Goal: Task Accomplishment & Management: Manage account settings

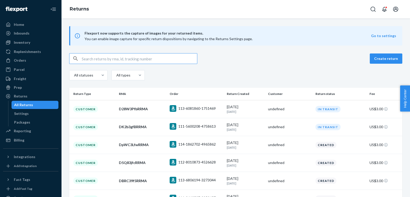
click at [165, 61] on input "text" at bounding box center [139, 59] width 115 height 10
paste input "200013607629241"
type input "200013607629241"
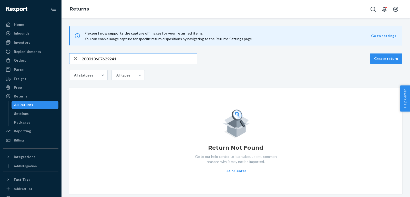
click at [155, 59] on input "200013607629241" at bounding box center [139, 59] width 115 height 10
click at [30, 61] on div "Orders" at bounding box center [31, 60] width 54 height 7
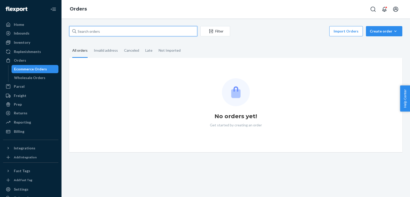
click at [157, 33] on input "text" at bounding box center [133, 31] width 128 height 10
paste input "200013461780788"
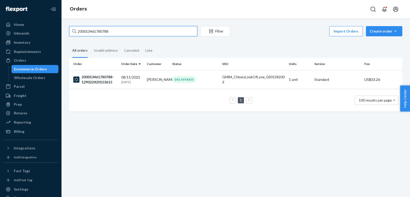
click at [166, 30] on input "200013461780788" at bounding box center [133, 31] width 128 height 10
paste input "607629241"
type input "200013607629241"
click at [143, 29] on input "200013607629241" at bounding box center [133, 31] width 128 height 10
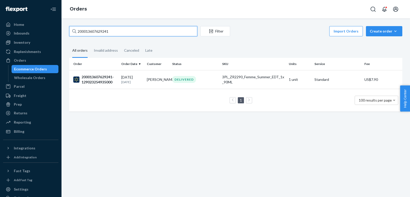
click at [143, 29] on input "200013607629241" at bounding box center [133, 31] width 128 height 10
click at [112, 80] on div "200013607629241-129023254935000" at bounding box center [95, 80] width 44 height 10
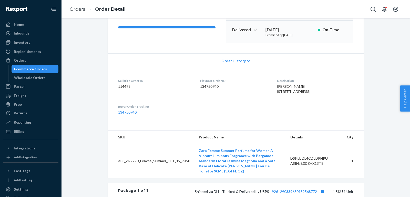
scroll to position [112, 0]
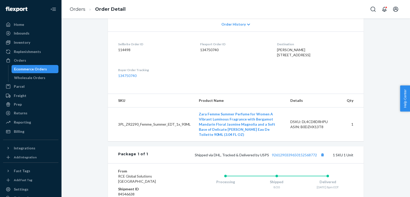
click at [148, 131] on td "3PL_ZR2290_Femme_Summer_EDT_1x_90ML" at bounding box center [151, 125] width 87 height 34
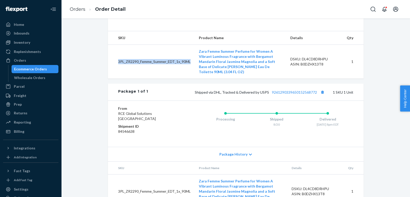
scroll to position [191, 0]
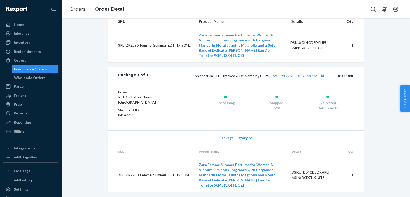
click at [126, 61] on td "3PL_ZR2290_Femme_Summer_EDT_1x_90ML" at bounding box center [151, 45] width 87 height 34
click at [126, 52] on td "3PL_ZR2290_Femme_Summer_EDT_1x_90ML" at bounding box center [151, 45] width 87 height 34
drag, startPoint x: 125, startPoint y: 53, endPoint x: 192, endPoint y: 52, distance: 66.3
click at [192, 52] on td "3PL_ZR2290_Femme_Summer_EDT_1x_90ML" at bounding box center [151, 45] width 87 height 34
copy td "ZR2290_Femme_Summer_EDT_1x_90ML"
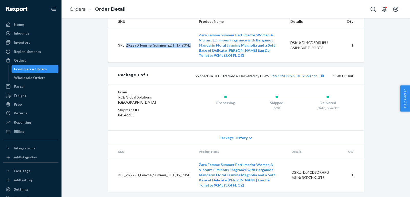
scroll to position [0, 0]
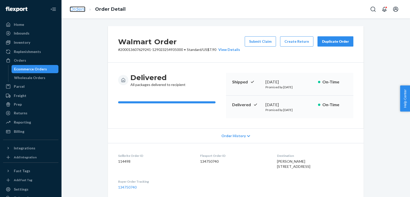
click at [77, 6] on link "Orders" at bounding box center [78, 9] width 16 height 6
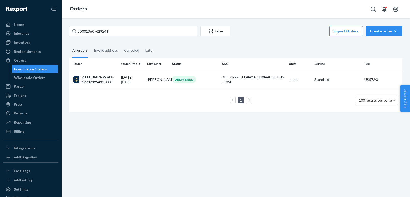
click at [136, 37] on div "200013607629241 Filter Import Orders Create order Ecommerce order Removal order" at bounding box center [235, 32] width 333 height 12
click at [132, 35] on input "200013607629241" at bounding box center [133, 31] width 128 height 10
paste input "Hi Name, Apologies about the issues faced with this order. Could you please pro…"
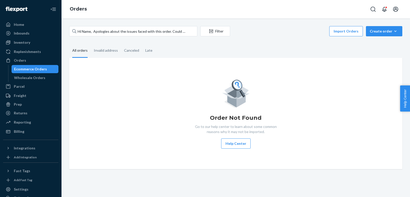
click at [167, 37] on div "Hi Name, Apologies about the issues faced with this order. Could you please pro…" at bounding box center [235, 32] width 333 height 12
click at [161, 32] on input "Hi Name, Apologies about the issues faced with this order. Could you please pro…" at bounding box center [133, 31] width 128 height 10
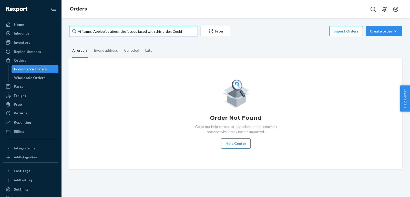
click at [161, 32] on input "Hi Name, Apologies about the issues faced with this order. Could you please pro…" at bounding box center [133, 31] width 128 height 10
paste input "200013461780788"
type input "200013461780788"
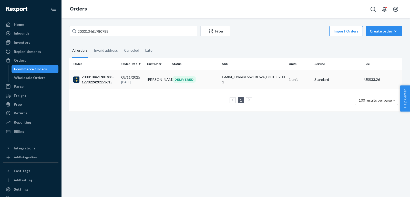
click at [120, 83] on td "08/11/2025 14 days ago" at bounding box center [132, 79] width 26 height 19
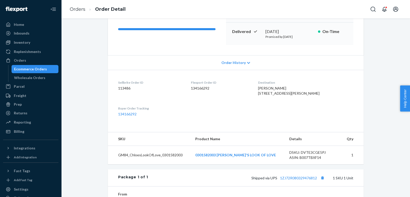
scroll to position [125, 0]
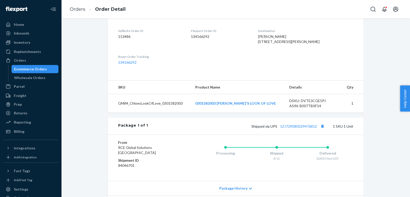
click at [167, 113] on td "GM84_ChloesLookOfLove_0301582003" at bounding box center [149, 103] width 83 height 19
copy td "GM84_ChloesLookOfLove_0301582003"
click at [136, 112] on td "GM84_ChloesLookOfLove_0301582003" at bounding box center [149, 103] width 83 height 19
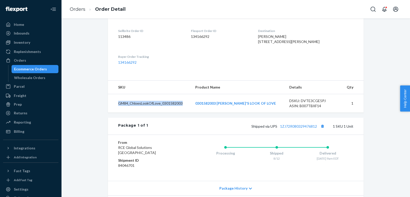
click at [136, 112] on td "GM84_ChloesLookOfLove_0301582003" at bounding box center [149, 103] width 83 height 19
copy td "GM84_ChloesLookOfLove_0301582003"
click at [147, 113] on td "GM84_ChloesLookOfLove_0301582003" at bounding box center [149, 103] width 83 height 19
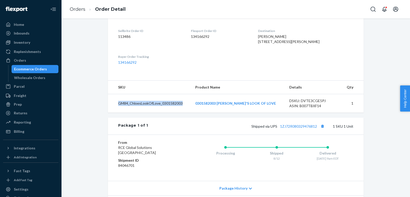
copy td "GM84_ChloesLookOfLove_0301582003"
click at [187, 75] on dl "Sellbrite Order ID 113486 Flexport Order ID 134166292 Destination Margaret Stem…" at bounding box center [236, 46] width 256 height 57
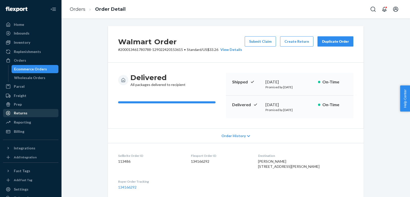
click at [26, 116] on div "Returns" at bounding box center [31, 113] width 54 height 7
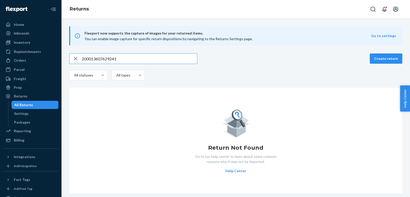
click at [138, 60] on input "200013607629241" at bounding box center [139, 59] width 115 height 10
click at [138, 57] on input "200013607629241" at bounding box center [139, 59] width 115 height 10
paste input "DBRC39f5RRMA"
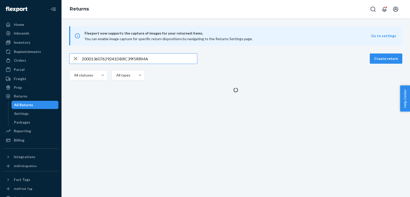
click at [138, 57] on input "200013607629241DBRC39f5RRMA" at bounding box center [139, 59] width 115 height 10
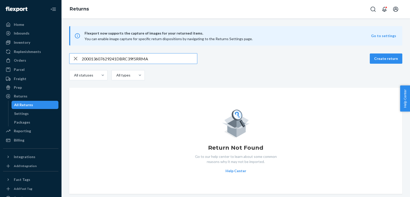
paste input "text"
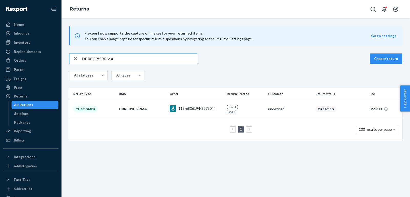
click at [173, 59] on input "DBRC39f5RRMA" at bounding box center [139, 59] width 115 height 10
paste input "ZmjJMfZ"
click at [147, 63] on input "DZmjJMfZRRMA" at bounding box center [139, 59] width 115 height 10
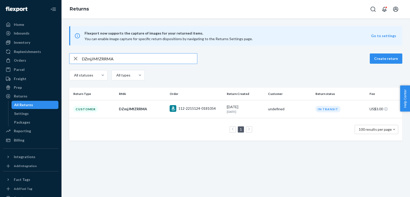
paste input "FmVJPfk"
click at [149, 61] on input "DFmVJPfkRRMA" at bounding box center [139, 59] width 115 height 10
paste input "LBMJ9fX"
click at [150, 55] on input "DLBMJ9fXRRMA" at bounding box center [139, 59] width 115 height 10
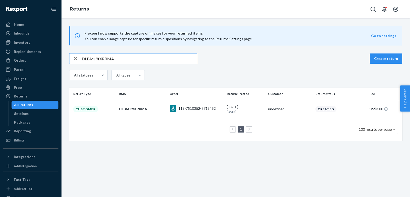
click at [150, 55] on input "DLBMJ9fXRRMA" at bounding box center [139, 59] width 115 height 10
paste input "4MvJ7fP"
click at [170, 60] on input "D4MvJ7fPRRMA" at bounding box center [139, 59] width 115 height 10
paste input "x9CJKfR"
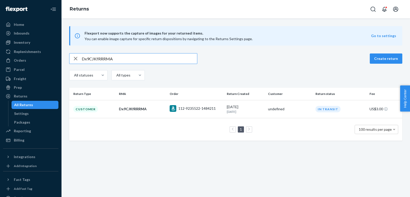
click at [159, 58] on input "Dx9CJKfRRRMA" at bounding box center [139, 59] width 115 height 10
paste input "vvhMvfv"
click at [165, 60] on input "DvvhMvfvRRMA" at bounding box center [139, 59] width 115 height 10
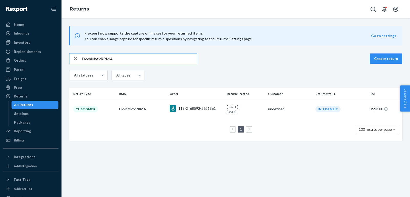
click at [165, 60] on input "DvvhMvfvRRMA" at bounding box center [139, 59] width 115 height 10
paste input "W3CMwfn"
click at [163, 58] on input "DW3CMwfnRRMA" at bounding box center [139, 59] width 115 height 10
paste input "HhnMyfb"
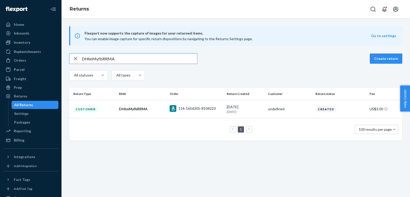
click at [165, 62] on input "DHhnMyfbRRMA" at bounding box center [139, 59] width 115 height 10
paste input "YfXMhfk"
click at [158, 56] on input "DYfXMhfkRRMA" at bounding box center [139, 59] width 115 height 10
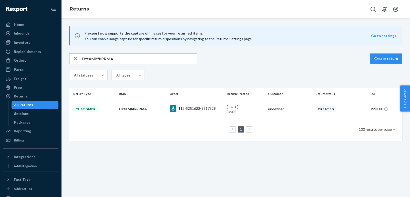
paste input "4831Bf8"
click at [164, 64] on div "D4831Bf8RRMA Create return All statuses All types" at bounding box center [235, 67] width 333 height 28
click at [157, 58] on input "D4831Bf8RRMA" at bounding box center [139, 59] width 115 height 10
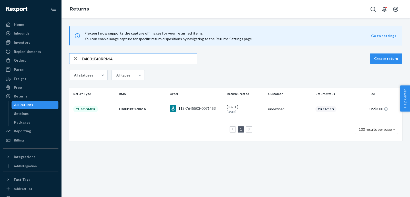
paste input "fYf18ft"
click at [158, 59] on input "DfYf18ftRRMA" at bounding box center [139, 59] width 115 height 10
paste input "112-3005185-2822621"
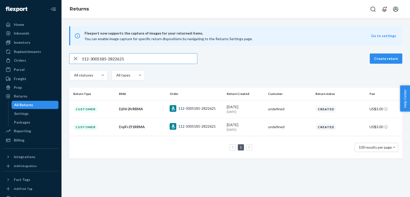
click at [185, 63] on input "112-3005185-2822621" at bounding box center [139, 59] width 115 height 10
click at [173, 65] on div "112-3005185-2822621 Create return All statuses All types" at bounding box center [235, 67] width 333 height 28
click at [167, 57] on input "112-3005185-2822621" at bounding box center [139, 59] width 115 height 10
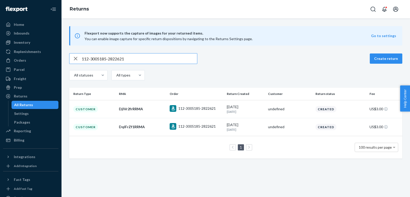
paste input "D4lFrBfkRRMA"
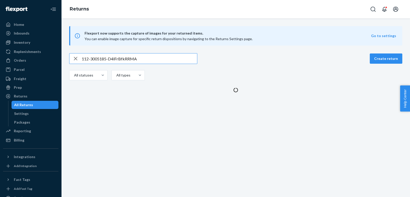
click at [167, 57] on input "112-3005185-D4lFrBfkRRMA" at bounding box center [139, 59] width 115 height 10
paste input "text"
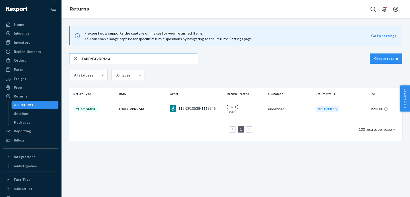
click at [171, 58] on input "D4lFrBfkRRMA" at bounding box center [139, 59] width 115 height 10
paste input "qdprxfM"
click at [170, 56] on input "DqdprxfMRRMA" at bounding box center [139, 59] width 115 height 10
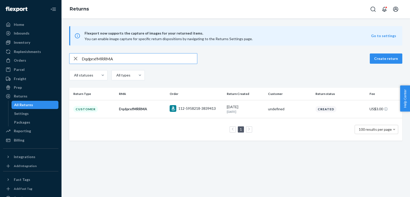
paste input "rgz7kfL"
click at [173, 60] on input "Drgz7kfLRRMA" at bounding box center [139, 59] width 115 height 10
paste input "BdC7YfJ"
click at [173, 59] on input "DBdC7YfJRRMA" at bounding box center [139, 59] width 115 height 10
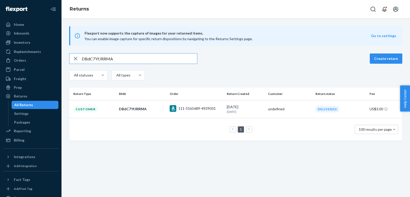
click at [173, 59] on input "DBdC7YfJRRMA" at bounding box center [139, 59] width 115 height 10
paste input "QJnsvft"
click at [164, 60] on input "DQJnsvftRRMA" at bounding box center [139, 59] width 115 height 10
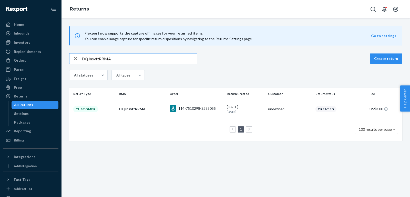
paste input "kp7QVfR"
click at [161, 59] on input "Dkp7QVfRRRMA" at bounding box center [139, 59] width 115 height 10
paste input "BTWc2fM"
click at [169, 61] on input "DBTWc2fMRRMA" at bounding box center [139, 59] width 115 height 10
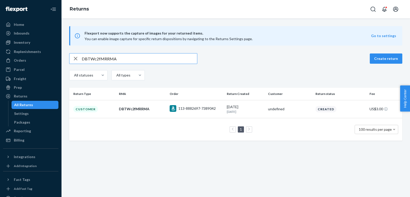
click at [169, 61] on input "DBTWc2fMRRMA" at bounding box center [139, 59] width 115 height 10
paste input "8G3zwfF"
click at [172, 59] on input "D8G3zwfFRRMA" at bounding box center [139, 59] width 115 height 10
paste input "fR42mfd"
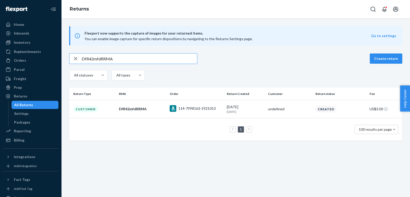
click at [168, 60] on input "DfR42mfdRRMA" at bounding box center [139, 59] width 115 height 10
paste input "xBWFXfY"
click at [166, 54] on input "DxBWFXfYRRMA" at bounding box center [139, 59] width 115 height 10
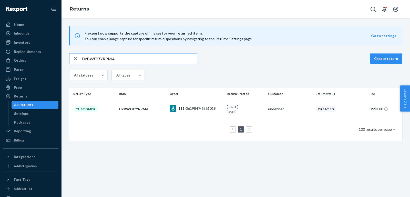
paste input "WzGFLfP"
click at [162, 61] on input "DWzGFLfPRRMA" at bounding box center [139, 59] width 115 height 10
paste input "LsYF8fp"
click at [166, 59] on input "DLsYF8fpRRMA" at bounding box center [139, 59] width 115 height 10
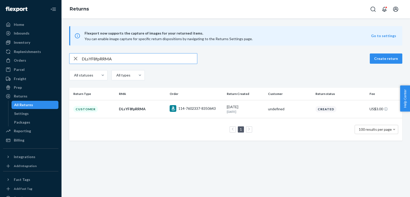
click at [166, 59] on input "DLsYF8fpRRMA" at bounding box center [139, 59] width 115 height 10
paste input "5CfDWfm"
click at [178, 61] on input "D5CfDWfmRRMA" at bounding box center [139, 59] width 115 height 10
paste input "ZxBYQfX"
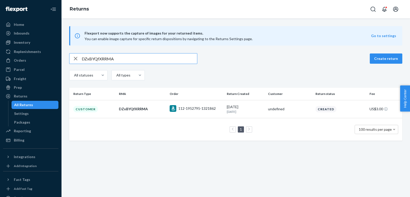
click at [159, 61] on input "DZxBYQfXRRMA" at bounding box center [139, 59] width 115 height 10
paste input "qZZymfJ"
click at [155, 63] on input "DqZZymfJRRMA" at bounding box center [139, 59] width 115 height 10
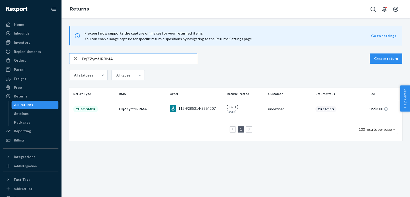
click at [155, 63] on input "DqZZymfJRRMA" at bounding box center [139, 59] width 115 height 10
paste input "k09yPfX"
click at [154, 60] on input "Dk09yPfXRRMA" at bounding box center [139, 59] width 115 height 10
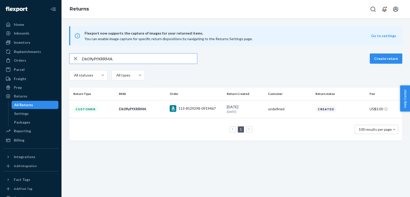
paste input "8TZ9cfv"
click at [154, 60] on input "D8TZ9cfvRRMA" at bounding box center [139, 59] width 115 height 10
paste input "text"
click at [153, 63] on div "D8TZ9cfvRRMA Create return All statuses All types" at bounding box center [235, 67] width 333 height 28
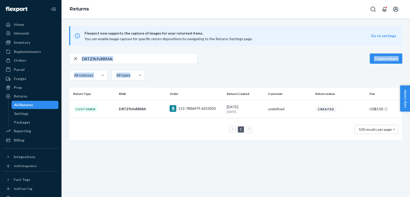
click at [153, 63] on div "D8TZ9cfvRRMA" at bounding box center [133, 58] width 128 height 11
click at [141, 59] on input "D8TZ9cfvRRMA" at bounding box center [139, 59] width 115 height 10
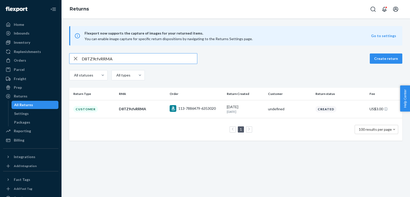
paste input "BJt4tfL"
click at [168, 59] on input "DBJt4tfLRRMA" at bounding box center [139, 59] width 115 height 10
paste input "5cJHxfX"
click at [136, 59] on input "D5cJHxfXRRMA" at bounding box center [139, 59] width 115 height 10
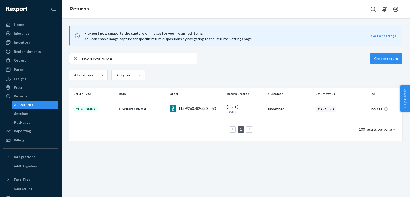
click at [136, 59] on input "D5cJHxfXRRMA" at bounding box center [139, 59] width 115 height 10
paste input "h60bWfC"
click at [146, 59] on input "Dh60bWfCRRMA" at bounding box center [139, 59] width 115 height 10
paste input "xsKb2fS"
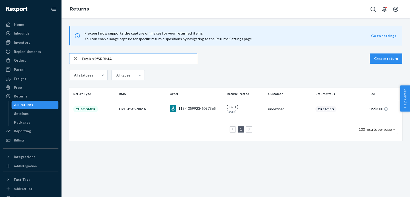
click at [170, 60] on input "DxsKb2fSRRMA" at bounding box center [139, 59] width 115 height 10
paste input "LDBR3f3"
type input "DLDBR3f3RRMA"
click at [92, 110] on div "Customer" at bounding box center [85, 109] width 25 height 6
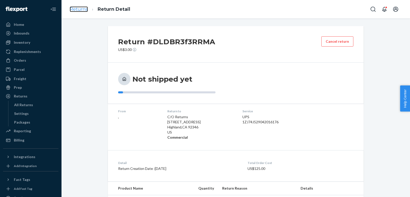
click at [78, 10] on link "Returns" at bounding box center [79, 9] width 18 height 6
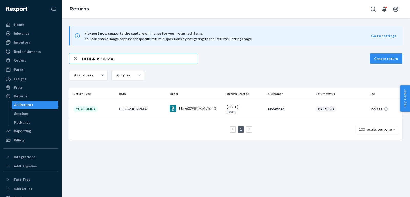
click at [156, 61] on input "DLDBR3f3RRMA" at bounding box center [139, 59] width 115 height 10
paste input "76lj40S"
click at [167, 59] on input "D76lj40SRRMA" at bounding box center [139, 59] width 115 height 10
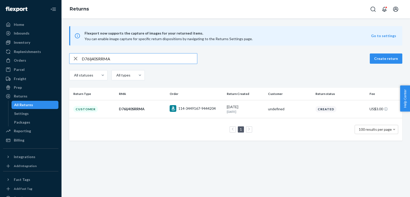
paste input "5HJjJ0Y"
click at [184, 58] on input "D5HJjJ0YRRMA" at bounding box center [139, 59] width 115 height 10
paste input "hjHZl00"
click at [163, 59] on input "DhjHZl00RRMA" at bounding box center [139, 59] width 115 height 10
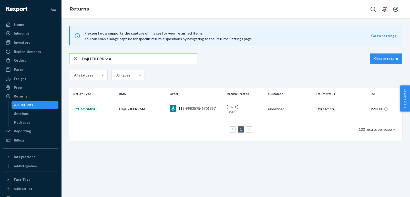
click at [163, 59] on input "DhjHZl00RRMA" at bounding box center [139, 59] width 115 height 10
paste input "112-8590022-0265823"
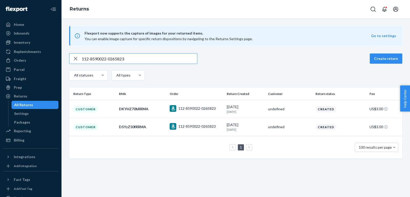
click at [169, 60] on input "112-8590022-0265823" at bounding box center [139, 59] width 115 height 10
paste input "DQbzqx0xRRMA"
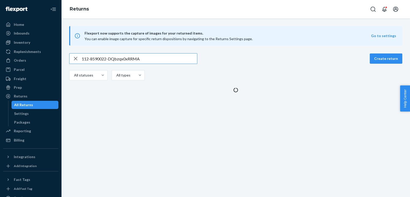
click at [169, 60] on input "112-8590022-DQbzqx0xRRMA" at bounding box center [139, 59] width 115 height 10
paste input "text"
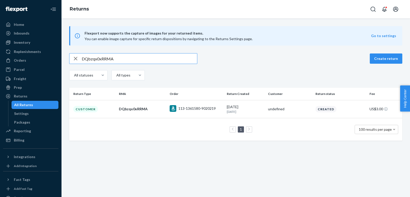
click at [155, 63] on div "DQbzqx0xRRMA" at bounding box center [133, 58] width 128 height 11
click at [155, 63] on input "DQbzqx0xRRMA" at bounding box center [139, 59] width 115 height 10
paste input "p5zgx0l"
click at [144, 59] on input "Dp5zgx0lRRMA" at bounding box center [139, 59] width 115 height 10
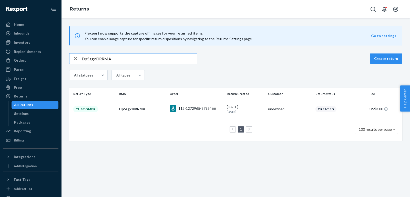
click at [144, 59] on input "Dp5zgx0lRRMA" at bounding box center [139, 59] width 115 height 10
paste input "qTDgm0w"
click at [167, 55] on input "DqTDgm0wRRMA" at bounding box center [139, 59] width 115 height 10
paste input "v3yXt0g"
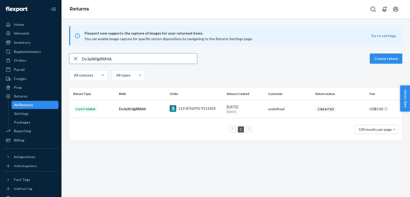
click at [170, 57] on input "Dv3yXt0gRRMA" at bounding box center [139, 59] width 115 height 10
paste input "KqyXp05"
click at [168, 59] on input "DKqyXp05RRMA" at bounding box center [139, 59] width 115 height 10
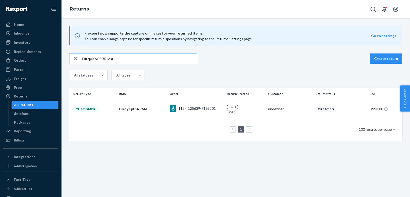
paste input "47bpx0x"
click at [179, 57] on input "D47bpx0xRRMA" at bounding box center [139, 59] width 115 height 10
paste input "T6ZK30N"
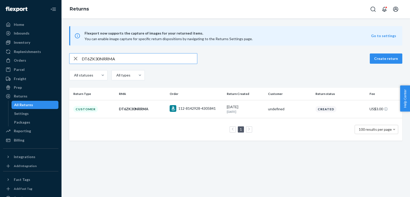
click at [161, 61] on input "DT6ZK30NRRMA" at bounding box center [139, 59] width 115 height 10
paste input "WD9m200"
click at [166, 61] on input "DWD9m200RRMA" at bounding box center [139, 59] width 115 height 10
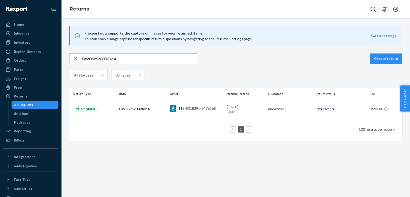
paste input "j3dlY0W"
click at [168, 61] on input "Dj3dlY0WRRMA" at bounding box center [139, 59] width 115 height 10
paste input "hXM0k0G"
click at [166, 64] on div "DhXM0k0GRRMA Create return All statuses All types" at bounding box center [235, 67] width 333 height 28
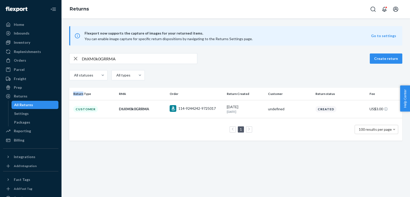
click at [166, 64] on div "DhXM0k0GRRMA Create return All statuses All types" at bounding box center [235, 67] width 333 height 28
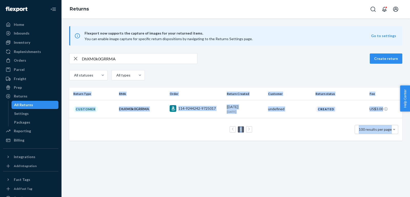
click at [166, 64] on div "DhXM0k0GRRMA Create return All statuses All types" at bounding box center [235, 67] width 333 height 28
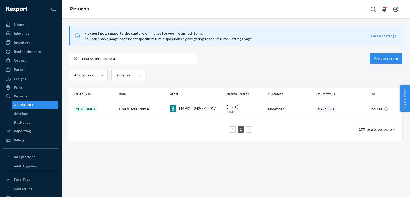
click at [159, 59] on input "DhXM0k0GRRMA" at bounding box center [139, 59] width 115 height 10
paste input "Qcc0G02"
click at [176, 60] on input "DQcc0G02RRMA" at bounding box center [139, 59] width 115 height 10
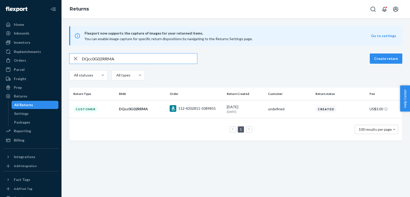
paste input "5ZMS10M"
click at [148, 53] on div "D5ZMS10MRRMA" at bounding box center [133, 58] width 128 height 11
click at [149, 60] on input "D5ZMS10MRRMA" at bounding box center [139, 59] width 115 height 10
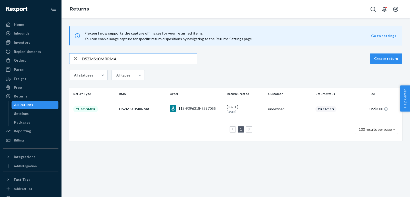
paste input "scFS80L"
click at [164, 56] on input "DscFS80LRRMA" at bounding box center [139, 59] width 115 height 10
paste input "5GJSh0Y"
click at [162, 64] on div "D5GJSh0YRRMA Create return All statuses All types" at bounding box center [235, 67] width 333 height 28
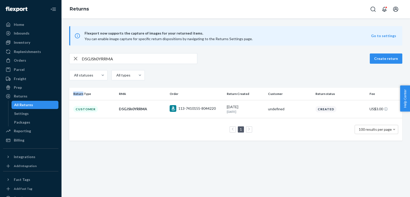
click at [162, 64] on div "D5GJSh0YRRMA Create return All statuses All types" at bounding box center [235, 67] width 333 height 28
click at [151, 60] on input "D5GJSh0YRRMA" at bounding box center [139, 59] width 115 height 10
paste input "LJJSt0t"
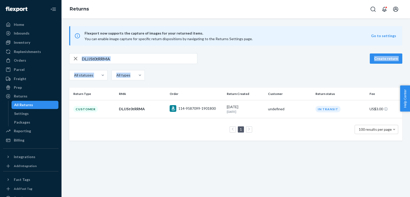
click at [168, 64] on div "DLJJSt0tRRMA Create return All statuses All types" at bounding box center [235, 67] width 333 height 28
click at [168, 64] on div "DLJJSt0tRRMA" at bounding box center [133, 58] width 128 height 11
click at [157, 58] on input "DLJJSt0tRRMA" at bounding box center [139, 59] width 115 height 10
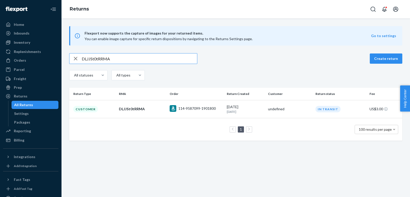
paste input "HpPSr05"
click at [162, 59] on input "DHpPSr05RRMA" at bounding box center [139, 59] width 115 height 10
paste input "BZb6v0c"
click at [166, 59] on input "DBZb6v0cRRMA" at bounding box center [139, 59] width 115 height 10
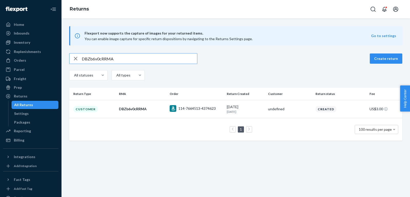
click at [166, 59] on input "DBZb6v0cRRMA" at bounding box center [139, 59] width 115 height 10
paste input "7Tm6v04"
click at [183, 58] on input "D7Tm6v04RRMA" at bounding box center [139, 59] width 115 height 10
paste input "BT2680R"
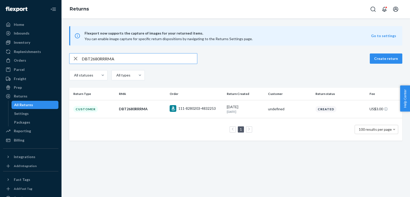
click at [161, 59] on input "DBT2680RRRMA" at bounding box center [139, 59] width 115 height 10
paste input "2cn6Q0C"
click at [176, 55] on input "D2cn6Q0CRRMA" at bounding box center [139, 59] width 115 height 10
paste input "DHh7dD0lRRMA"
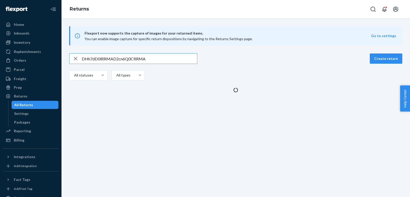
click at [176, 55] on input "DHh7dD0lRRMAD2cn6Q0CRRMA" at bounding box center [139, 59] width 115 height 10
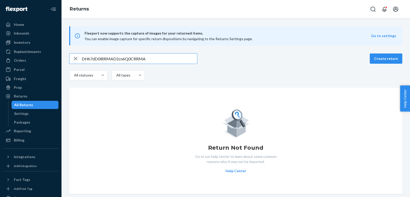
paste input "text"
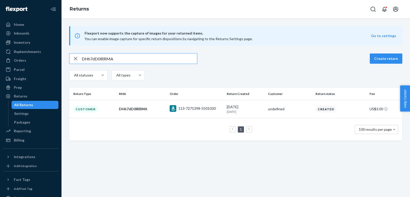
click at [165, 60] on input "DHh7dD0lRRMA" at bounding box center [139, 59] width 115 height 10
paste input "xYvdw02"
click at [164, 65] on div "DxYvdw02RRMA Create return All statuses All types" at bounding box center [235, 67] width 333 height 28
click at [158, 60] on input "DxYvdw02RRMA" at bounding box center [139, 59] width 115 height 10
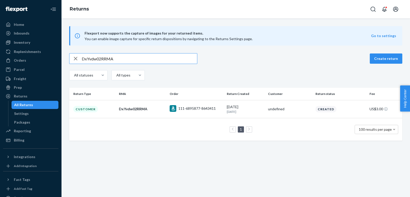
click at [158, 60] on input "DxYvdw02RRMA" at bounding box center [139, 59] width 115 height 10
paste input "86pGB0x"
click at [162, 61] on input "D86pGB0xRRMA" at bounding box center [139, 59] width 115 height 10
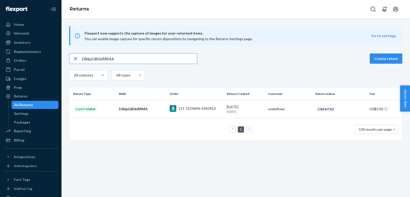
paste input "qJtG60W"
click at [165, 59] on input "DqJtG60WRRMA" at bounding box center [139, 59] width 115 height 10
paste input "112-9705927-7553058"
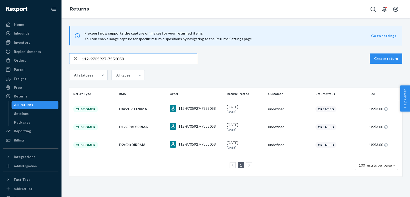
click at [159, 57] on input "112-9705927-7553058" at bounding box center [139, 59] width 115 height 10
paste input "D8t9TW08RRMA"
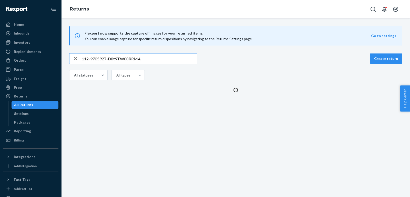
click at [159, 57] on input "112-9705927-D8t9TW08RRMA" at bounding box center [139, 59] width 115 height 10
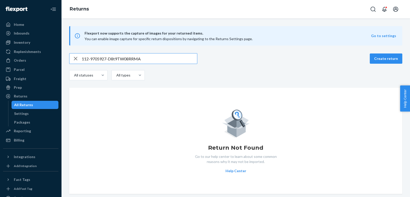
click at [159, 57] on input "112-9705927-D8t9TW08RRMA" at bounding box center [139, 59] width 115 height 10
paste input "text"
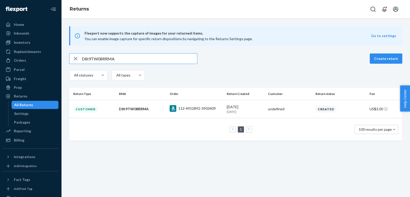
click at [168, 56] on input "D8t9TW08RRMA" at bounding box center [139, 59] width 115 height 10
paste input "fhxTl0F"
click at [176, 57] on input "DfhxTl0FRRMA" at bounding box center [139, 59] width 115 height 10
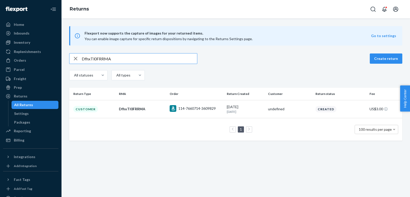
paste input "sPNnT0N"
click at [176, 60] on input "DsPNnT0NRRMA" at bounding box center [139, 59] width 115 height 10
paste input "Fkwxc0P"
click at [174, 60] on input "DFkwxc0PRRMA" at bounding box center [139, 59] width 115 height 10
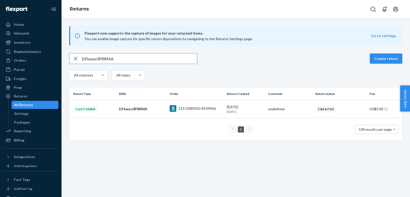
click at [174, 60] on input "DFkwxc0PRRMA" at bounding box center [139, 59] width 115 height 10
paste input "fKHJn0l"
click at [144, 54] on input "DfKHJn0lRRMA" at bounding box center [139, 59] width 115 height 10
paste input "x5kJD0c"
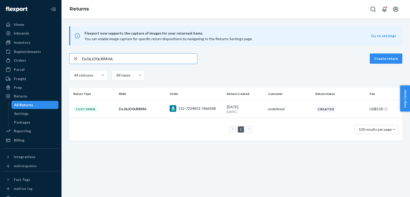
click at [139, 55] on input "Dx5kJD0cRRMA" at bounding box center [139, 59] width 115 height 10
paste input "rNvJd01"
click at [160, 65] on div "DrNvJd01RRMA Create return All statuses All types" at bounding box center [235, 67] width 333 height 28
click at [158, 62] on input "DrNvJd01RRMA" at bounding box center [139, 59] width 115 height 10
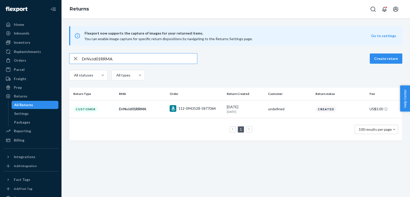
click at [158, 62] on input "DrNvJd01RRMA" at bounding box center [139, 59] width 115 height 10
paste input "KNxJ20r"
click at [160, 59] on input "DKNxJ20rRRMA" at bounding box center [139, 59] width 115 height 10
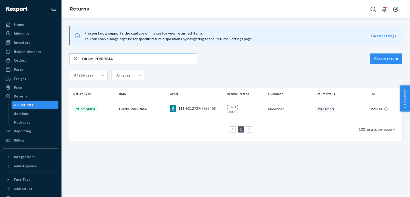
click at [160, 59] on input "DKNxJ20rRRMA" at bounding box center [139, 59] width 115 height 10
paste input "f3cMv0N"
click at [140, 58] on input "Df3cMv0NRRMA" at bounding box center [139, 59] width 115 height 10
paste input "jDNM607"
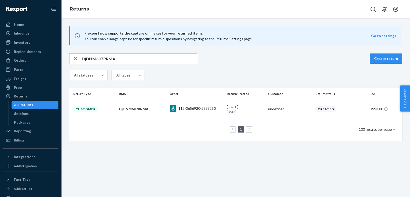
click at [171, 56] on input "DjDNM607RRMA" at bounding box center [139, 59] width 115 height 10
paste input "h0y1W0n"
click at [157, 60] on input "Dh0y1W0nRRMA" at bounding box center [139, 59] width 115 height 10
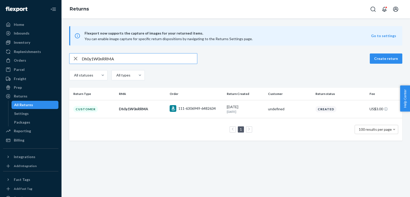
paste input "2rC1r0J"
click at [162, 57] on input "D2rC1r0JRRMA" at bounding box center [139, 59] width 115 height 10
paste input "L8drN0k"
click at [139, 60] on input "DL8drN0kRRMA" at bounding box center [139, 59] width 115 height 10
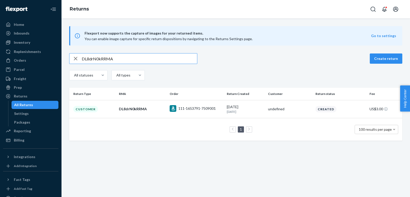
click at [139, 60] on input "DL8drN0kRRMA" at bounding box center [139, 59] width 115 height 10
paste input "Zd2cc0X"
click at [156, 59] on input "DZd2cc0XRRMA" at bounding box center [139, 59] width 115 height 10
paste input "Kpgcv0K"
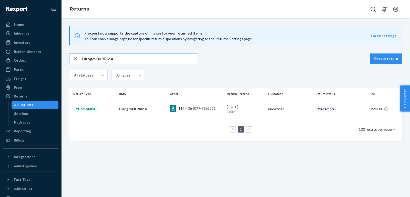
click at [166, 57] on input "DKpgcv0KRRMA" at bounding box center [139, 59] width 115 height 10
paste input "fz1zM0m"
click at [150, 58] on input "Dfz1zM0mRRMA" at bounding box center [139, 59] width 115 height 10
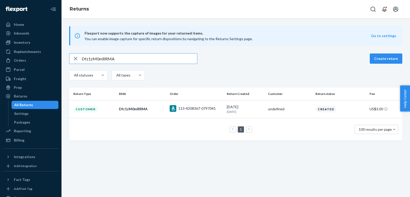
paste input "2PjVT00"
click at [180, 60] on input "D2PjVT00RRMA" at bounding box center [139, 59] width 115 height 10
paste input "fMpFK0l"
click at [153, 59] on input "DfMpFK0lRRMA" at bounding box center [139, 59] width 115 height 10
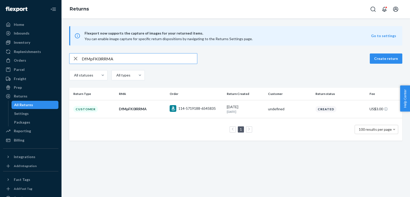
click at [153, 59] on input "DfMpFK0lRRMA" at bounding box center [139, 59] width 115 height 10
paste input "TCGDm06"
click at [178, 59] on input "DTCGDm06RRMA" at bounding box center [139, 59] width 115 height 10
paste input "W4c9X0W"
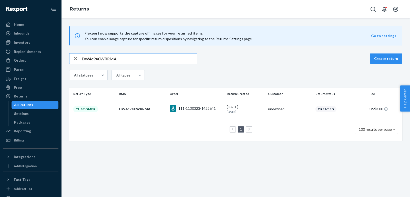
click at [136, 62] on input "DW4c9X0WRRMA" at bounding box center [139, 59] width 115 height 10
paste input "5Q83jfc"
click at [169, 59] on input "D5Q83jfcRRMA" at bounding box center [139, 59] width 115 height 10
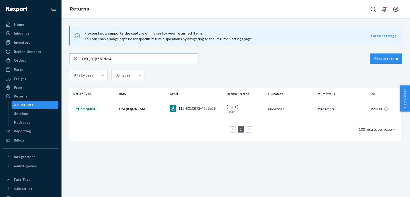
paste input "pWC3Lfw"
click at [149, 57] on input "DpWC3LfwRRMA" at bounding box center [139, 59] width 115 height 10
paste input "K2b3gfB"
click at [166, 60] on input "DK2b3gfBRRMA" at bounding box center [139, 59] width 115 height 10
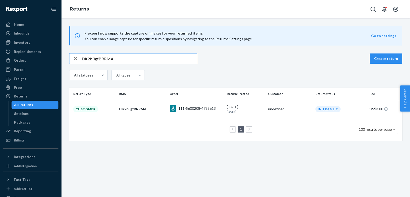
click at [166, 60] on input "DK2b3gfBRRMA" at bounding box center [139, 59] width 115 height 10
paste input "28W3Pfb"
click at [116, 59] on input "D28W3PfbRRMA" at bounding box center [139, 59] width 115 height 10
click at [177, 57] on input "D28W3PfbRRMA" at bounding box center [139, 59] width 115 height 10
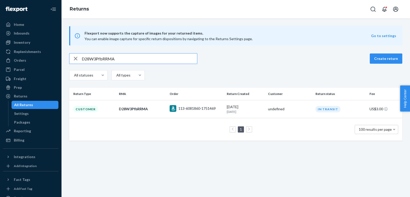
click at [177, 57] on input "D28W3PfbRRMA" at bounding box center [139, 59] width 115 height 10
paste input "v9lxlfM"
type input "Dv9lxlfMRRMA"
click at [21, 60] on div "Orders" at bounding box center [20, 60] width 12 height 5
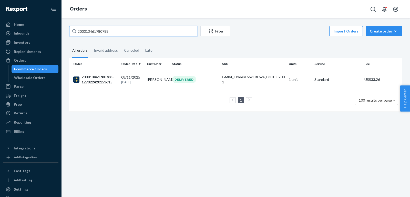
click at [131, 29] on input "200013461780788" at bounding box center [133, 31] width 128 height 10
paste
type input "112-2189976-7507422"
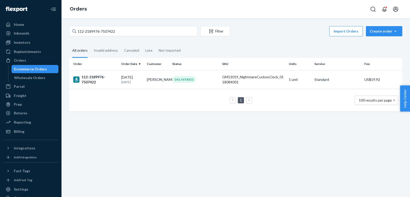
click at [113, 90] on td "1 100 results per page" at bounding box center [235, 100] width 333 height 23
click at [108, 84] on td "112-2189976-7507422" at bounding box center [94, 79] width 50 height 19
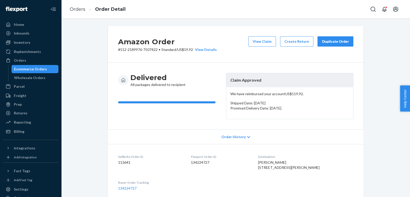
click at [139, 29] on div "Amazon Order # 112-2189976-7507422 • Standard / US$19.92 View Details View Clai…" at bounding box center [236, 44] width 256 height 37
click at [81, 9] on link "Orders" at bounding box center [78, 9] width 16 height 6
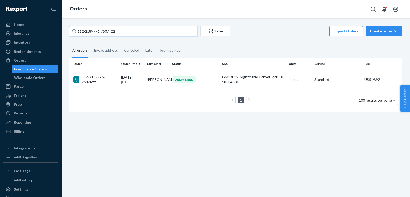
click at [143, 33] on input "112-2189976-7507422" at bounding box center [133, 31] width 128 height 10
type input "112-8010873-4526628"
click at [134, 78] on div "08/06/2025 19 days ago" at bounding box center [132, 79] width 22 height 9
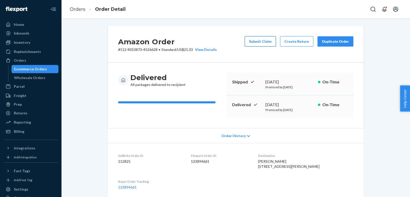
click at [261, 42] on button "Submit Claim" at bounding box center [260, 41] width 31 height 10
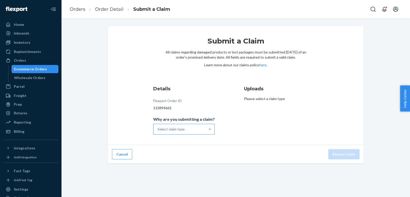
click at [197, 132] on div "Select claim type" at bounding box center [179, 129] width 52 height 10
click at [158, 132] on input "Why are you submitting a claim? Select claim type" at bounding box center [157, 129] width 1 height 5
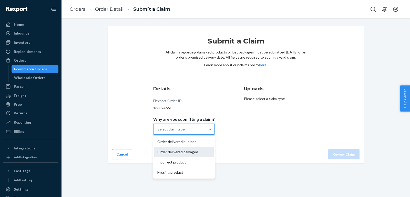
click at [189, 152] on div "Order delivered damaged" at bounding box center [183, 152] width 59 height 10
click at [158, 132] on input "Why are you submitting a claim? option Order delivered damaged focused, 2 of 4.…" at bounding box center [157, 129] width 1 height 5
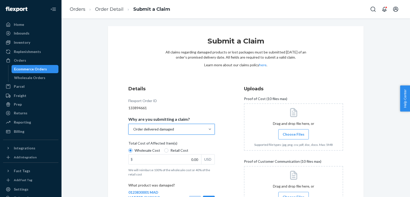
scroll to position [49, 0]
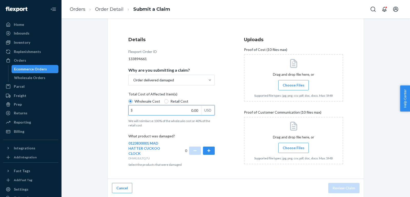
click at [192, 111] on input "0.00" at bounding box center [165, 110] width 72 height 10
type input "147.55"
click at [222, 131] on div "Details Flexport Order ID 133894661 Why are you submitting a claim? Order deliv…" at bounding box center [177, 102] width 99 height 138
click at [212, 151] on button "button" at bounding box center [209, 151] width 12 height 8
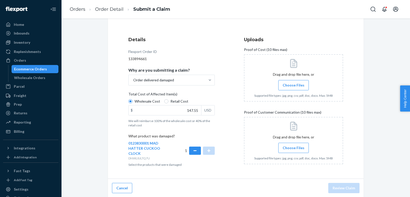
click at [303, 86] on label "Choose Files" at bounding box center [293, 85] width 30 height 10
click at [293, 86] on input "Choose Files" at bounding box center [293, 85] width 0 height 6
click at [293, 148] on span "Choose Files" at bounding box center [293, 147] width 22 height 5
click at [293, 148] on input "Choose Files" at bounding box center [293, 148] width 0 height 6
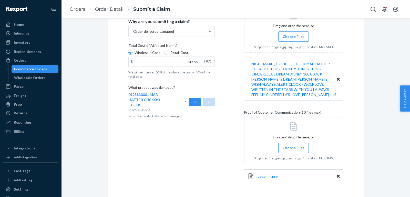
scroll to position [118, 0]
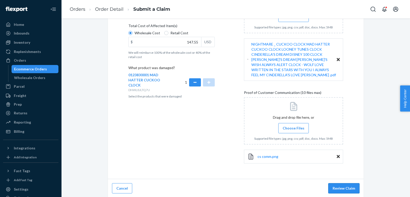
click at [351, 183] on button "Review Claim" at bounding box center [343, 188] width 31 height 10
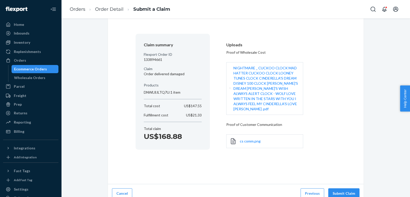
scroll to position [28, 0]
click at [344, 189] on button "Submit Claim" at bounding box center [343, 193] width 31 height 10
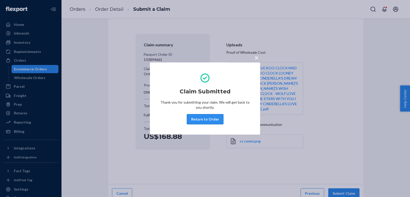
click at [197, 117] on button "Return to Order" at bounding box center [205, 119] width 37 height 10
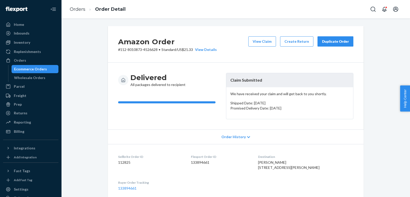
click at [86, 10] on li "Order Detail" at bounding box center [105, 9] width 40 height 7
click at [81, 9] on link "Orders" at bounding box center [78, 9] width 16 height 6
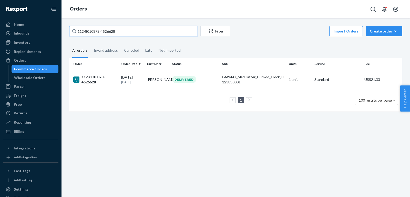
click at [128, 33] on input "112-8010873-4526628" at bounding box center [133, 31] width 128 height 10
type input "111-9800631-1372211"
click at [102, 81] on div "111-9800631-1372211" at bounding box center [95, 80] width 44 height 10
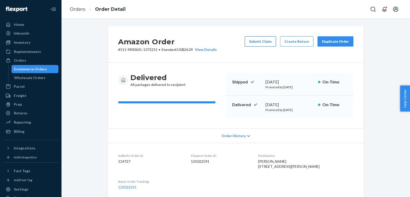
click at [265, 43] on button "Submit Claim" at bounding box center [260, 41] width 31 height 10
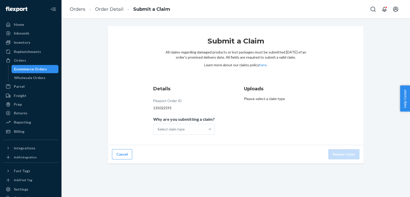
click at [203, 136] on div "Details Flexport Order ID 135022591 Why are you submitting a claim? Select clai…" at bounding box center [190, 109] width 74 height 55
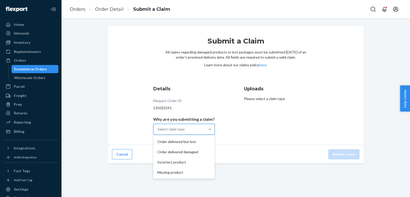
click at [196, 126] on div "Select claim type" at bounding box center [179, 129] width 52 height 10
click at [158, 127] on input "Why are you submitting a claim? option Order delivered but lost focused, 1 of 4…" at bounding box center [157, 129] width 1 height 5
click at [198, 154] on div "Order delivered damaged" at bounding box center [183, 152] width 59 height 10
click at [158, 132] on input "Why are you submitting a claim? option Order delivered damaged focused, 2 of 4.…" at bounding box center [157, 129] width 1 height 5
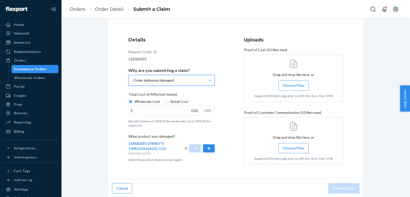
scroll to position [49, 0]
click at [211, 148] on button "button" at bounding box center [209, 148] width 12 height 8
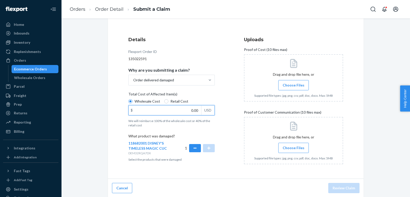
click at [190, 109] on input "0.00" at bounding box center [165, 110] width 72 height 10
type input "219.99"
click at [250, 137] on div at bounding box center [293, 140] width 99 height 47
click at [299, 83] on span "Choose Files" at bounding box center [293, 85] width 22 height 5
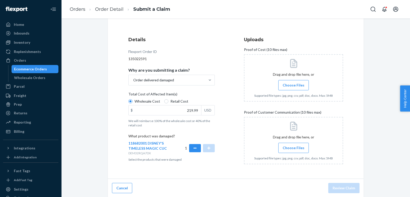
click at [293, 83] on input "Choose Files" at bounding box center [293, 85] width 0 height 6
click at [291, 151] on label "Choose Files" at bounding box center [293, 148] width 30 height 10
click at [293, 151] on input "Choose Files" at bounding box center [293, 148] width 0 height 6
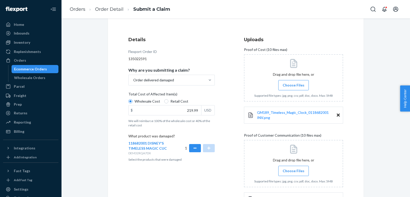
scroll to position [92, 0]
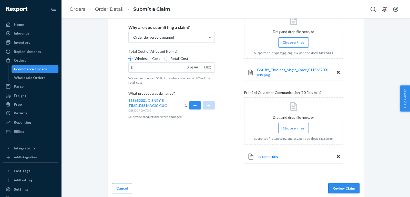
click at [345, 186] on button "Review Claim" at bounding box center [343, 188] width 31 height 10
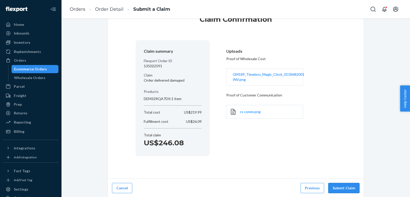
click at [346, 187] on button "Submit Claim" at bounding box center [343, 188] width 31 height 10
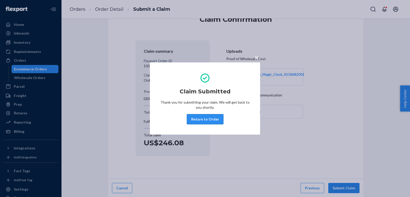
click at [196, 122] on button "Return to Order" at bounding box center [205, 119] width 37 height 10
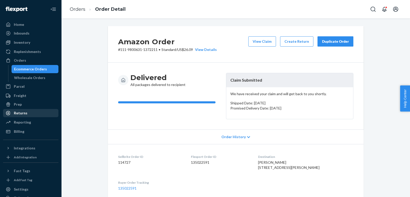
click at [24, 114] on div "Returns" at bounding box center [21, 113] width 14 height 5
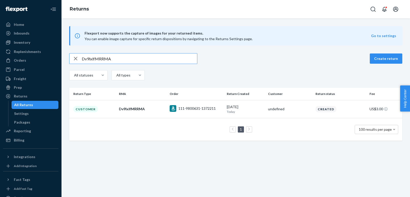
click at [109, 60] on input "Dv9lxlfMRRMA" at bounding box center [139, 59] width 115 height 10
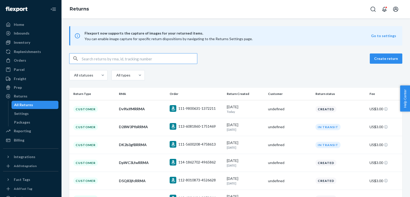
click at [154, 59] on input "text" at bounding box center [139, 59] width 115 height 10
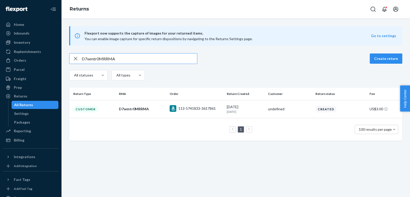
click at [174, 56] on input "D7wmtr0MRRMA" at bounding box center [139, 59] width 115 height 10
click at [168, 54] on input "Drw5t30xRRMA" at bounding box center [139, 59] width 115 height 10
click at [135, 51] on div "Flexport now supports the capture of images for your returned items. You can en…" at bounding box center [235, 83] width 348 height 115
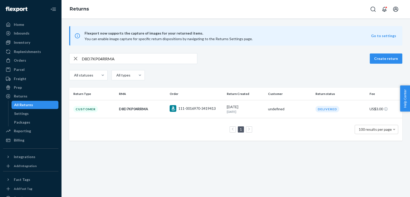
click at [135, 51] on div "Flexport now supports the capture of images for your returned items. You can en…" at bounding box center [235, 83] width 348 height 115
click at [138, 59] on input "D8D7KP04RRMA" at bounding box center [139, 59] width 115 height 10
click at [170, 58] on input "DHlkqG0zRRMA" at bounding box center [139, 59] width 115 height 10
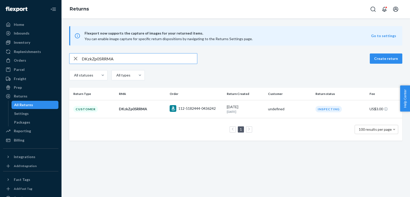
click at [159, 59] on input "DKzkZp05RRMA" at bounding box center [139, 59] width 115 height 10
click at [146, 58] on input "D2p6kkf8RRMA" at bounding box center [139, 59] width 115 height 10
click at [166, 57] on input "DxsKb2fSRRMA" at bounding box center [139, 59] width 115 height 10
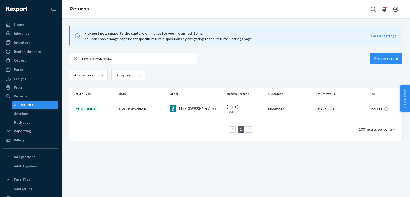
click at [166, 57] on input "DxsKb2fSRRMA" at bounding box center [139, 59] width 115 height 10
click at [166, 60] on input "DFbhHvfgRRMA" at bounding box center [139, 59] width 115 height 10
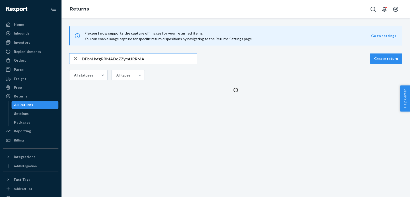
click at [166, 60] on input "DFbhHvfgRRMADqZZymfJRRMA" at bounding box center [139, 59] width 115 height 10
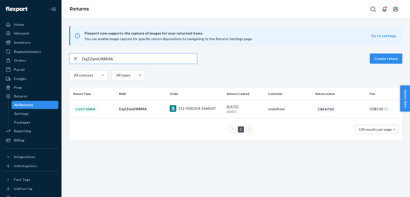
click at [172, 59] on input "DqZZymfJRRMA" at bounding box center [139, 59] width 115 height 10
click at [159, 59] on input "DfR42mfdRRMA" at bounding box center [139, 59] width 115 height 10
click at [155, 60] on input "DHj9rtfmRRMA" at bounding box center [139, 59] width 115 height 10
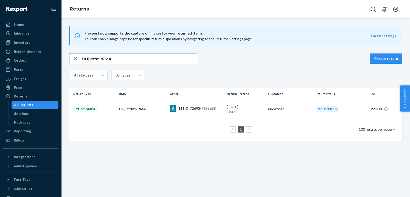
click at [155, 60] on input "DHj9rtfmRRMA" at bounding box center [139, 59] width 115 height 10
type input "DkqD1nfmRRMA"
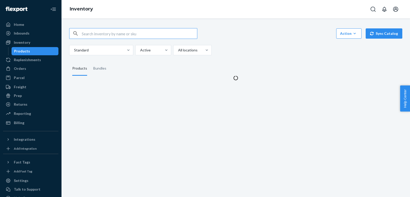
click at [106, 37] on input "text" at bounding box center [139, 33] width 115 height 10
type input "3PL_ZR4990_Incense_Sunset_EDP_1x_100ML"
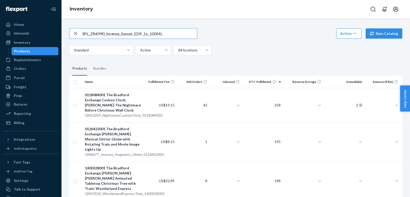
click at [144, 37] on input "3PL_ZR4990_Incense_Sunset_EDP_1x_100ML" at bounding box center [139, 33] width 115 height 10
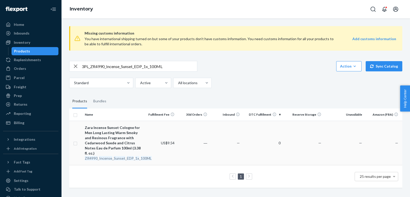
click at [114, 134] on div "Zara Incense Sunset Cologne for Men Long Lasting Warm Smoky and Resinous Fragra…" at bounding box center [113, 140] width 57 height 31
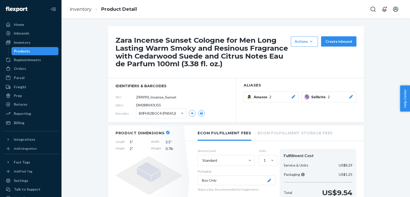
click at [352, 96] on icon at bounding box center [351, 97] width 4 height 4
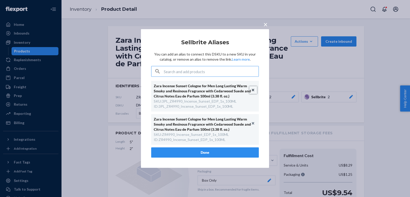
click at [256, 89] on button "Unlink" at bounding box center [253, 90] width 8 height 8
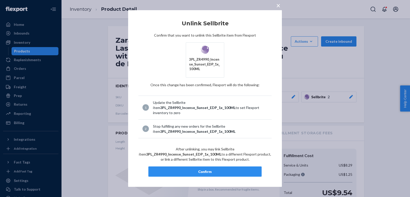
click at [210, 170] on div "Confirm" at bounding box center [205, 171] width 104 height 5
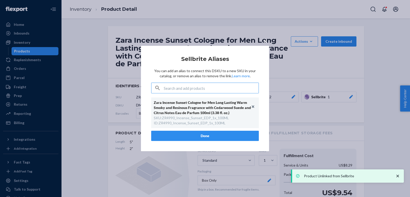
click at [181, 135] on button "Done" at bounding box center [205, 136] width 108 height 10
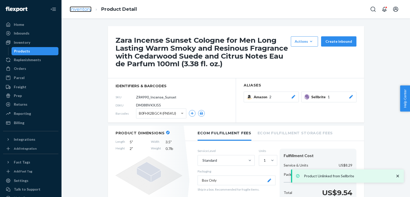
click at [77, 9] on link "Inventory" at bounding box center [81, 9] width 22 height 6
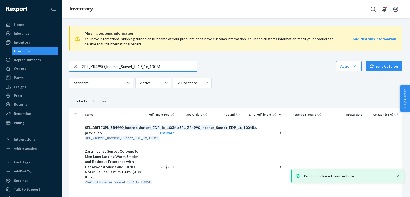
click at [168, 70] on input "3PL_ZR4990_Incense_Sunset_EDP_1x_100ML" at bounding box center [139, 66] width 115 height 10
paste input "3990_Floral_Red_Sun_Dunes"
type input "3PL_ZR3990_Floral_Red_Sun_Dunes_1x_100ML"
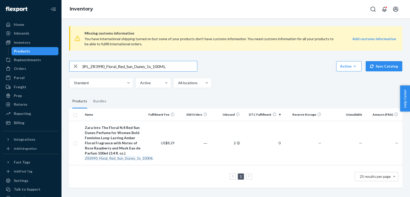
click at [153, 70] on input "3PL_ZR3990_Floral_Red_Sun_Dunes_1x_100ML" at bounding box center [139, 66] width 115 height 10
click at [153, 69] on input "3PL_ZR3990_Floral_Red_Sun_Dunes_1x_100ML" at bounding box center [139, 66] width 115 height 10
click at [113, 137] on div "Zara Into The Floral N.4 Red Sun Dunes Perfume for Women Bold Feminine Long-Las…" at bounding box center [113, 140] width 57 height 31
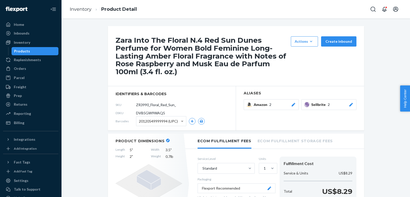
click at [355, 102] on button "Sellbrite 2" at bounding box center [328, 104] width 55 height 11
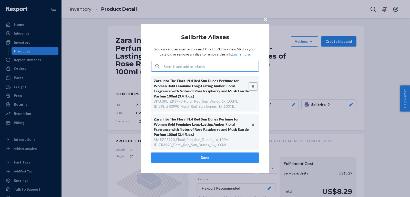
click at [253, 84] on button "Unlink" at bounding box center [253, 87] width 8 height 8
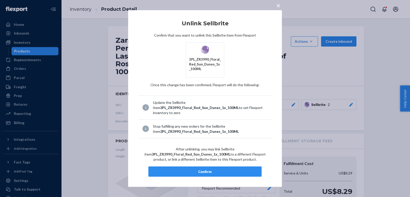
click at [200, 176] on button "Confirm" at bounding box center [204, 171] width 113 height 10
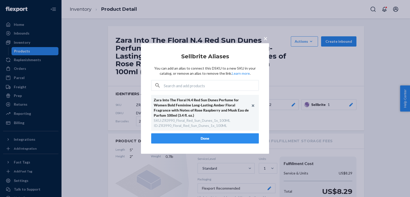
click at [193, 137] on button "Done" at bounding box center [205, 138] width 108 height 10
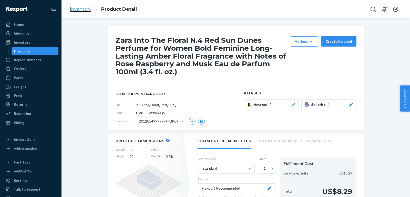
click at [80, 7] on link "Inventory" at bounding box center [81, 9] width 22 height 6
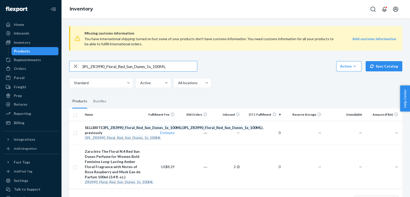
click at [146, 68] on input "3PL_ZR3990_Floral_Red_Sun_Dunes_1x_100ML" at bounding box center [139, 66] width 115 height 10
paste input "Gourmand_Sweet_Illusion"
type input "3PL_ZR3990_Gourmand_Sweet_Illusion_100ML"
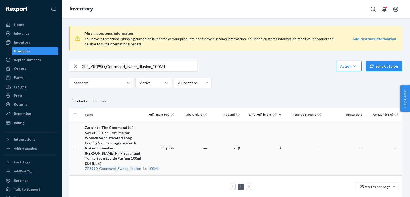
click at [118, 142] on div "Zara Into The Gourmand N.4 Sweet Illusion Perfume for Women Sophisticated Long-…" at bounding box center [113, 145] width 57 height 41
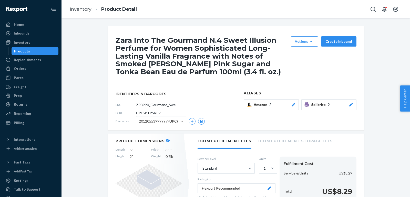
click at [354, 105] on button "Sellbrite 2" at bounding box center [328, 104] width 55 height 11
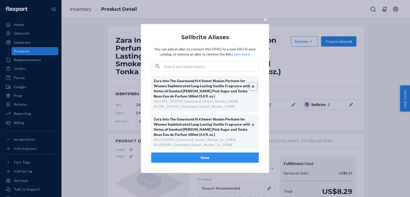
click at [253, 86] on button "Unlink" at bounding box center [253, 87] width 8 height 8
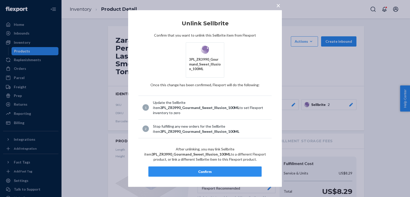
click at [215, 175] on button "Confirm" at bounding box center [204, 171] width 113 height 10
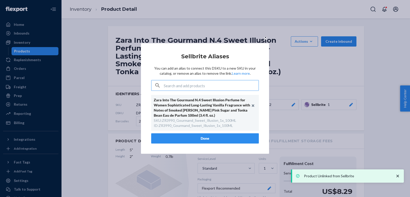
click at [193, 138] on button "Done" at bounding box center [205, 138] width 108 height 10
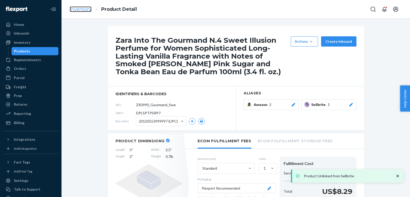
click at [79, 11] on link "Inventory" at bounding box center [81, 9] width 22 height 6
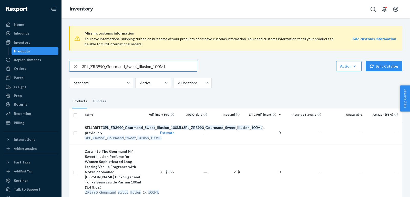
click at [141, 69] on input "3PL_ZR3990_Gourmand_Sweet_Illusion_100ML" at bounding box center [139, 66] width 115 height 10
paste input "ZR3590_Splendid_Bronze_EDP"
type input "ZR3590_Splendid_Bronze_EDP_100ML"
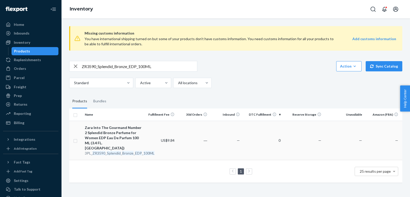
click at [105, 138] on div "Zara Into The Gourmand Number 2 Splendid Bronze Perfume for Women EDP Eau De Pa…" at bounding box center [113, 138] width 57 height 26
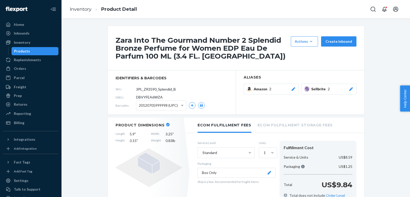
click at [352, 89] on icon at bounding box center [350, 89] width 5 height 4
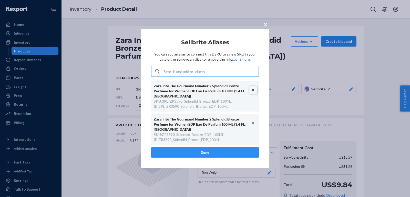
click at [252, 89] on button "Unlink" at bounding box center [253, 90] width 8 height 8
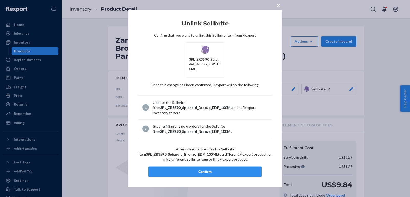
click at [231, 169] on div "Confirm" at bounding box center [205, 171] width 104 height 5
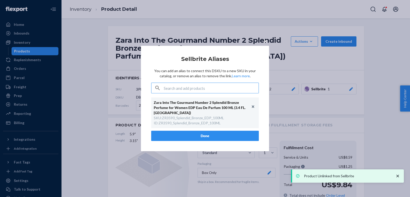
click at [215, 134] on button "Done" at bounding box center [205, 136] width 108 height 10
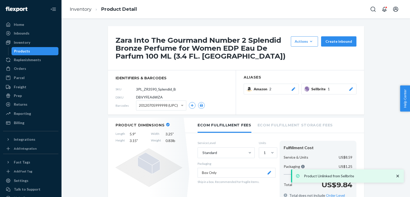
click at [69, 9] on ol "Inventory Product Detail" at bounding box center [103, 9] width 75 height 15
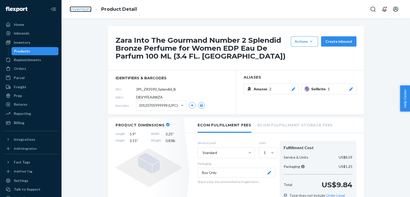
click at [77, 7] on link "Inventory" at bounding box center [81, 9] width 22 height 6
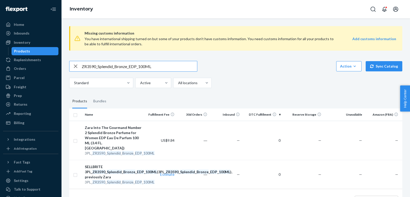
click at [160, 65] on input "ZR3590_Splendid_Bronze_EDP_100ML" at bounding box center [139, 66] width 115 height 10
paste input "990_Joyful_Evening_Call_1x"
type input "ZR3990_Joyful_Evening_Call_1x_100ML"
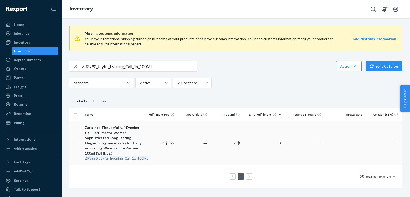
click at [102, 141] on div "Zara Into The Joyful N.4 Evening Call Perfume for Women Sophisticated Long Last…" at bounding box center [113, 140] width 57 height 31
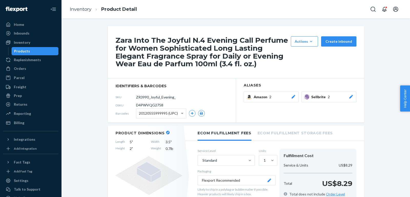
click at [353, 99] on button "Sellbrite 2" at bounding box center [328, 97] width 55 height 11
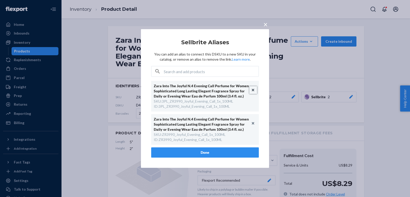
click at [254, 90] on button "Unlink" at bounding box center [253, 90] width 8 height 8
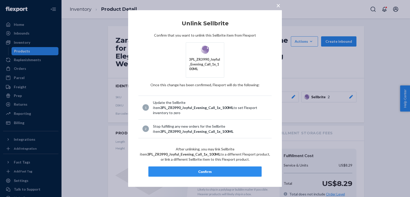
click at [215, 169] on div "Confirm" at bounding box center [205, 171] width 104 height 5
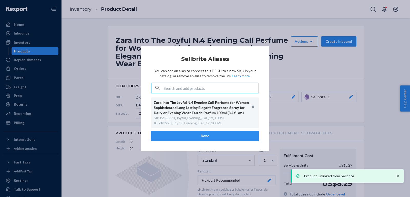
click at [206, 132] on button "Done" at bounding box center [205, 136] width 108 height 10
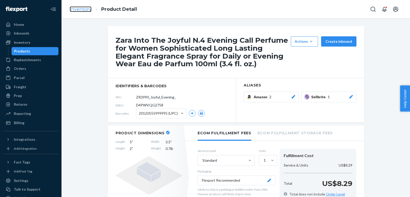
click at [83, 8] on link "Inventory" at bounding box center [81, 9] width 22 height 6
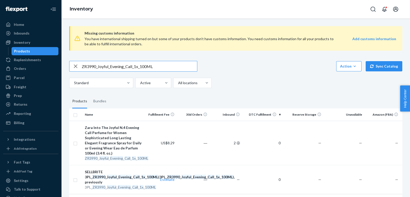
click at [118, 66] on input "ZR3990_Joyful_Evening_Call_1x_100ML" at bounding box center [139, 66] width 115 height 10
paste input "2990_Ivory_Moon_EDP"
type input "ZR2990_Ivory_Moon_EDP_1x_100ML"
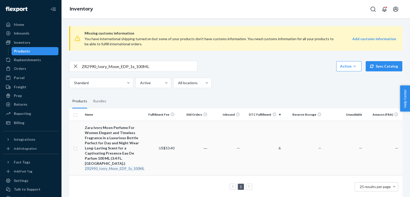
click at [111, 142] on div "Zara Ivory Moon Perfume For Women Elegant and Timeless Fragrance in a Luxurious…" at bounding box center [113, 145] width 57 height 41
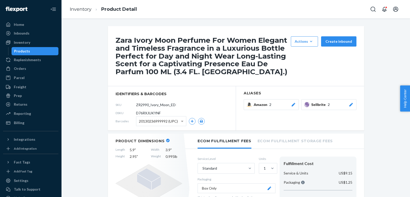
click at [352, 106] on icon at bounding box center [350, 105] width 5 height 4
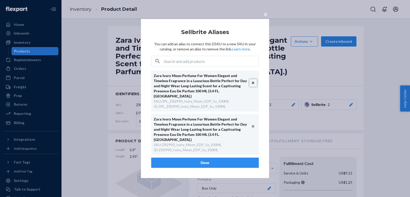
click at [253, 86] on button "Unlink" at bounding box center [253, 83] width 8 height 8
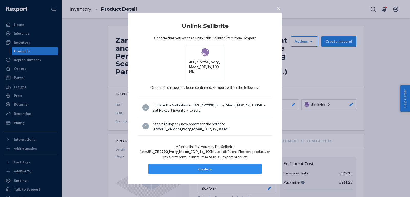
click at [192, 170] on div "Confirm" at bounding box center [205, 168] width 104 height 5
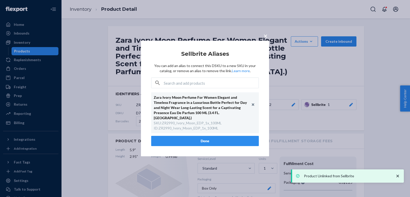
click at [193, 136] on button "Done" at bounding box center [205, 141] width 108 height 10
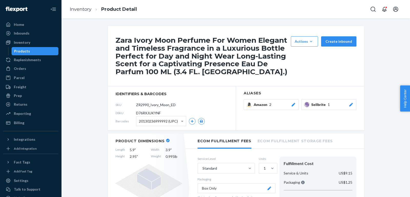
click at [72, 13] on li "Inventory" at bounding box center [81, 9] width 22 height 7
click at [79, 6] on ol "Inventory Product Detail" at bounding box center [103, 9] width 75 height 15
click at [79, 10] on link "Inventory" at bounding box center [81, 9] width 22 height 6
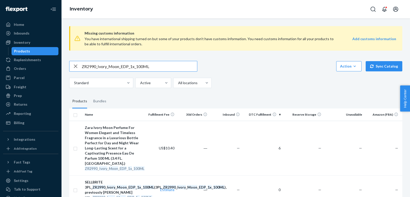
click at [113, 67] on input "ZR2990_Ivory_Moon_EDP_1x_100ML" at bounding box center [139, 66] width 115 height 10
paste input "3PL_ZR3590_Ivory_Moon_EDP"
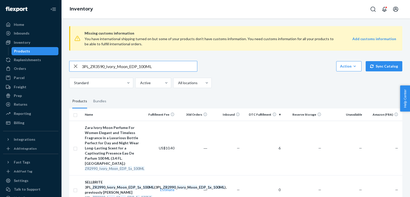
type input "3PL_ZR3590_Ivory_Moon_EDP_100ML"
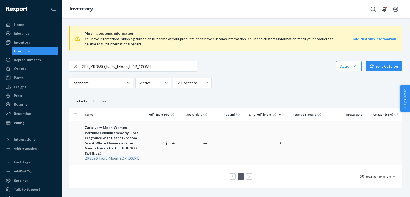
click at [110, 136] on div "Zara Ivory Moon Women Perfume Feminine Woody Floral Fragrance with Peach Blosso…" at bounding box center [113, 140] width 57 height 31
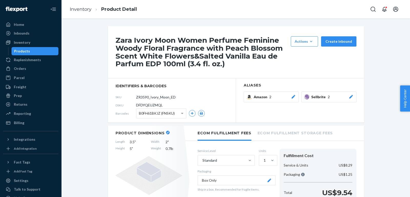
click at [352, 97] on icon at bounding box center [350, 97] width 5 height 4
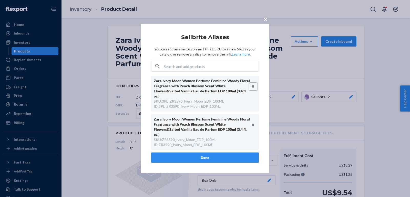
click at [253, 89] on button "Unlink" at bounding box center [253, 87] width 8 height 8
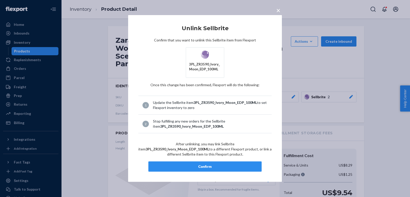
click at [202, 167] on button "Confirm" at bounding box center [204, 167] width 113 height 10
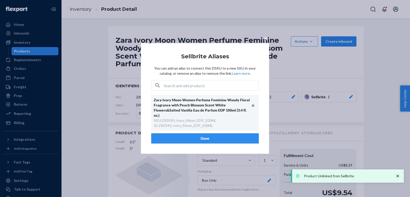
click at [216, 138] on button "Done" at bounding box center [205, 138] width 108 height 10
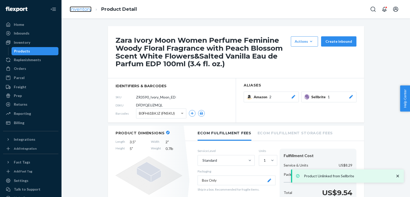
click at [84, 9] on link "Inventory" at bounding box center [81, 9] width 22 height 6
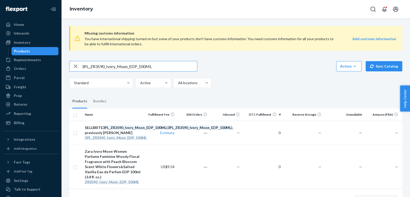
click at [139, 67] on input "3PL_ZR3590_Ivory_Moon_EDP_100ML" at bounding box center [139, 66] width 115 height 10
paste input "ZR4990_BrulanteViolette_Parfum"
type input "ZR4990_BrulanteViolette_Parfum_100ML"
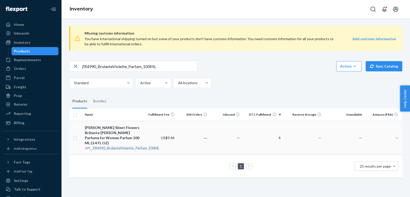
click at [112, 133] on div "Zara Jo Malone Silent Flowers Brûlante Violette Perfume for Women Parfum 100 ML…" at bounding box center [113, 135] width 57 height 20
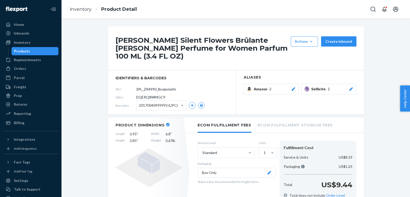
click at [350, 88] on icon at bounding box center [350, 89] width 5 height 4
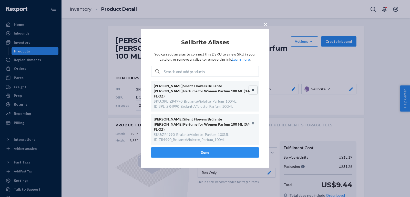
click at [253, 92] on button "Unlink" at bounding box center [253, 90] width 8 height 8
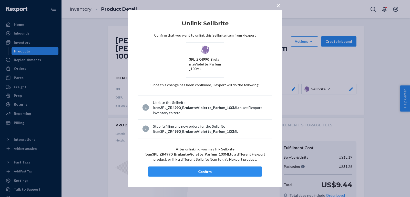
click at [227, 169] on div "Confirm" at bounding box center [205, 171] width 104 height 5
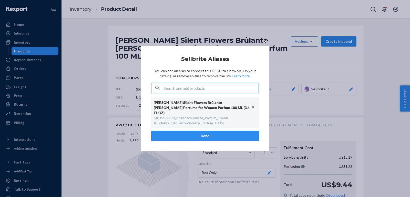
click at [198, 133] on button "Done" at bounding box center [205, 136] width 108 height 10
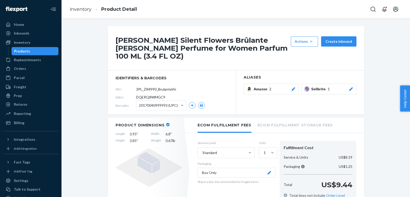
click at [83, 12] on li "Inventory" at bounding box center [81, 9] width 22 height 7
click at [89, 6] on ol "Inventory Product Detail" at bounding box center [103, 9] width 75 height 15
click at [81, 12] on li "Inventory" at bounding box center [81, 9] width 22 height 7
click at [80, 9] on link "Inventory" at bounding box center [81, 9] width 22 height 6
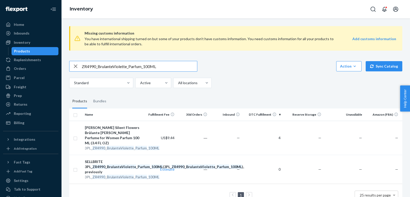
click at [155, 66] on input "ZR4990_BrulanteViolette_Parfum_100ML" at bounding box center [139, 66] width 115 height 10
paste input "RomanceDIris"
type input "ZR4990_RomanceDIris_Parfum_100ML"
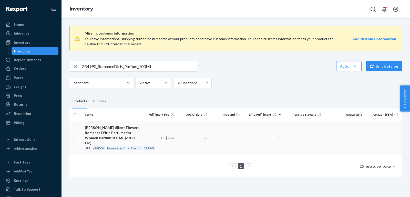
click at [108, 132] on div "Zara Jo Malone Silent Flowers Romance D'Iris Perfume for Women Parfum 100 ML (3…" at bounding box center [113, 135] width 57 height 20
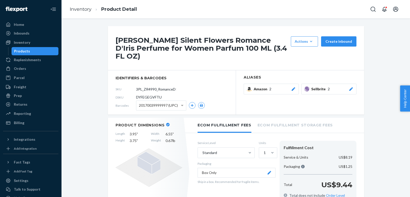
click at [354, 85] on button "Sellbrite 2" at bounding box center [328, 89] width 55 height 11
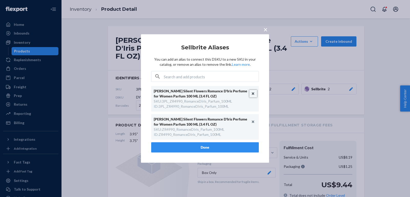
click at [253, 93] on button "Unlink" at bounding box center [253, 94] width 8 height 8
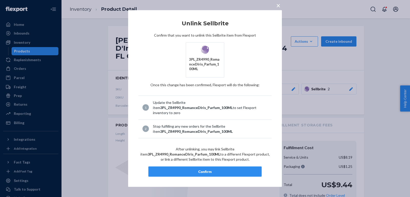
click at [223, 161] on article "Unlink Sellbrite Confirm that you want to unlink this Sellbrite item from Flexp…" at bounding box center [204, 98] width 133 height 156
click at [221, 169] on div "Confirm" at bounding box center [205, 171] width 104 height 5
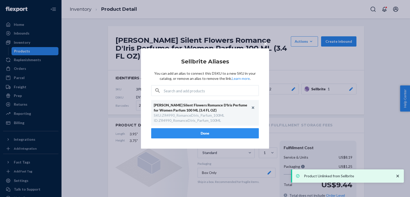
click at [203, 136] on button "Done" at bounding box center [205, 133] width 108 height 10
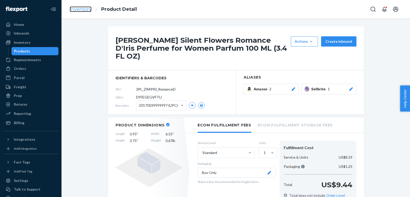
click at [85, 10] on link "Inventory" at bounding box center [81, 9] width 22 height 6
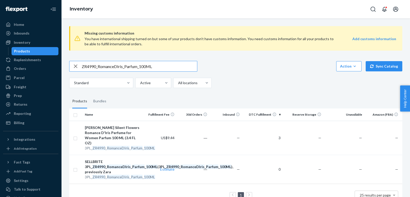
click at [142, 68] on input "ZR4990_RomanceDIris_Parfum_100ML" at bounding box center [139, 66] width 115 height 10
paste input "1790_Kids_Barbie_EDT_6"
type input "ZR1790_Kids_Barbie_EDT_60ML"
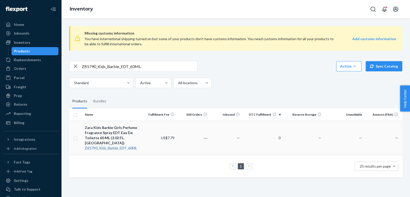
click at [108, 130] on div "Zara Kids Barbie Girls Perfume Fragrance Spray EDT Eau De Toilette 60 ML (2.02 …" at bounding box center [113, 135] width 57 height 20
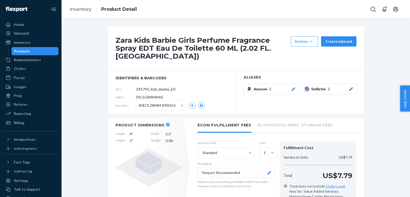
click at [352, 87] on icon at bounding box center [350, 89] width 5 height 4
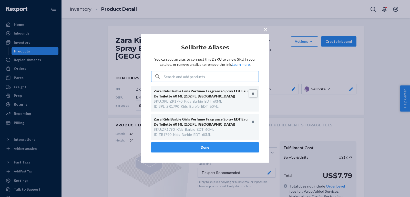
click at [254, 93] on button "Unlink" at bounding box center [253, 94] width 8 height 8
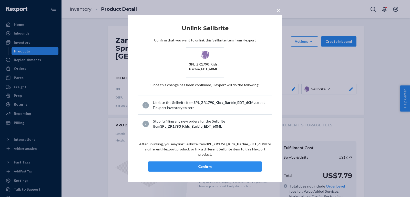
click at [204, 165] on div "Confirm" at bounding box center [205, 166] width 104 height 5
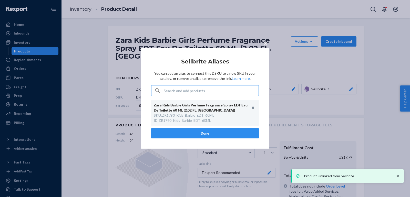
click at [201, 134] on button "Done" at bounding box center [205, 133] width 108 height 10
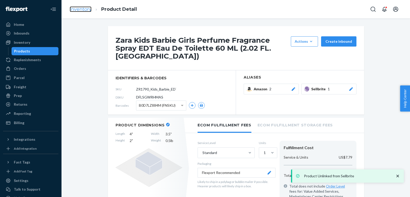
click at [79, 7] on link "Inventory" at bounding box center [81, 9] width 22 height 6
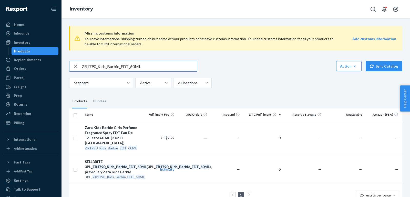
click at [142, 67] on input "ZR1790_Kids_Barbie_EDT_60ML" at bounding box center [139, 66] width 115 height 10
paste input "390_KidsBatmanDCComicSummer_EDT_5"
type input "ZR1390_KidsBatmanDCComicSummer_EDT_50ML"
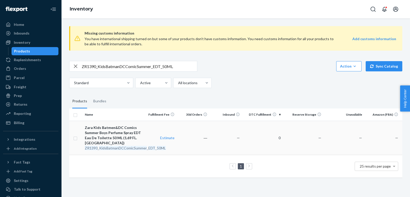
click at [101, 129] on div "Zara Kids Batmen&DC Comics Summer Boys Perfume Spray EDT Eau De Toilette 50 ML …" at bounding box center [113, 135] width 57 height 20
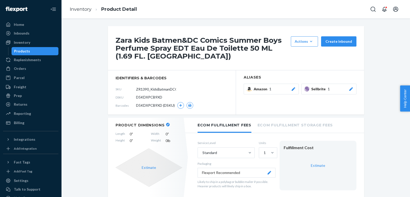
click at [349, 88] on icon at bounding box center [350, 89] width 5 height 4
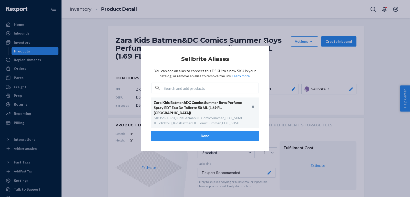
click at [289, 96] on div "× Sellbrite Aliases You can add an alias to connect this DSKU to a new SKU in y…" at bounding box center [205, 98] width 410 height 197
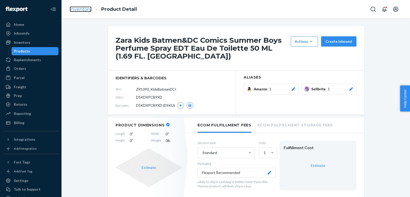
click at [73, 8] on link "Inventory" at bounding box center [81, 9] width 22 height 6
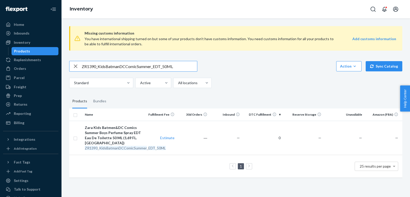
click at [167, 62] on input "ZR1390_KidsBatmanDCComicSummer_EDT_50ML" at bounding box center [139, 66] width 115 height 10
paste input "2290_Kids_Bluey_Ludo_Studio_EDT_10"
type input "ZR2290_Kids_Bluey_Ludo_Studio_EDT_100ML"
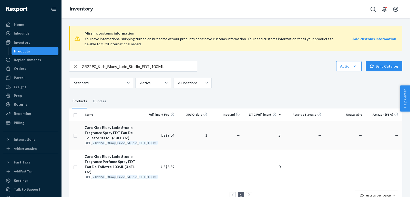
click at [110, 134] on div "Zara Kids Bluey Ludo Studio Fragrance Spray EDT Eau De Toilette 100ML (3.4FL OZ)" at bounding box center [113, 132] width 57 height 15
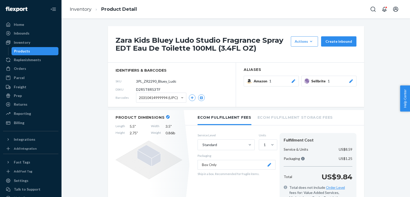
click at [69, 9] on ol "Inventory Product Detail" at bounding box center [103, 9] width 75 height 15
click at [77, 9] on link "Inventory" at bounding box center [81, 9] width 22 height 6
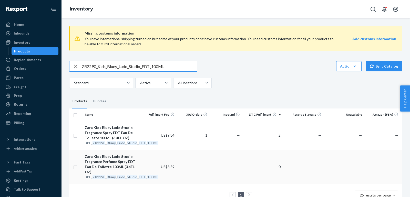
click at [138, 166] on div "Zara Kids Bluey Ludo Studio Fragrance Perfume Spray EDT Eau De Toilette 100ML (…" at bounding box center [113, 164] width 57 height 20
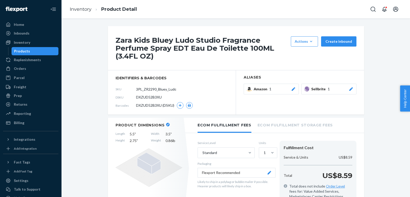
click at [352, 90] on div at bounding box center [350, 89] width 5 height 5
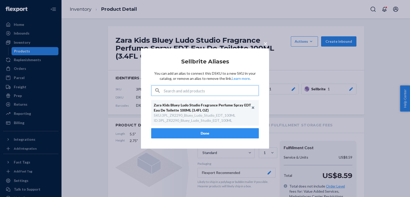
click at [264, 44] on span "×" at bounding box center [265, 43] width 4 height 9
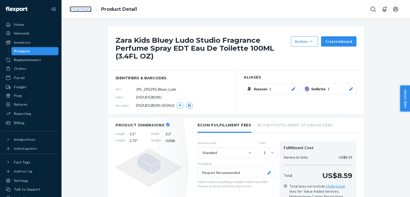
click at [80, 8] on link "Inventory" at bounding box center [81, 9] width 22 height 6
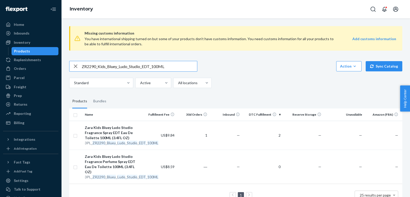
click at [153, 67] on input "ZR2290_Kids_Bluey_Ludo_Studio_EDT_100ML" at bounding box center [139, 66] width 115 height 10
paste input "1390_Kids_FrozenAnna_EDC_5"
type input "ZR1390_Kids_FrozenAnna_EDC_50ML"
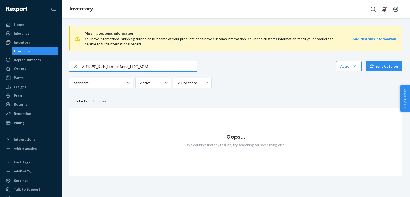
click at [149, 67] on input "ZR1390_Kids_FrozenAnna_EDC_50ML" at bounding box center [139, 66] width 115 height 10
click at [131, 68] on input "ZR1390_Kids_FrozenAnna_EDC_50ML" at bounding box center [139, 66] width 115 height 10
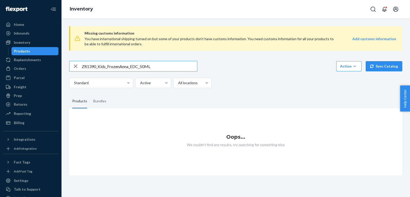
click at [131, 68] on input "ZR1390_Kids_FrozenAnna_EDC_50ML" at bounding box center [139, 66] width 115 height 10
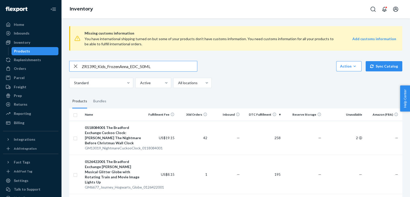
type input "ZR1390_Kids_FrozenAnna_EDC_50ML"
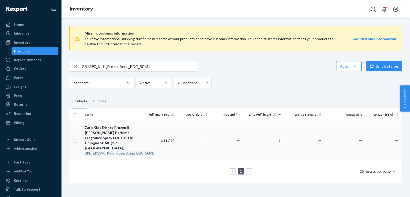
click at [107, 151] on em "Kids" at bounding box center [110, 153] width 7 height 4
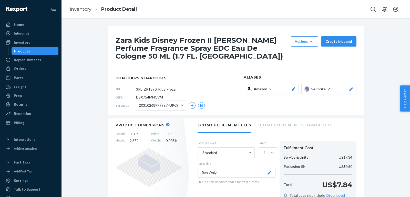
click at [353, 90] on icon at bounding box center [350, 89] width 5 height 4
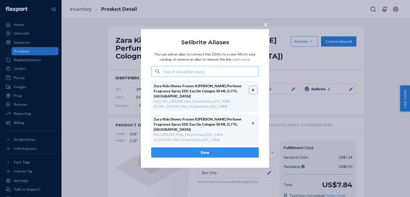
click at [255, 94] on button "Unlink" at bounding box center [253, 90] width 8 height 8
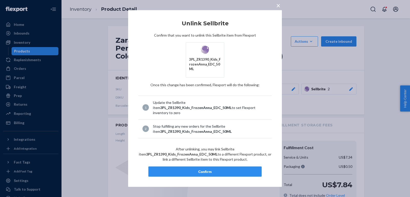
click at [209, 169] on div "Confirm" at bounding box center [205, 171] width 104 height 5
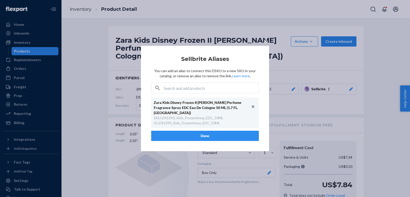
click at [205, 133] on button "Done" at bounding box center [205, 136] width 108 height 10
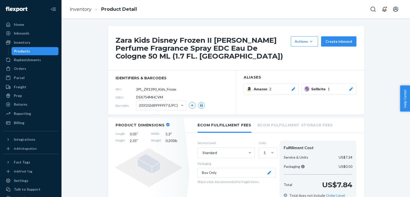
click at [90, 6] on li "Inventory" at bounding box center [81, 9] width 22 height 7
click at [81, 8] on link "Inventory" at bounding box center [81, 9] width 22 height 6
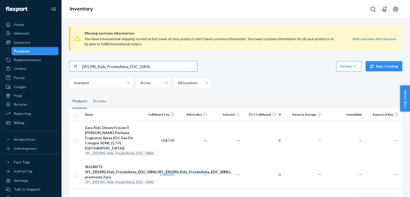
click at [144, 66] on input "ZR1390_Kids_FrozenAnna_EDC_50ML" at bounding box center [139, 66] width 115 height 10
paste input "LiloStitch_EDT"
type input "ZR1390_LiloStitch_EDT_50ML"
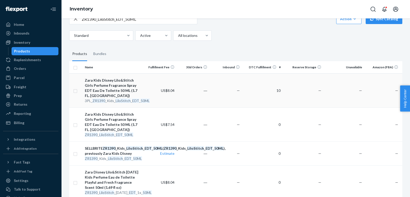
scroll to position [45, 0]
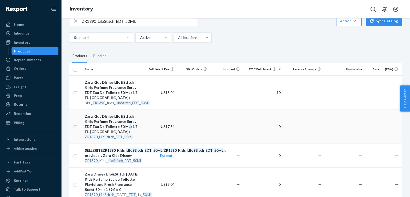
click at [113, 121] on div "Zara Kids Disney Lilo&Stitch Girls Perfume Fragrance Spray EDT Eau De Toilette …" at bounding box center [113, 124] width 57 height 20
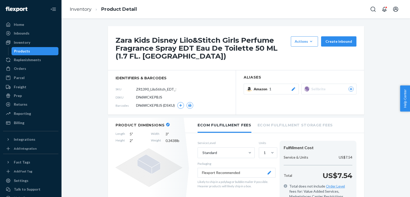
click at [350, 88] on icon at bounding box center [350, 89] width 5 height 3
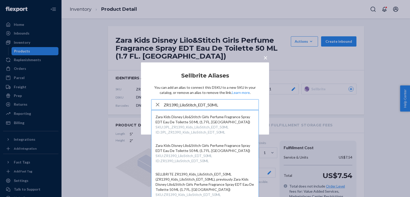
type input "ZR1390_LiloStitch_EDT_50ML"
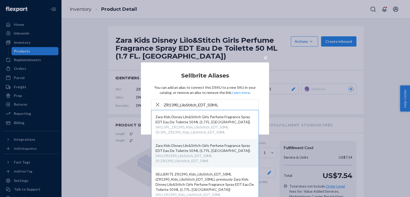
click at [184, 146] on div "Zara Kids Disney Lilo&Stitch Girls Perfume Fragrance Spray EDT Eau De Toilette …" at bounding box center [204, 148] width 99 height 10
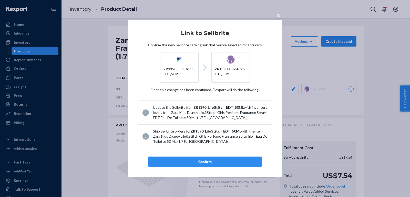
click at [194, 157] on button "Confirm" at bounding box center [204, 162] width 113 height 10
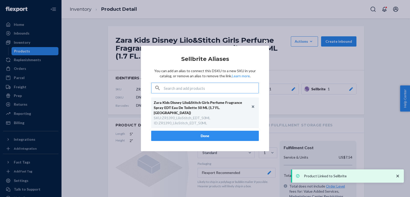
click at [189, 137] on button "Done" at bounding box center [205, 136] width 108 height 10
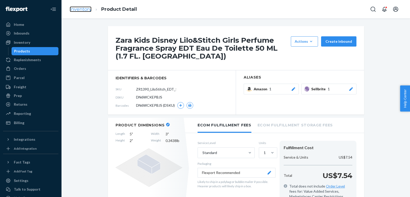
click at [75, 6] on link "Inventory" at bounding box center [81, 9] width 22 height 6
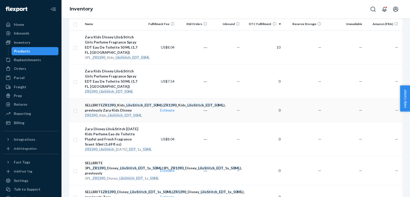
scroll to position [80, 0]
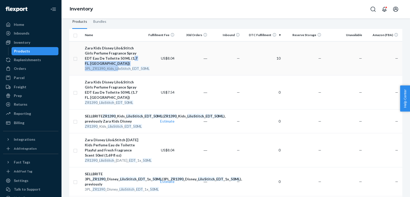
click at [117, 66] on div "3PL_ ZR1390 _Kids_ LiloStitch _ EDT _ 50ML" at bounding box center [113, 68] width 57 height 5
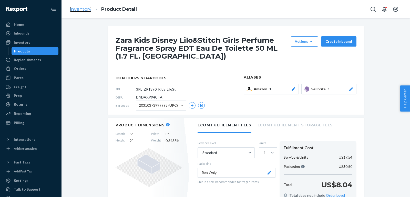
click at [77, 9] on link "Inventory" at bounding box center [81, 9] width 22 height 6
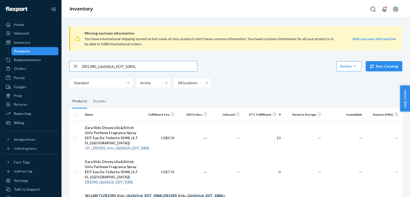
click at [133, 68] on input "ZR1390_LiloStitch_EDT_50ML" at bounding box center [139, 66] width 115 height 10
paste input "Zara_Kids_Little_Girl_EDT_10"
type input "ZR1390_Zara_Kids_Little_Girl_EDT_100ML"
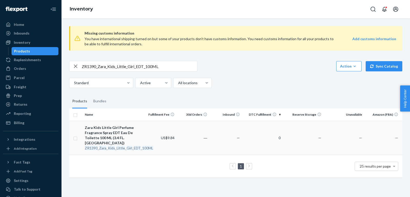
click at [100, 138] on div "Zara Kids Little Girl Perfume Fragrance Spray EDT Eau De Toilette 100 ML (3.4 F…" at bounding box center [113, 135] width 57 height 20
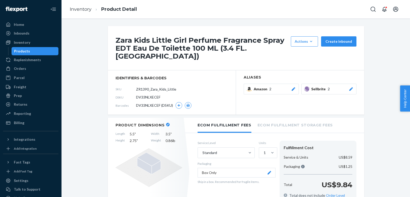
click at [353, 87] on div at bounding box center [350, 89] width 5 height 5
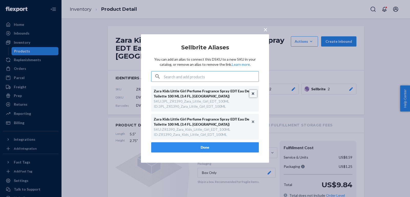
click at [252, 94] on button "Unlink" at bounding box center [253, 94] width 8 height 8
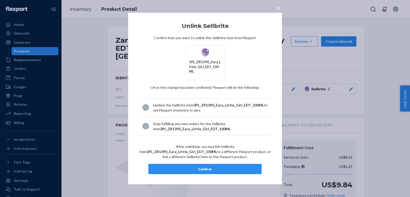
click at [215, 169] on button "Confirm" at bounding box center [204, 169] width 113 height 10
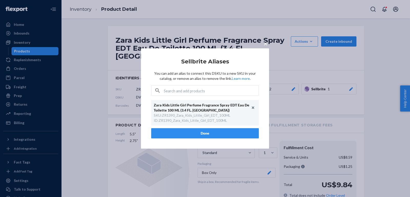
click at [203, 133] on button "Done" at bounding box center [205, 133] width 108 height 10
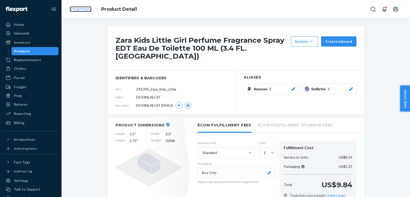
click at [83, 10] on link "Inventory" at bounding box center [81, 9] width 22 height 6
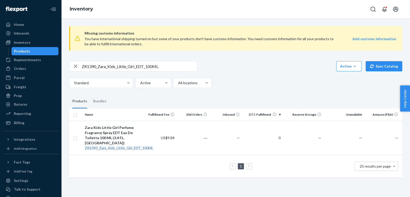
click at [111, 75] on div "ZR1390_Zara_Kids_Little_Girl_EDT_100ML Action Create product Create bundle Bulk…" at bounding box center [235, 74] width 333 height 27
click at [110, 72] on div "ZR1390_Zara_Kids_Little_Girl_EDT_100ML Action Create product Create bundle Bulk…" at bounding box center [235, 74] width 333 height 27
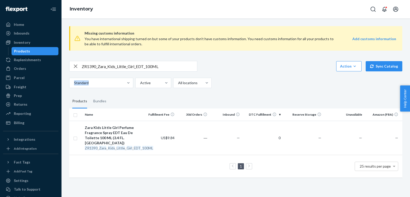
click at [110, 71] on div "ZR1390_Zara_Kids_Little_Girl_EDT_100ML Action Create product Create bundle Bulk…" at bounding box center [235, 74] width 333 height 27
click at [109, 70] on input "ZR1390_Zara_Kids_Little_Girl_EDT_100ML" at bounding box center [139, 66] width 115 height 10
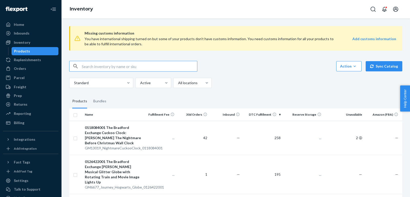
click at [121, 70] on input "text" at bounding box center [139, 66] width 115 height 10
click at [119, 68] on input "text" at bounding box center [139, 66] width 115 height 10
paste input "ZR1390_Zara_Kids_Little_Girl_EDT_100ML"
type input "ZR1390_Zara_Kids_Little_Girl_EDT_100ML"
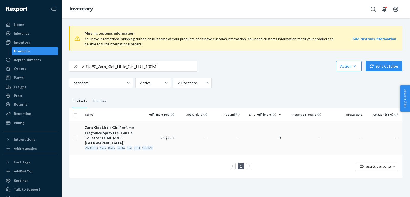
click at [120, 131] on div "Zara Kids Little Girl Perfume Fragrance Spray EDT Eau De Toilette 100 ML (3.4 F…" at bounding box center [113, 135] width 57 height 20
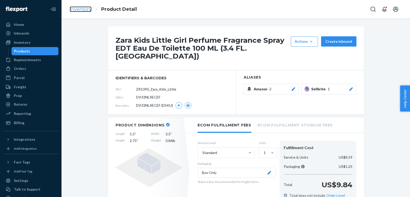
click at [81, 7] on link "Inventory" at bounding box center [81, 9] width 22 height 6
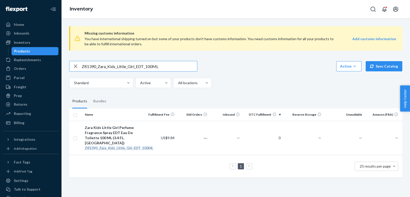
click at [153, 65] on input "ZR1390_Zara_Kids_Little_Girl_EDT_100ML" at bounding box center [139, 66] width 115 height 10
paste input "190_Kids_LittleGirl_GlitterMist"
type input "ZR1190_Kids_LittleGirl_GlitterMist_100ML"
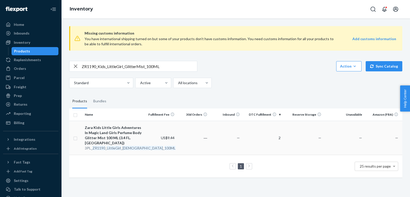
click at [142, 135] on td "Zara Kids Little Girls Adventures In Magic Land Girls Perfume Body Glitter Mist…" at bounding box center [113, 138] width 61 height 34
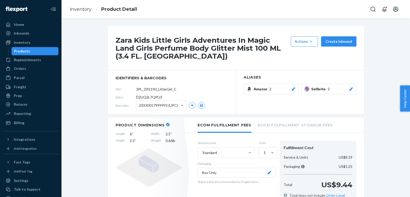
click at [352, 90] on icon at bounding box center [350, 89] width 5 height 4
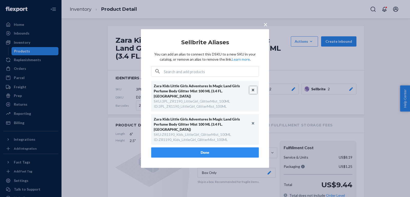
click at [252, 93] on button "Unlink" at bounding box center [253, 90] width 8 height 8
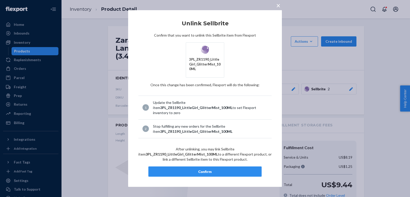
click at [210, 169] on div "Confirm" at bounding box center [205, 171] width 104 height 5
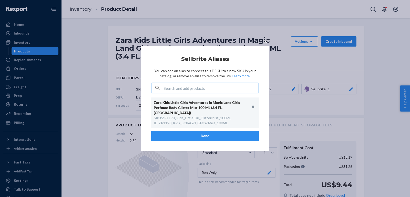
click at [210, 131] on button "Done" at bounding box center [205, 136] width 108 height 10
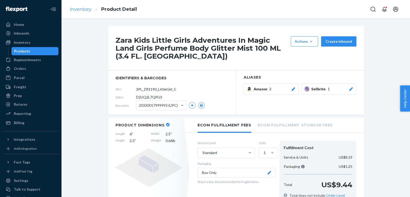
click at [85, 12] on li "Inventory" at bounding box center [81, 9] width 22 height 7
click at [82, 9] on link "Inventory" at bounding box center [81, 9] width 22 height 6
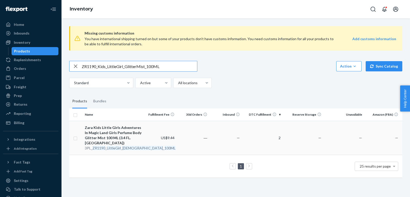
click at [116, 129] on div "Zara Kids Little Girls Adventures In Magic Land Girls Perfume Body Glitter Mist…" at bounding box center [113, 135] width 57 height 20
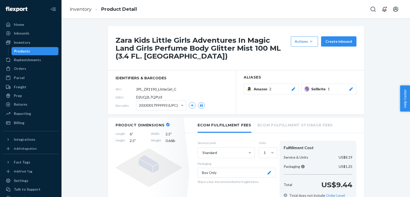
click at [351, 88] on icon at bounding box center [350, 89] width 5 height 4
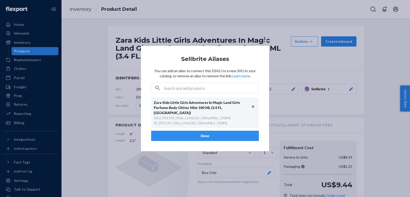
click at [265, 45] on span "×" at bounding box center [265, 41] width 4 height 9
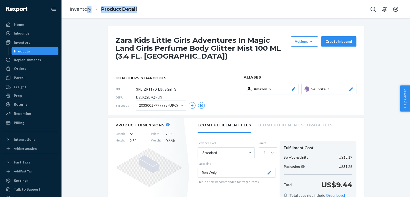
click at [87, 12] on ol "Inventory Product Detail" at bounding box center [103, 9] width 75 height 15
click at [84, 5] on ol "Inventory Product Detail" at bounding box center [103, 9] width 75 height 15
click at [84, 8] on link "Inventory" at bounding box center [81, 9] width 22 height 6
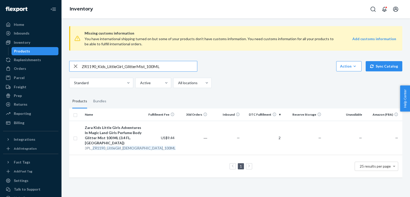
click at [156, 67] on input "ZR1190_Kids_LittleGirl_GlitterMist_100ML" at bounding box center [139, 66] width 115 height 10
paste input "390_KidsMissFairytaleSpeakingEDT_5"
type input "ZR1390_KidsMissFairytaleSpeakingEDT_50ML"
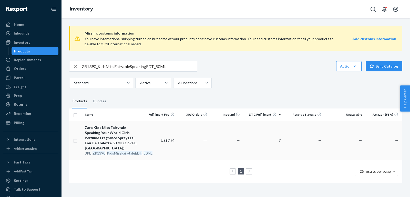
click at [97, 137] on div "Zara Kids Miss Fairytale Speaking Your World Girls Perfume Fragrance Spray EDT …" at bounding box center [113, 138] width 57 height 26
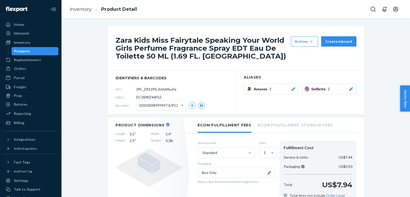
click at [351, 89] on icon at bounding box center [351, 89] width 4 height 4
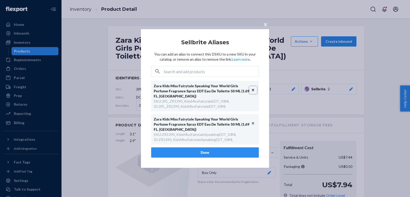
click at [252, 88] on button "Unlink" at bounding box center [253, 90] width 8 height 8
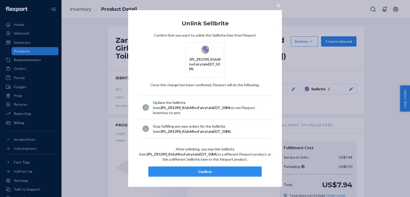
click at [216, 169] on div "Confirm" at bounding box center [205, 171] width 104 height 5
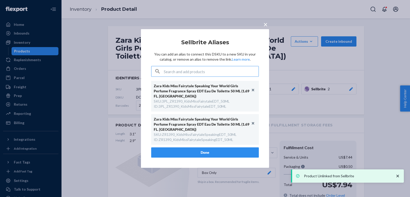
click at [204, 151] on div "× Sellbrite Aliases You can add an alias to connect this DSKU to a new SKU in y…" at bounding box center [205, 98] width 128 height 139
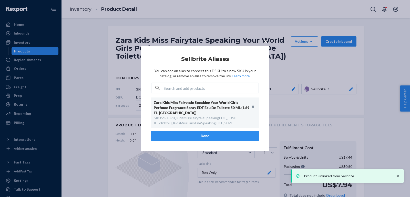
click at [199, 136] on button "Done" at bounding box center [205, 136] width 108 height 10
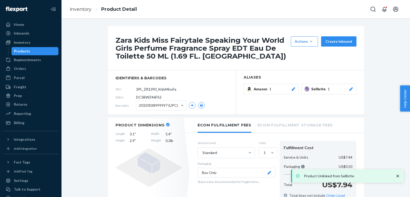
click at [72, 12] on li "Inventory" at bounding box center [81, 9] width 22 height 7
click at [84, 9] on link "Inventory" at bounding box center [81, 9] width 22 height 6
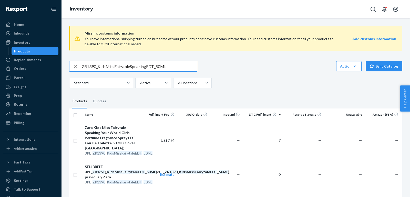
click at [129, 72] on div "ZR1390_KidsMissFairytaleSpeakingEDT_50ML Action Create product Create bundle Bu…" at bounding box center [235, 74] width 333 height 27
click at [121, 67] on input "ZR1390_KidsMissFairytaleSpeakingEDT_50ML" at bounding box center [139, 66] width 115 height 10
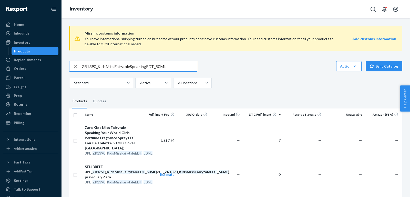
paste input "_Miss_Flirty_Peach_"
type input "ZR1390_Kids_Miss_Flirty_Peach_EDT_50ML"
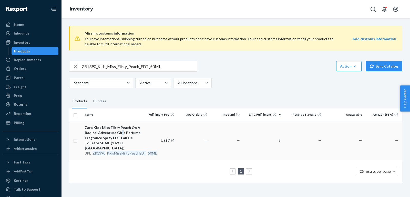
click at [120, 133] on div "Zara Kids Miss Flirty Peach On A Radical Adventure Girls Perfume Fragrance Spra…" at bounding box center [113, 138] width 57 height 26
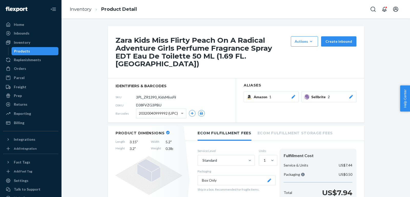
click at [350, 95] on icon at bounding box center [351, 97] width 4 height 4
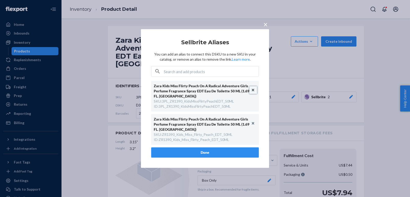
click at [253, 91] on button "Unlink" at bounding box center [253, 90] width 8 height 8
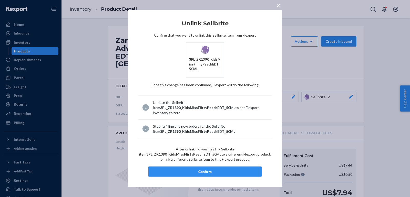
click at [227, 169] on div "Confirm" at bounding box center [205, 171] width 104 height 5
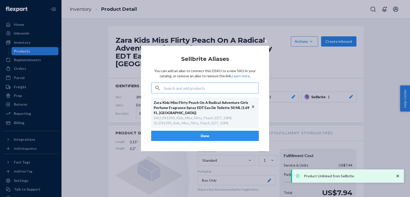
click at [193, 135] on button "Done" at bounding box center [205, 136] width 108 height 10
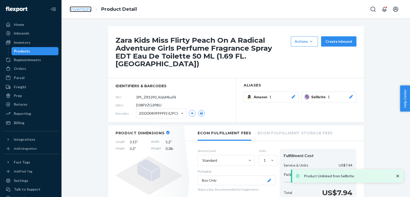
click at [85, 11] on link "Inventory" at bounding box center [81, 9] width 22 height 6
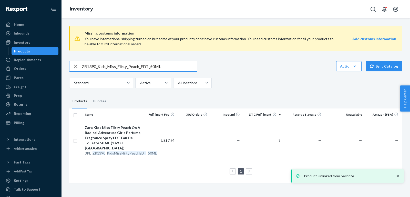
click at [153, 65] on input "ZR1390_Kids_Miss_Flirty_Peach_EDT_50ML" at bounding box center [139, 66] width 115 height 10
paste input "r_Cest_Sublime"
type input "ZR1390_Kids_Mr_Cest_Sublime_EDT_50ML"
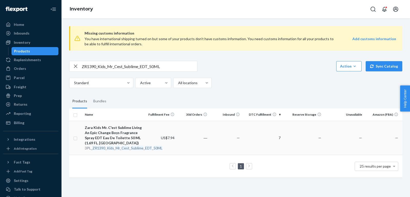
click at [123, 140] on div "Zara Kids Mr. C'est Sublime Living An Epic Change Boys Fragrance Spray EDT Eau …" at bounding box center [113, 135] width 57 height 20
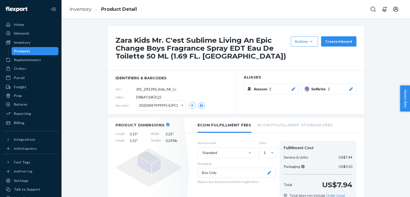
click at [354, 89] on button "Sellbrite 2" at bounding box center [328, 89] width 55 height 11
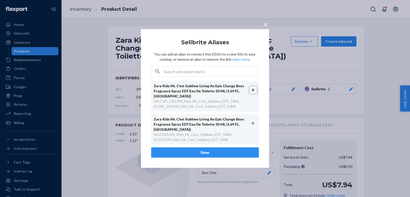
click at [253, 93] on button "Unlink" at bounding box center [253, 90] width 8 height 8
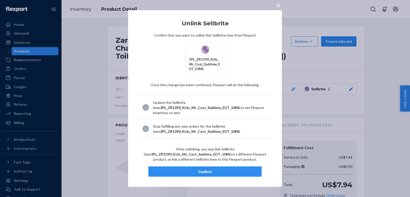
click at [210, 171] on div "Confirm" at bounding box center [205, 171] width 104 height 5
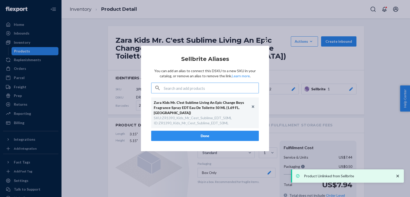
click at [194, 131] on button "Done" at bounding box center [205, 136] width 108 height 10
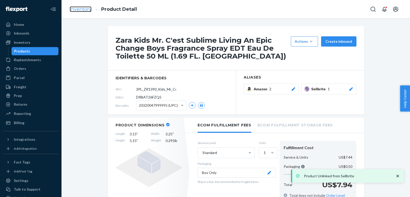
click at [82, 8] on link "Inventory" at bounding box center [81, 9] width 22 height 6
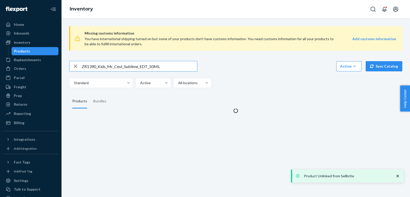
click at [158, 69] on input "ZR1390_Kids_Mr_Cest_Sublime_EDT_50ML" at bounding box center [139, 66] width 115 height 10
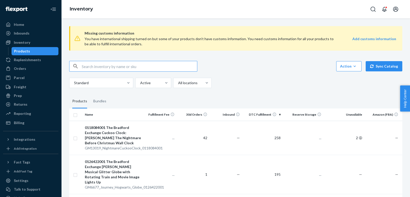
click at [152, 65] on input "text" at bounding box center [139, 66] width 115 height 10
paste input "ZR1390_Kids_Mr_Cest_Sublime_EDT_50ML"
type input "ZR1390_Kids_Mr_Cest_Sublime_EDT_50ML"
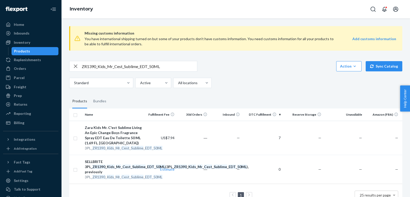
scroll to position [14, 0]
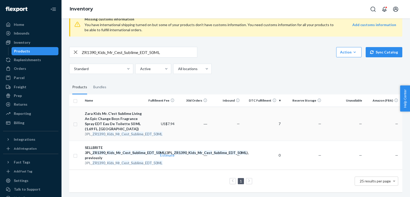
click at [128, 123] on div "Zara Kids Mr. C'est Sublime Living An Epic Change Boys Fragrance Spray EDT Eau …" at bounding box center [113, 121] width 57 height 20
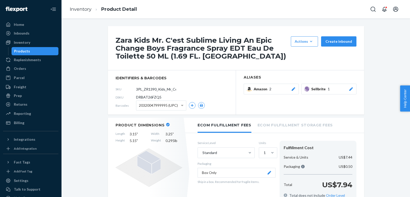
click at [352, 83] on section "Aliases Amazon 2 Sellbrite 1" at bounding box center [300, 92] width 128 height 44
click at [83, 10] on link "Inventory" at bounding box center [81, 9] width 22 height 6
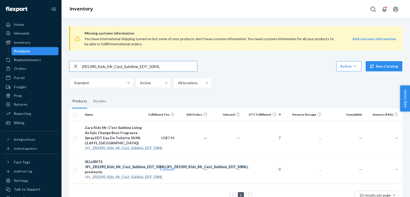
scroll to position [19, 0]
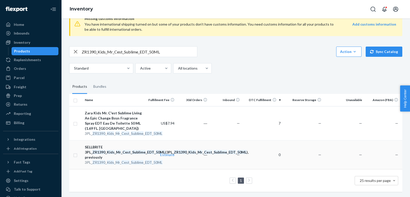
click at [118, 157] on div "SELLBRITE 3PL_ ZR1390 _ Kids _ Mr _ Cest _ Sublime _ EDT _ 50ML (3PL_ ZR1390 _ …" at bounding box center [113, 152] width 57 height 15
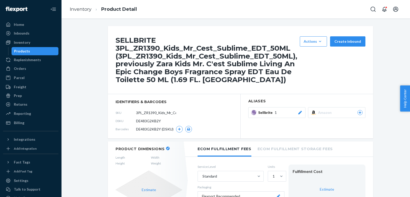
click at [73, 12] on li "Inventory" at bounding box center [81, 9] width 22 height 7
click at [80, 11] on link "Inventory" at bounding box center [81, 9] width 22 height 6
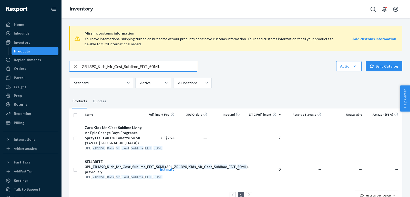
click at [133, 69] on input "ZR1390_Kids_Mr_Cest_Sublime_EDT_50ML" at bounding box center [139, 66] width 115 height 10
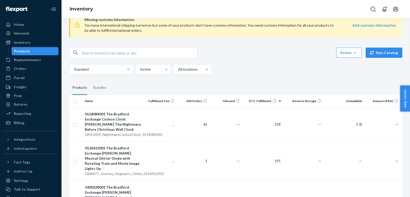
scroll to position [27, 0]
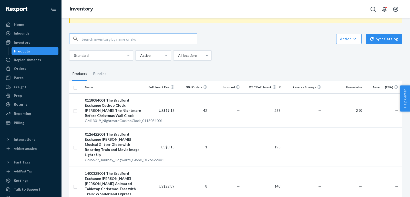
click at [133, 41] on input "text" at bounding box center [139, 39] width 115 height 10
paste input "ZR1390_Kids_Mr_Cest_Sublime_EDT_50ML"
type input "ZR1390_Kids_Mr_Cest_Sublime_EDT_50ML"
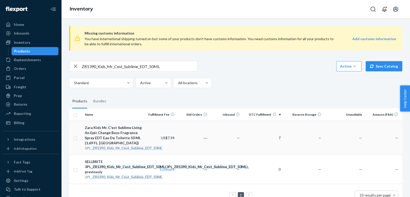
scroll to position [19, 0]
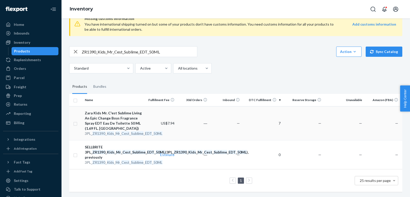
click at [105, 117] on div "Zara Kids Mr. C'est Sublime Living An Epic Change Boys Fragrance Spray EDT Eau …" at bounding box center [113, 121] width 57 height 20
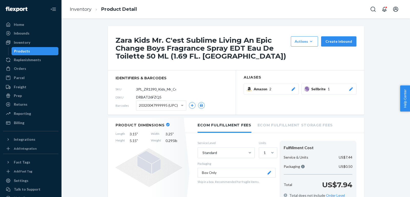
click at [350, 90] on icon at bounding box center [351, 89] width 4 height 4
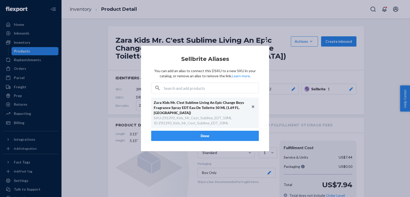
click at [262, 44] on button "×" at bounding box center [265, 40] width 7 height 9
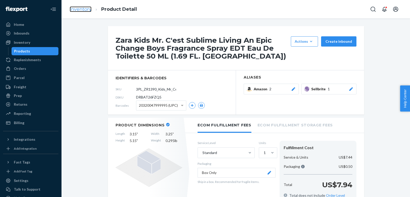
click at [84, 10] on link "Inventory" at bounding box center [81, 9] width 22 height 6
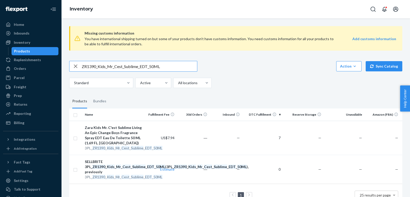
click at [156, 68] on input "ZR1390_Kids_Mr_Cest_Sublime_EDT_50ML" at bounding box center [139, 66] width 115 height 10
click at [164, 62] on input "ZR1390_Kids_Mr_Cest_Sublime_EDT_50ML" at bounding box center [139, 66] width 115 height 10
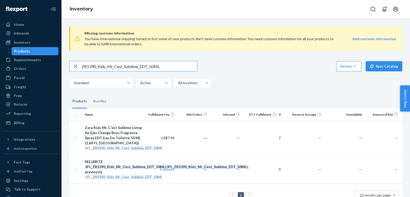
click at [164, 62] on input "ZR1390_Kids_Mr_Cest_Sublime_EDT_50ML" at bounding box center [139, 66] width 115 height 10
paste input "790_Kuromi_Love_Sanrio_EDT_1x_4"
type input "ZR1790_Kuromi_Love_Sanrio_EDT_1x_40ML"
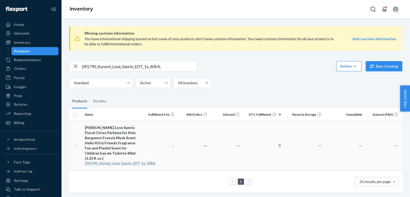
click at [117, 139] on div "[PERSON_NAME] Love Sanrio Floral Citrus Perfume for Kids Bergamot Freesia Musk …" at bounding box center [113, 143] width 57 height 36
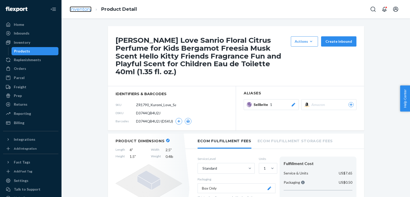
click at [82, 10] on link "Inventory" at bounding box center [81, 9] width 22 height 6
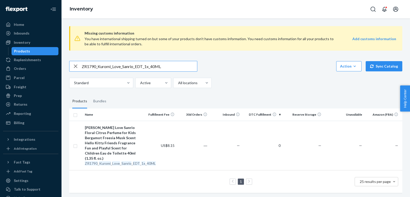
click at [158, 68] on input "ZR1790_Kuromi_Love_Sanrio_EDT_1x_40ML" at bounding box center [139, 66] width 115 height 10
click at [94, 147] on div "[PERSON_NAME] Love Sanrio Floral Citrus Perfume for Kids Bergamot Freesia Musk …" at bounding box center [113, 143] width 57 height 36
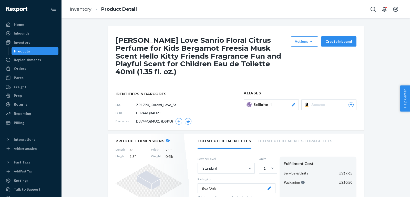
click at [293, 103] on icon at bounding box center [293, 105] width 4 height 4
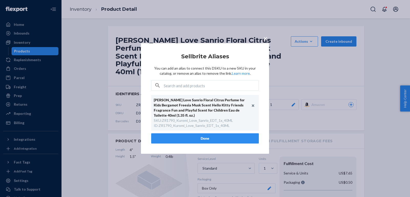
click at [265, 50] on div "× Sellbrite Aliases You can add an alias to connect this DSKU to a new SKU in y…" at bounding box center [205, 98] width 128 height 111
click at [263, 39] on span "×" at bounding box center [265, 38] width 4 height 9
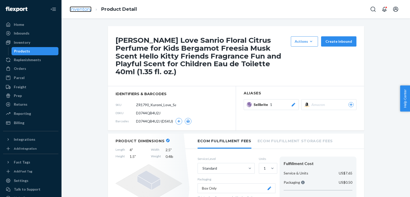
click at [80, 11] on link "Inventory" at bounding box center [81, 9] width 22 height 6
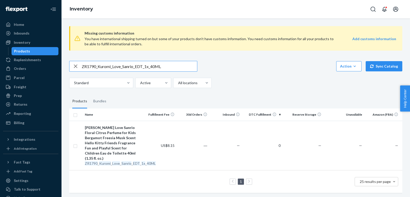
click at [158, 67] on input "ZR1790_Kuromi_Love_Sanrio_EDT_1x_40ML" at bounding box center [139, 66] width 115 height 10
paste input "590_Lemon_Pie_Kids_EDT_3"
type input "ZR1590_Lemon_Pie_Kids_EDT_30ML"
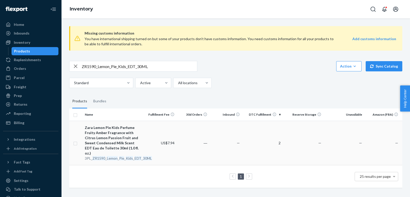
click at [112, 146] on div "Zara Lemon Pie Kids Perfume Fruity Amber Fragrance with Citrus Lemon Passion Fr…" at bounding box center [113, 140] width 57 height 31
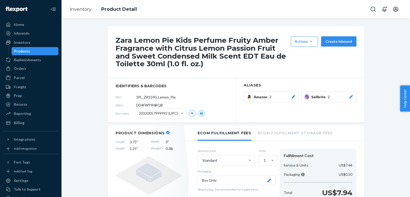
click at [354, 97] on button "Sellbrite 2" at bounding box center [328, 97] width 55 height 11
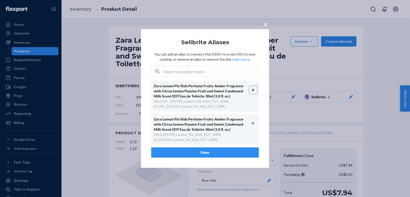
click at [253, 90] on button "Unlink" at bounding box center [253, 90] width 8 height 8
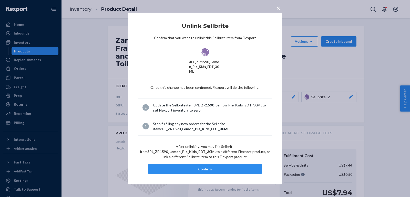
click at [216, 166] on div "Confirm" at bounding box center [205, 168] width 104 height 5
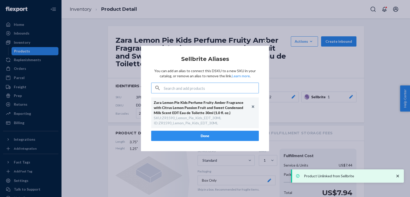
click at [211, 137] on button "Done" at bounding box center [205, 136] width 108 height 10
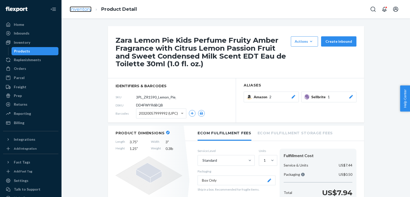
click at [76, 10] on link "Inventory" at bounding box center [81, 9] width 22 height 6
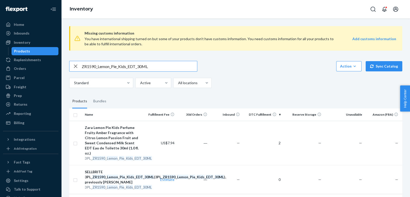
click at [140, 64] on input "ZR1590_Lemon_Pie_Kids_EDT_30ML" at bounding box center [139, 66] width 115 height 10
paste input "790_LiloStitchPerfume_EDT_5"
type input "ZR1790_LiloStitchPerfume_EDT_50ML"
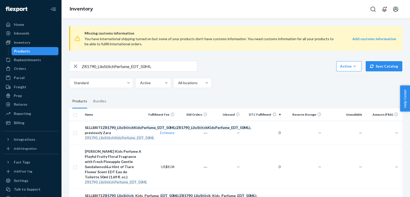
click at [155, 69] on input "ZR1790_LiloStitchPerfume_EDT_50ML" at bounding box center [139, 66] width 115 height 10
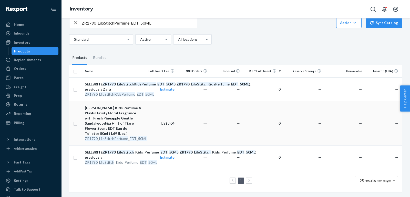
click at [109, 109] on div "[PERSON_NAME] Kids Perfume A Playful Fruity Floral Fragrance with Fresh Pineapp…" at bounding box center [113, 120] width 57 height 31
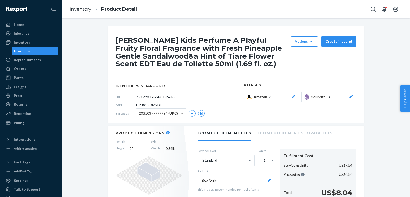
click at [349, 94] on div at bounding box center [350, 96] width 5 height 5
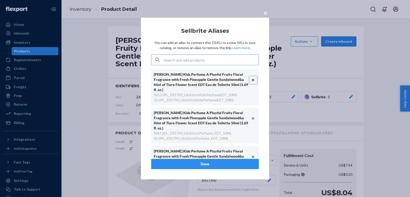
click at [254, 80] on button "Unlink" at bounding box center [253, 80] width 8 height 8
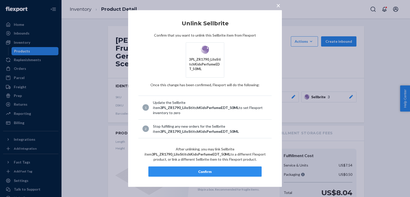
click at [228, 169] on div "Confirm" at bounding box center [205, 171] width 104 height 5
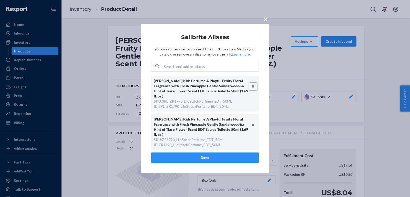
click at [250, 90] on button "Unlink" at bounding box center [253, 87] width 8 height 8
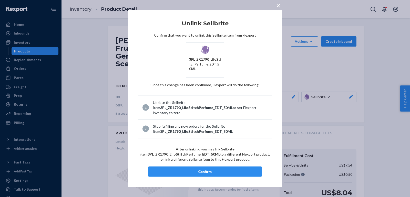
click at [222, 166] on button "Confirm" at bounding box center [204, 171] width 113 height 10
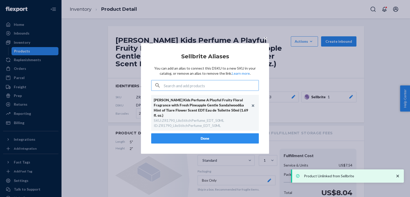
click at [190, 130] on div "[PERSON_NAME] Kids Perfume A Playful Fruity Floral Fragrance with Fresh Pineapp…" at bounding box center [205, 114] width 108 height 38
click at [194, 135] on button "Done" at bounding box center [205, 138] width 108 height 10
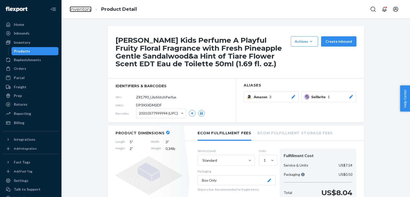
click at [75, 6] on li "Inventory" at bounding box center [81, 9] width 22 height 7
click at [79, 11] on link "Inventory" at bounding box center [81, 9] width 22 height 6
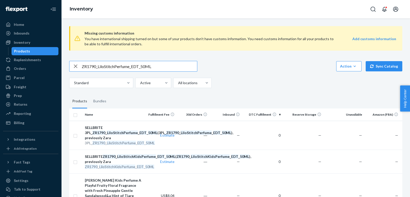
click at [145, 68] on input "ZR1790_LiloStitchPerfume_EDT_50ML" at bounding box center [139, 66] width 115 height 10
paste input "2290_LBloom_DGarden_EDP_2x_3"
type input "ZR2290_LBloom_DGarden_EDP_2x_30ML"
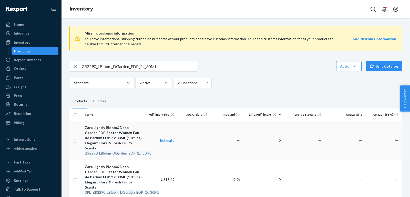
click at [117, 151] on div "ZR2290 _ LBloom _ DGarden _ EDP _ 2x _ 30ML" at bounding box center [113, 153] width 57 height 5
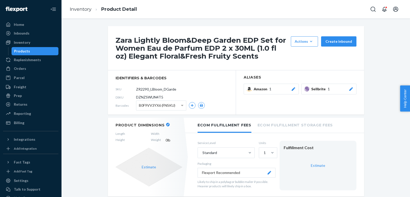
click at [349, 91] on div at bounding box center [350, 89] width 5 height 5
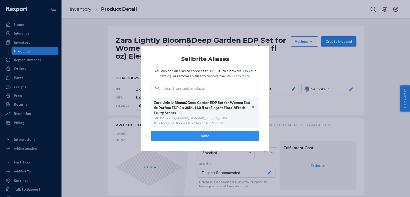
click at [292, 90] on div "× Sellbrite Aliases You can add an alias to connect this DSKU to a new SKU in y…" at bounding box center [205, 98] width 410 height 197
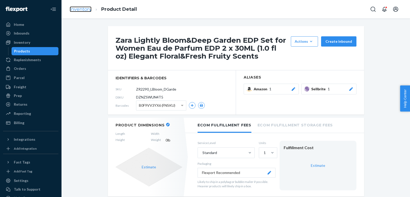
click at [81, 9] on link "Inventory" at bounding box center [81, 9] width 22 height 6
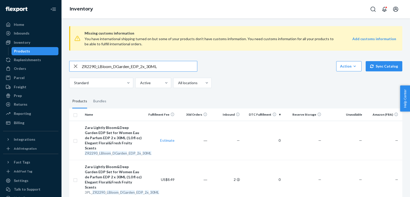
click at [136, 65] on input "ZR2290_LBloom_DGarden_EDP_2x_30ML" at bounding box center [139, 66] width 115 height 10
paste input "3990_Lightly_Bloom_Glitter_EDP_10"
type input "ZR3990_Lightly_Bloom_Glitter_EDP_100ML"
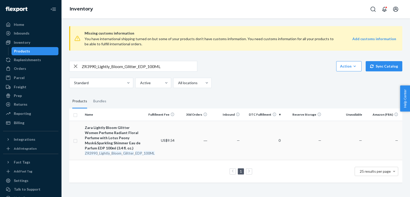
click at [110, 136] on div "Zara Lightly Bloom Glitter Women Perfume Radiant Floral Perfume with Lotus Peon…" at bounding box center [113, 138] width 57 height 26
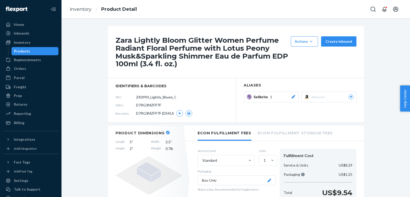
click at [291, 92] on button "Sellbrite 1" at bounding box center [270, 97] width 55 height 11
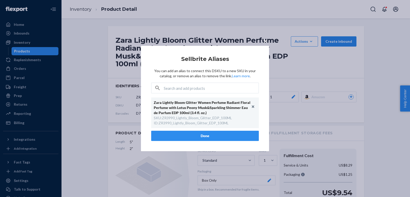
click at [96, 79] on div "× Sellbrite Aliases You can add an alias to connect this DSKU to a new SKU in y…" at bounding box center [205, 98] width 410 height 197
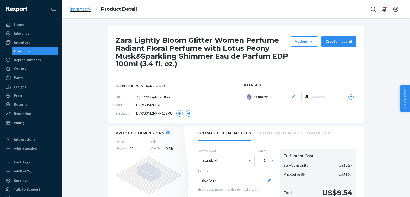
click at [89, 10] on link "Inventory" at bounding box center [81, 9] width 22 height 6
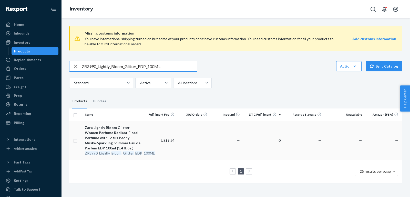
click at [120, 136] on div "Zara Lightly Bloom Glitter Women Perfume Radiant Floral Perfume with Lotus Peon…" at bounding box center [113, 138] width 57 height 26
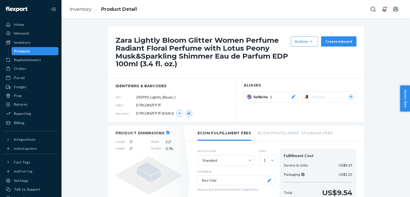
click at [292, 98] on icon at bounding box center [293, 97] width 4 height 4
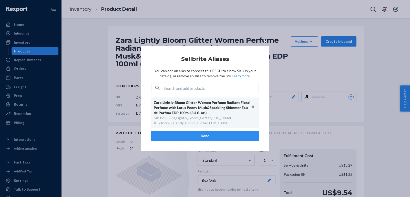
click at [286, 72] on div "× Sellbrite Aliases You can add an alias to connect this DSKU to a new SKU in y…" at bounding box center [205, 98] width 410 height 197
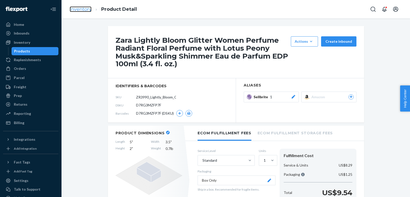
click at [73, 10] on link "Inventory" at bounding box center [81, 9] width 22 height 6
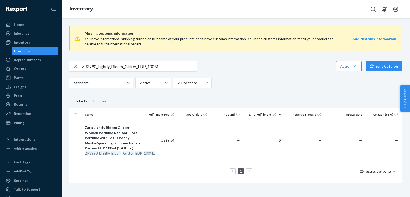
click at [134, 69] on input "ZR3990_Lightly_Bloom_Glitter_EDP_100ML" at bounding box center [139, 66] width 115 height 10
paste input "Bloom"
type input "ZR3990_LightlyBloomGlitter_EDP_100ML"
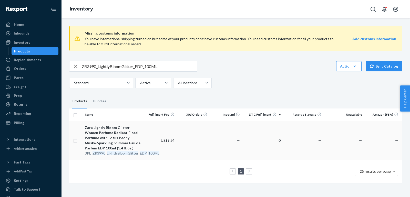
click at [118, 134] on div "Zara Lightly Bloom Glitter Women Perfume Radiant Floral Perfume with Lotus Peon…" at bounding box center [113, 138] width 57 height 26
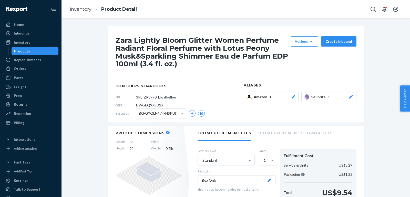
click at [350, 99] on button "Sellbrite 1" at bounding box center [328, 97] width 55 height 11
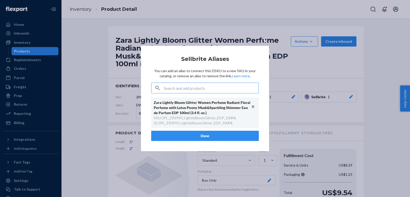
click at [317, 84] on div "× Sellbrite Aliases You can add an alias to connect this DSKU to a new SKU in y…" at bounding box center [205, 98] width 410 height 197
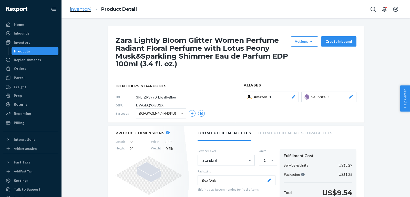
click at [85, 10] on link "Inventory" at bounding box center [81, 9] width 22 height 6
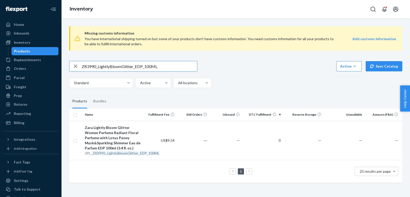
click at [141, 65] on input "ZR3990_LightlyBloomGlitter_EDP_100ML" at bounding box center [139, 66] width 115 height 10
paste input "2990_Lightly_Bloom_EDP_1x"
type input "ZR2990_Lightly_Bloom_EDP_1x_100ML"
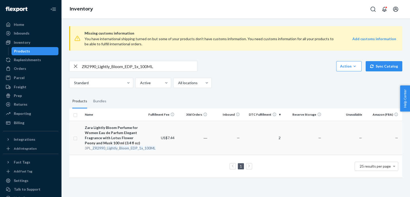
click at [98, 131] on div "Zara Lightly Bloom Perfume for Women Eau de Parfum Elegant Fragrance with Lotus…" at bounding box center [113, 135] width 57 height 20
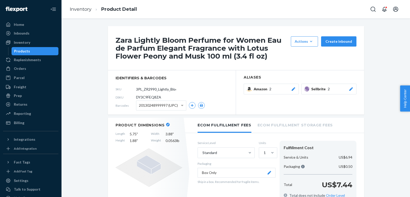
click at [352, 87] on div at bounding box center [350, 89] width 5 height 5
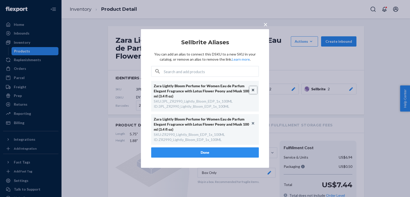
click at [252, 88] on button "Unlink" at bounding box center [253, 90] width 8 height 8
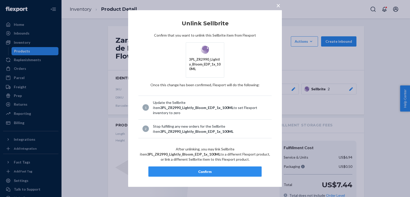
click at [210, 170] on div "Confirm" at bounding box center [205, 171] width 104 height 5
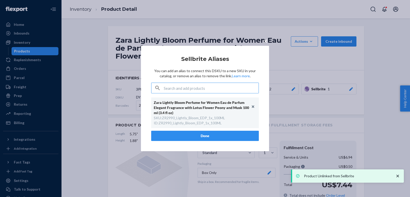
click at [200, 135] on button "Done" at bounding box center [205, 136] width 108 height 10
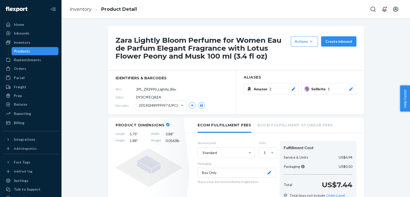
click at [353, 88] on icon at bounding box center [350, 89] width 5 height 4
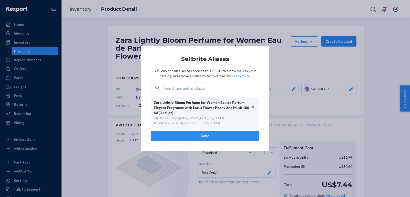
scroll to position [0, 7]
click at [263, 42] on span "×" at bounding box center [265, 41] width 4 height 9
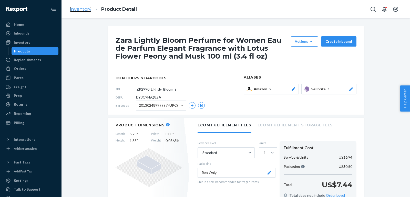
click at [80, 10] on link "Inventory" at bounding box center [81, 9] width 22 height 6
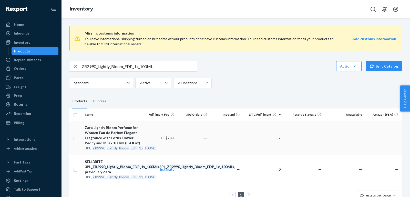
click at [113, 141] on div "Zara Lightly Bloom Perfume for Women Eau de Parfum Elegant Fragrance with Lotus…" at bounding box center [113, 135] width 57 height 20
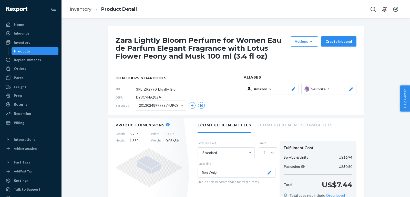
click at [82, 6] on li "Inventory" at bounding box center [81, 9] width 22 height 7
click at [75, 7] on link "Inventory" at bounding box center [81, 9] width 22 height 6
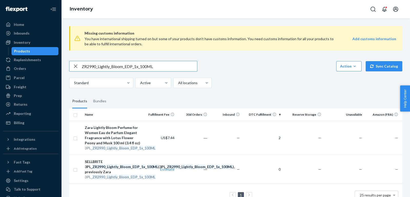
click at [146, 66] on input "ZR2990_Lightly_Bloom_EDP_1x_100ML" at bounding box center [139, 66] width 115 height 10
paste input "3590_Lightly_Bloom_EDP"
type input "ZR3590_Lightly_Bloom_EDP_100ML"
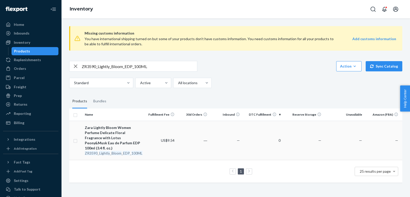
click at [107, 151] on em "Lightly" at bounding box center [104, 153] width 11 height 4
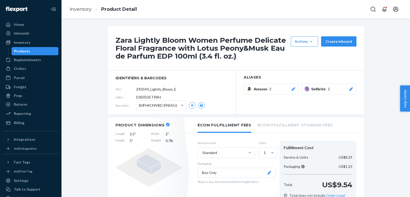
click at [356, 90] on button "Sellbrite 2" at bounding box center [328, 89] width 55 height 11
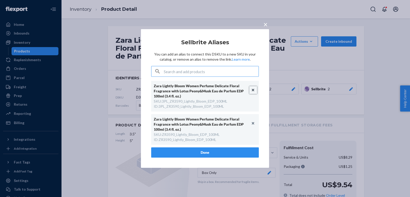
click at [252, 91] on button "Unlink" at bounding box center [253, 90] width 8 height 8
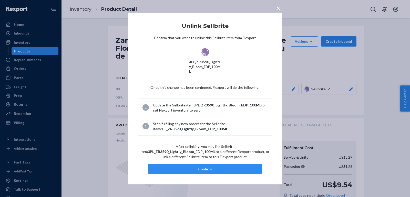
click at [213, 168] on div "Confirm" at bounding box center [205, 168] width 104 height 5
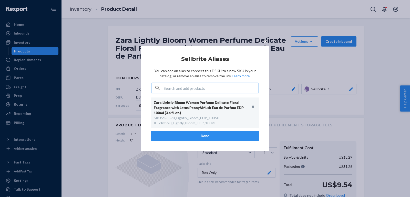
click at [198, 131] on button "Done" at bounding box center [205, 136] width 108 height 10
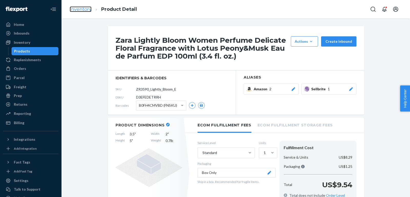
click at [74, 7] on link "Inventory" at bounding box center [81, 9] width 22 height 6
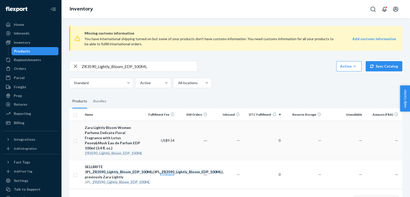
click at [119, 139] on div "Zara Lightly Bloom Women Perfume Delicate Floral Fragrance with Lotus Peony&Mus…" at bounding box center [113, 138] width 57 height 26
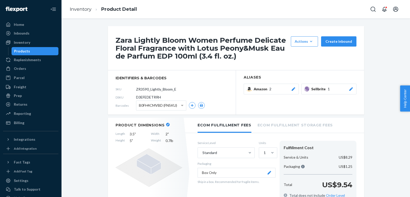
click at [350, 89] on icon at bounding box center [351, 89] width 4 height 4
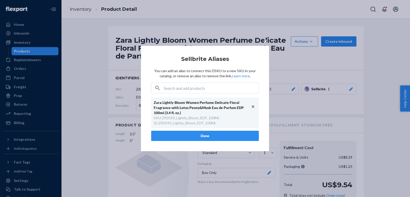
click at [253, 30] on div "× Sellbrite Aliases You can add an alias to connect this DSKU to a new SKU in y…" at bounding box center [205, 98] width 410 height 197
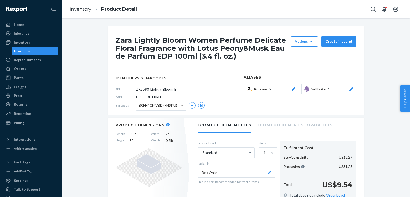
click at [73, 14] on ol "Inventory Product Detail" at bounding box center [103, 9] width 75 height 15
click at [74, 8] on link "Inventory" at bounding box center [81, 9] width 22 height 6
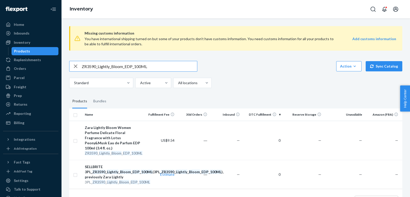
click at [128, 69] on input "ZR3590_Lightly_Bloom_EDP_100ML" at bounding box center [139, 66] width 115 height 10
paste input "1790_LiloStitchPerfume_EDT_5"
type input "ZR1790_LiloStitchPerfume_EDT_50ML"
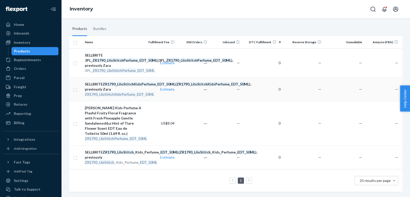
scroll to position [97, 0]
click at [109, 105] on div "[PERSON_NAME] Kids Perfume A Playful Fruity Floral Fragrance with Fresh Pineapp…" at bounding box center [113, 120] width 57 height 31
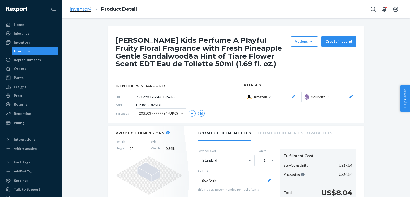
click at [86, 8] on link "Inventory" at bounding box center [81, 9] width 22 height 6
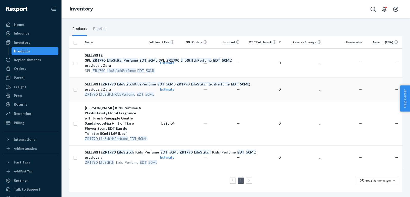
scroll to position [87, 0]
click at [99, 53] on div "SELLBRITE 3PL_ ZR1790 _ LiloStitchPerfume _ EDT _ 50ML (3PL_ ZR1790 _ LiloStitc…" at bounding box center [113, 60] width 57 height 15
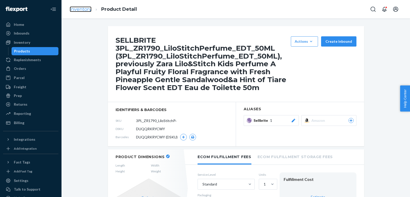
click at [78, 9] on link "Inventory" at bounding box center [81, 9] width 22 height 6
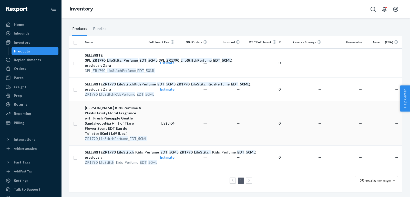
scroll to position [82, 0]
click at [109, 92] on div "SELLBRITE ZR1790 _ LiloStitchKidsPerfume _ EDT _ 50ML ( ZR1790 _ LiloStitchKids…" at bounding box center [113, 87] width 57 height 10
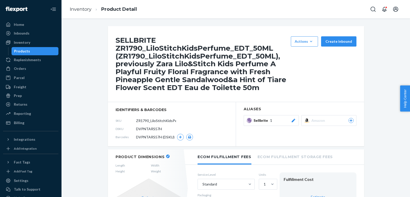
click at [296, 120] on button "Sellbrite 1" at bounding box center [270, 120] width 55 height 11
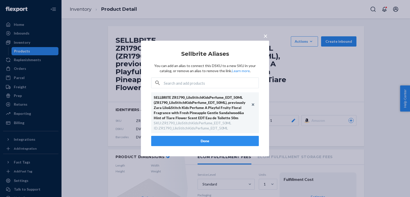
click at [293, 82] on div "× Sellbrite Aliases You can add an alias to connect this DSKU to a new SKU in y…" at bounding box center [205, 98] width 410 height 197
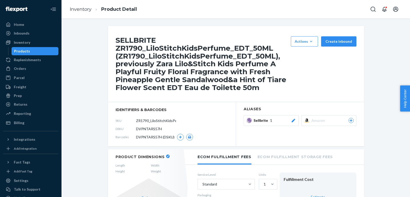
click at [72, 5] on ol "Inventory Product Detail" at bounding box center [103, 9] width 75 height 15
click at [83, 6] on link "Inventory" at bounding box center [81, 9] width 22 height 6
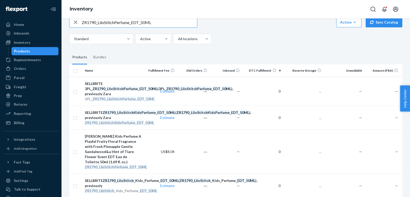
scroll to position [97, 0]
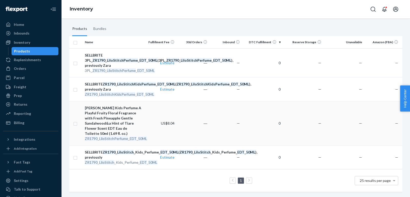
click at [107, 126] on span "[PERSON_NAME] Kids Perfume A Playful Fruity Floral Fragrance with Fresh Pineapp…" at bounding box center [113, 123] width 57 height 36
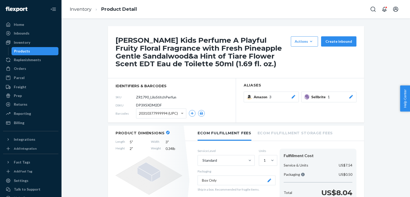
click at [348, 96] on icon at bounding box center [350, 97] width 5 height 4
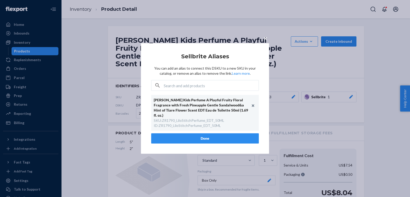
click at [157, 27] on div "× Sellbrite Aliases You can add an alias to connect this DSKU to a new SKU in y…" at bounding box center [205, 98] width 410 height 197
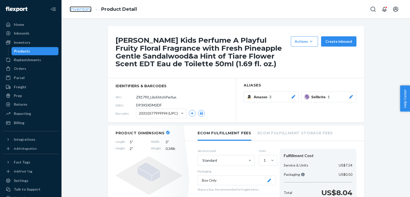
click at [79, 9] on link "Inventory" at bounding box center [81, 9] width 22 height 6
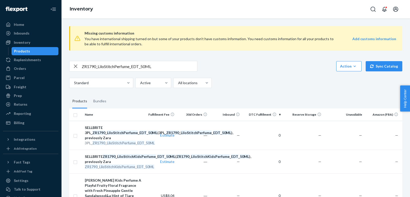
click at [135, 69] on input "ZR1790_LiloStitchPerfume_EDT_50ML" at bounding box center [139, 66] width 115 height 10
paste input "2990_Linen_Musk_EDP_10"
type input "ZR2990_Linen_Musk_EDP_100ML"
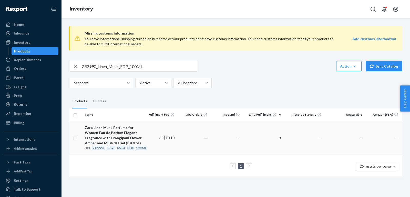
click at [107, 134] on div "Zara Linen Musk Perfume for Women Eau de Parfum Elegant Fragrance with Frangipa…" at bounding box center [113, 135] width 57 height 20
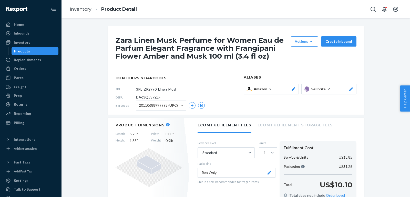
click at [346, 87] on div "Sellbrite 2" at bounding box center [332, 89] width 42 height 5
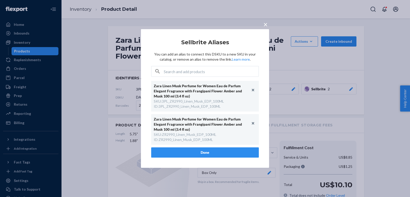
scroll to position [0, 7]
click at [254, 89] on button "Unlink" at bounding box center [253, 90] width 8 height 8
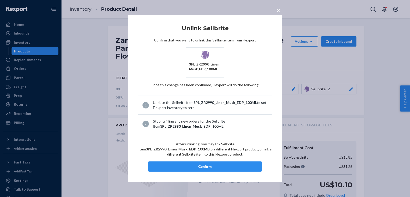
click at [213, 164] on div "Confirm" at bounding box center [205, 166] width 104 height 5
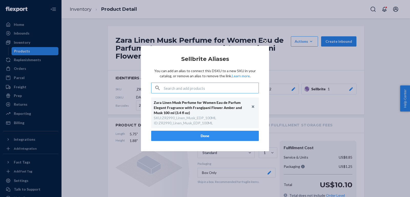
click at [194, 142] on div "× Sellbrite Aliases You can add an alias to connect this DSKU to a new SKU in y…" at bounding box center [205, 98] width 128 height 105
click at [189, 136] on button "Done" at bounding box center [205, 136] width 108 height 10
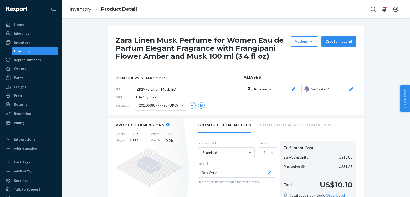
click at [87, 6] on ol "Inventory Product Detail" at bounding box center [103, 9] width 75 height 15
click at [88, 10] on link "Inventory" at bounding box center [81, 9] width 22 height 6
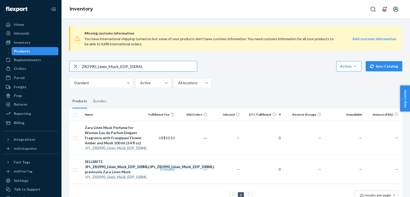
click at [173, 66] on input "ZR2990_Linen_Musk_EDP_100ML" at bounding box center [139, 66] width 115 height 10
paste input "290_LondonSRM_EDT_9"
type input "ZR2290_LondonSRM_EDT_90ML"
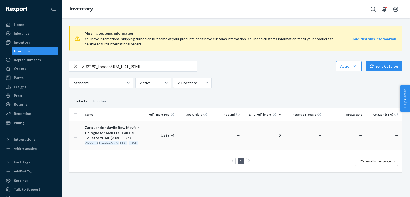
click at [117, 133] on div "Zara London Savile Row Mayfair Cologne for Men EDT Eau De Toilette 90 ML (3.04 …" at bounding box center [113, 132] width 57 height 15
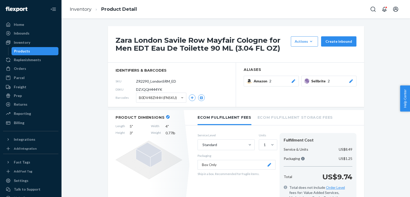
click at [351, 84] on button "Sellbrite 2" at bounding box center [328, 81] width 55 height 11
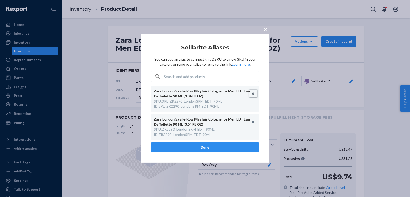
click at [253, 93] on button "Unlink" at bounding box center [253, 94] width 8 height 8
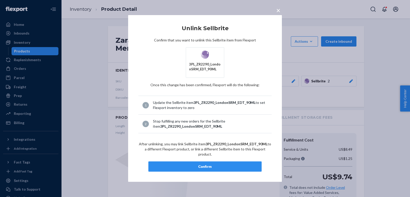
click at [223, 167] on button "Confirm" at bounding box center [204, 167] width 113 height 10
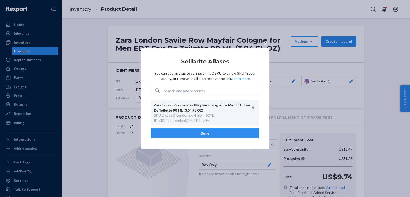
click at [180, 129] on button "Done" at bounding box center [205, 133] width 108 height 10
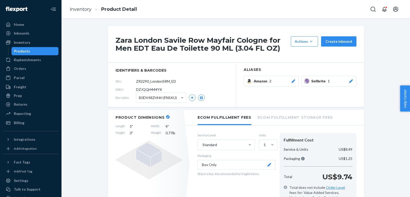
click at [88, 3] on ol "Inventory Product Detail" at bounding box center [103, 9] width 75 height 15
click at [82, 10] on link "Inventory" at bounding box center [81, 9] width 22 height 6
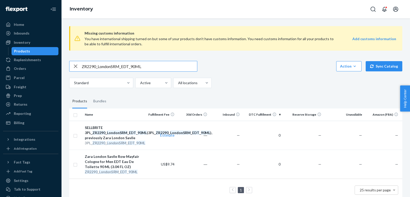
click at [153, 69] on input "ZR2290_LondonSRM_EDT_90ML" at bounding box center [139, 66] width 115 height 10
paste input "3590_LoveExplosion_Perfume_EDP_1x_8"
type input "ZR3590_LoveExplosion_Perfume_EDP_1x_80ML"
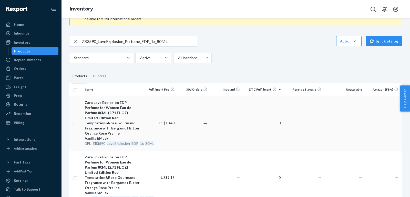
scroll to position [39, 0]
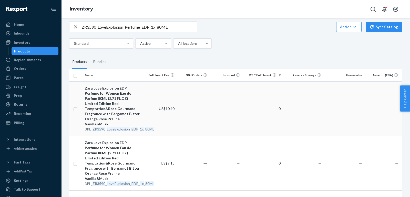
click at [106, 109] on div "Zara Love Explosion EDP Perfume for Women Eau de Parfum 80ML (2.71 FL.OZ) Limit…" at bounding box center [113, 106] width 57 height 41
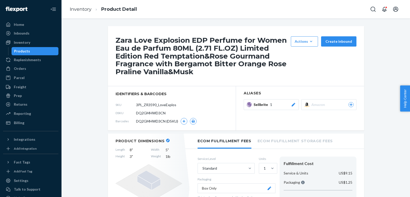
click at [292, 102] on div at bounding box center [293, 104] width 5 height 5
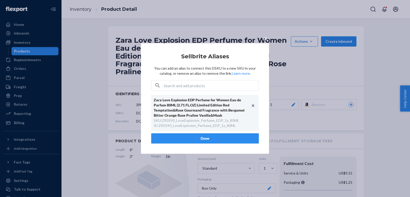
click at [277, 68] on div "× Sellbrite Aliases You can add an alias to connect this DSKU to a new SKU in y…" at bounding box center [205, 98] width 154 height 111
click at [266, 40] on span "×" at bounding box center [265, 38] width 4 height 9
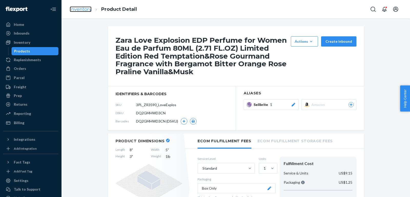
click at [88, 9] on link "Inventory" at bounding box center [81, 9] width 22 height 6
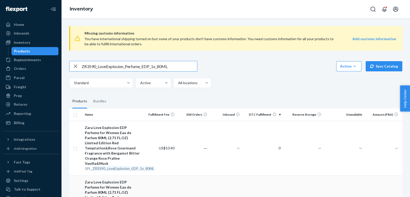
scroll to position [39, 0]
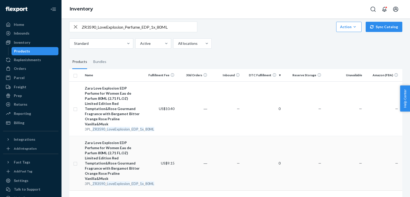
click at [114, 147] on div "Zara Love Explosion EDP Perfume for Women Eau de Parfum 80ML (2.71 FL.OZ) Limit…" at bounding box center [113, 160] width 57 height 41
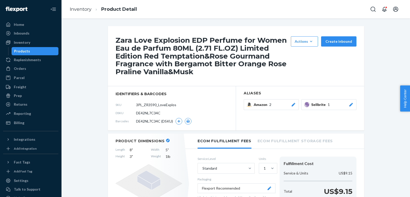
click at [353, 106] on icon at bounding box center [350, 105] width 5 height 4
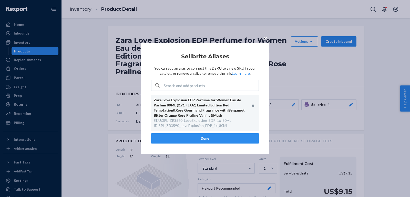
click at [267, 39] on span "×" at bounding box center [265, 38] width 4 height 9
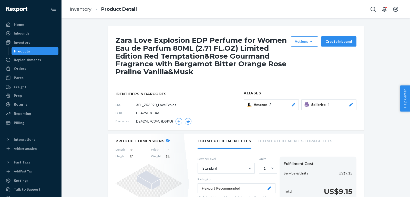
click at [80, 13] on ol "Inventory Product Detail" at bounding box center [103, 9] width 75 height 15
click at [79, 12] on link "Inventory" at bounding box center [81, 9] width 22 height 6
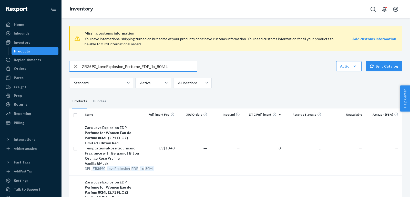
scroll to position [39, 0]
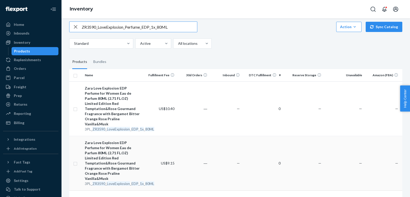
click at [110, 140] on div "Zara Love Explosion EDP Perfume for Women Eau de Parfum 80ML (2.71 FL.OZ) Limit…" at bounding box center [113, 160] width 57 height 41
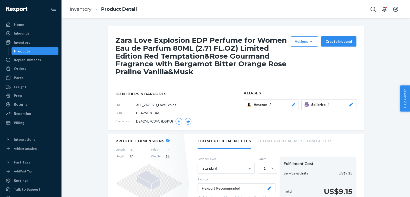
click at [352, 101] on button "Sellbrite 1" at bounding box center [328, 104] width 55 height 11
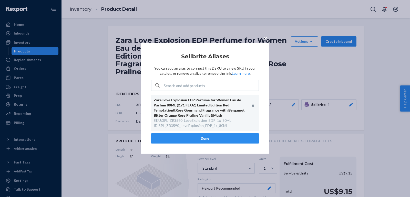
click at [262, 36] on button "×" at bounding box center [265, 37] width 7 height 9
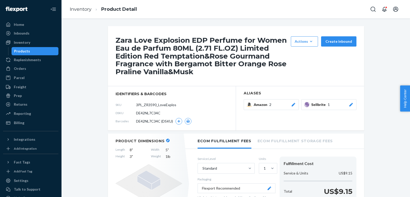
click at [64, 6] on div "Inventory Product Detail" at bounding box center [235, 9] width 348 height 18
click at [82, 6] on li "Inventory" at bounding box center [81, 9] width 22 height 7
click at [73, 12] on link "Inventory" at bounding box center [81, 9] width 22 height 6
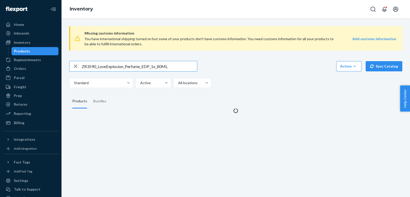
click at [151, 62] on input "ZR3590_LoveExplosion_Perfume_EDP_1x_80ML" at bounding box center [139, 66] width 115 height 10
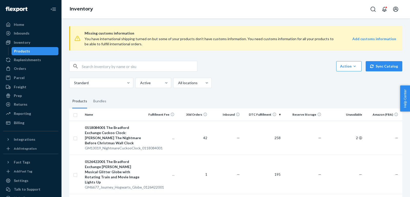
click at [152, 71] on input "text" at bounding box center [139, 66] width 115 height 10
paste input "ZR3590_LoveExplosion_Perfume_EDP_1x_80ML"
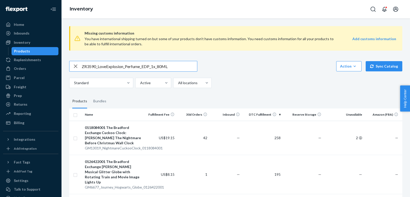
type input "ZR3590_LoveExplosion_Perfume_EDP_1x_80ML"
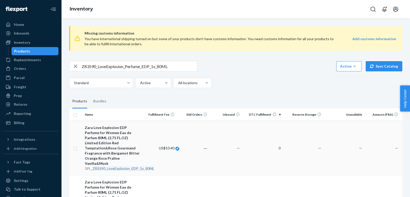
scroll to position [39, 0]
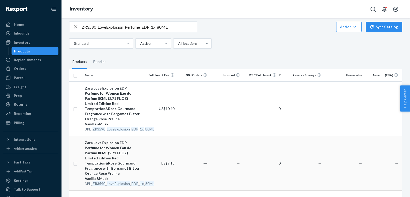
click at [101, 144] on div "Zara Love Explosion EDP Perfume for Women Eau de Parfum 80ML (2.71 FL.OZ) Limit…" at bounding box center [113, 160] width 57 height 41
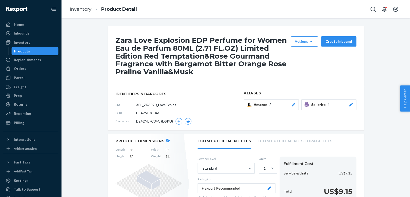
click at [349, 106] on icon at bounding box center [351, 105] width 4 height 4
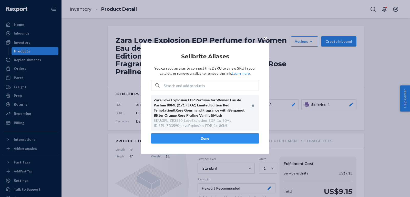
click at [266, 37] on span "×" at bounding box center [265, 38] width 4 height 9
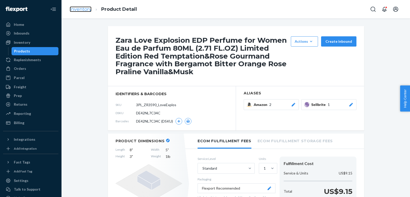
click at [74, 8] on link "Inventory" at bounding box center [81, 9] width 22 height 6
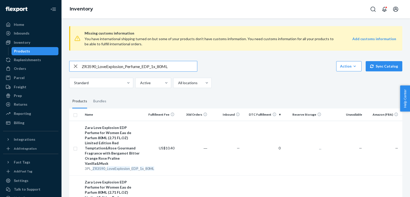
scroll to position [39, 0]
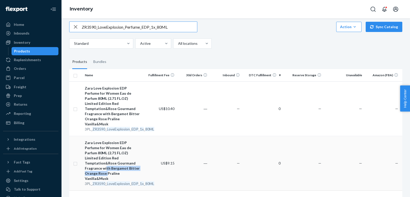
click at [105, 155] on div "Zara Love Explosion EDP Perfume for Women Eau de Parfum 80ML (2.71 FL.OZ) Limit…" at bounding box center [113, 160] width 57 height 41
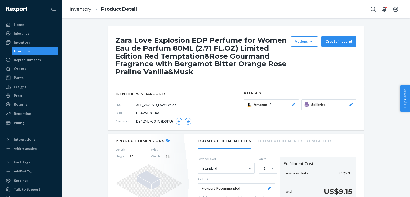
click at [351, 104] on icon at bounding box center [351, 105] width 4 height 4
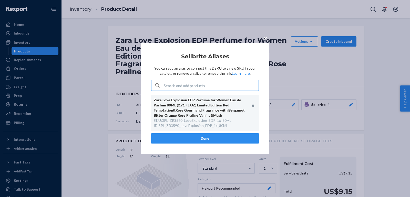
click at [306, 122] on div "× Sellbrite Aliases You can add an alias to connect this DSKU to a new SKU in y…" at bounding box center [205, 98] width 410 height 197
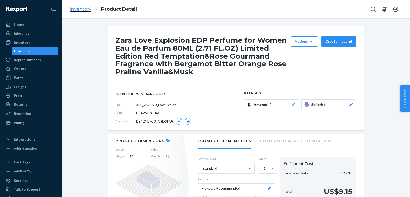
click at [83, 10] on link "Inventory" at bounding box center [81, 9] width 22 height 6
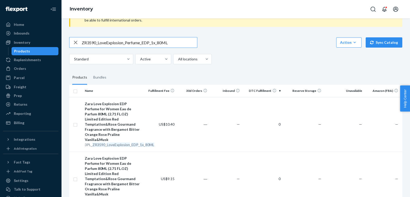
scroll to position [39, 0]
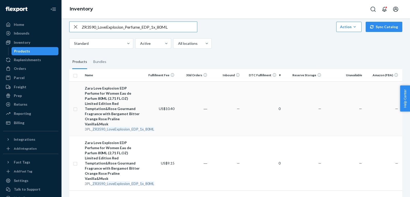
click at [121, 105] on div "Zara Love Explosion EDP Perfume for Women Eau de Parfum 80ML (2.71 FL.OZ) Limit…" at bounding box center [113, 106] width 57 height 41
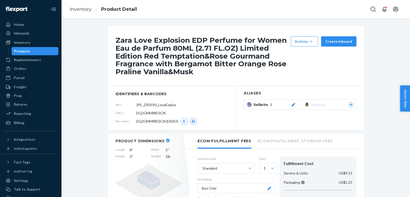
click at [293, 105] on icon at bounding box center [293, 105] width 4 height 4
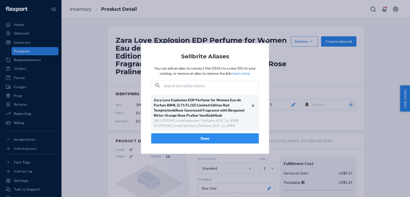
click at [302, 95] on div "× Sellbrite Aliases You can add an alias to connect this DSKU to a new SKU in y…" at bounding box center [205, 98] width 410 height 197
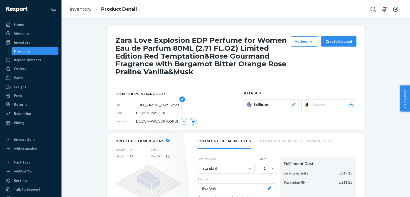
click at [144, 104] on input "3PL_ZR3590_LoveExplosion_EDP_1x_80ML" at bounding box center [159, 105] width 40 height 10
paste input "ZR3590_LoveExplosion_Perfume"
type input "ZR3590_LoveExplosion_Perfume_EDP_1x_80ML"
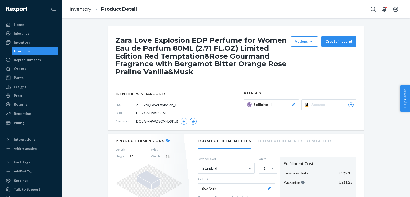
scroll to position [0, 37]
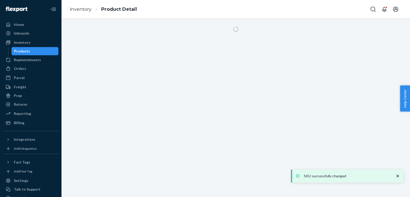
click at [86, 14] on ol "Inventory Product Detail" at bounding box center [103, 9] width 75 height 15
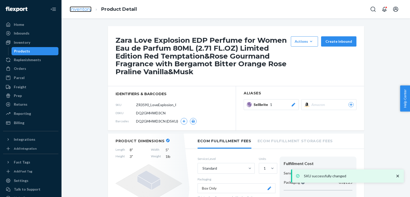
click at [84, 11] on link "Inventory" at bounding box center [81, 9] width 22 height 6
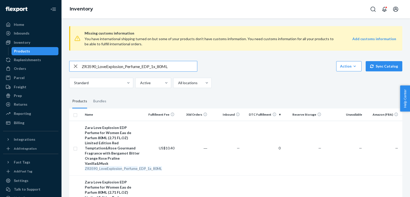
click at [161, 65] on input "ZR3590_LoveExplosion_Perfume_EDP_1x_80ML" at bounding box center [139, 66] width 115 height 10
paste input "2990_LTH01_Still_Leather_EDP_1x_10"
type input "ZR2990_LTH01_Still_Leather_EDP_1x_100ML"
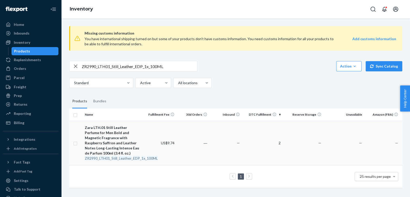
click at [101, 141] on div "Zara LTH.01 Still Leather Perfume for Men Bold and Magnetic Fragrance with Rasp…" at bounding box center [113, 140] width 57 height 31
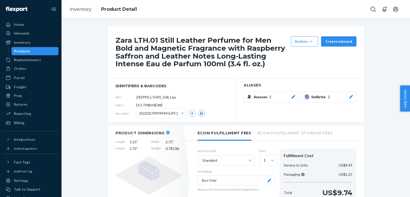
click at [349, 98] on icon at bounding box center [350, 97] width 5 height 4
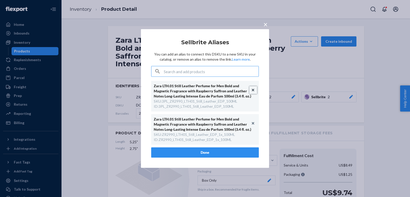
click at [252, 88] on button "Unlink" at bounding box center [253, 90] width 8 height 8
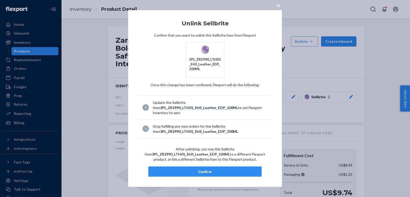
click at [218, 169] on div "Confirm" at bounding box center [205, 171] width 104 height 5
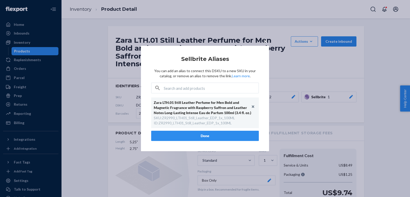
click at [181, 132] on button "Done" at bounding box center [205, 136] width 108 height 10
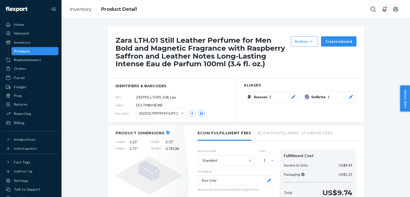
click at [353, 96] on icon at bounding box center [350, 97] width 5 height 4
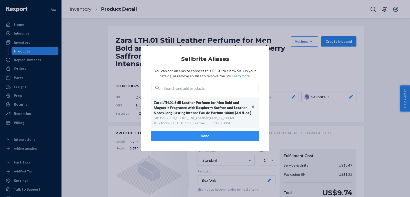
click at [216, 136] on button "Done" at bounding box center [205, 136] width 108 height 10
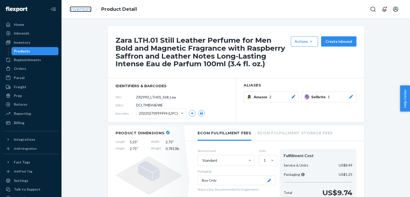
click at [84, 8] on link "Inventory" at bounding box center [81, 9] width 22 height 6
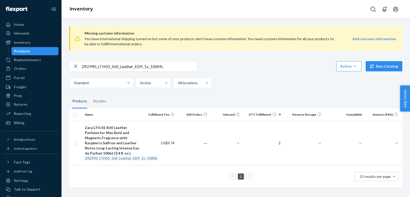
drag, startPoint x: 114, startPoint y: 142, endPoint x: 122, endPoint y: 125, distance: 18.7
click at [114, 142] on div "Zara LTH.01 Still Leather Perfume for Men Bold and Magnetic Fragrance with Rasp…" at bounding box center [113, 140] width 57 height 31
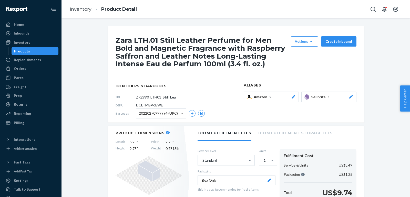
click at [353, 98] on icon at bounding box center [350, 97] width 5 height 4
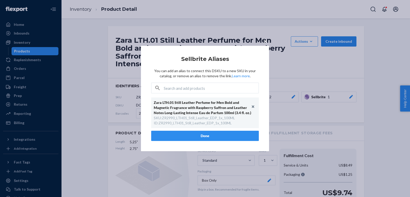
click at [292, 71] on div "× Sellbrite Aliases You can add an alias to connect this DSKU to a new SKU in y…" at bounding box center [205, 98] width 410 height 197
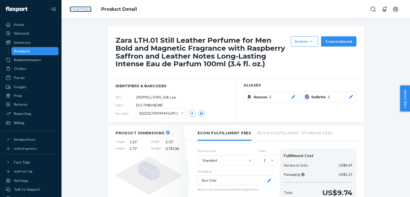
click at [84, 8] on link "Inventory" at bounding box center [81, 9] width 22 height 6
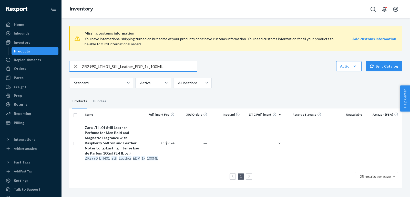
click at [138, 68] on input "ZR2990_LTH01_Still_Leather_EDP_1x_100ML" at bounding box center [139, 66] width 115 height 10
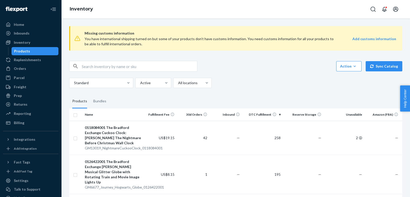
click at [151, 74] on div "Action Create product Create bundle Bulk create products Bulk update products B…" at bounding box center [235, 74] width 333 height 27
click at [142, 68] on input "text" at bounding box center [139, 66] width 115 height 10
paste input "ZR2990_LTH01_Still_Leather_EDP_1x_100ML"
type input "ZR2990_LTH01_Still_Leather_EDP_1x_100ML"
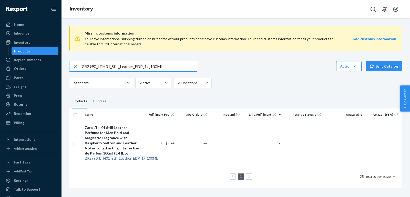
click at [162, 65] on input "ZR2990_LTH01_Still_Leather_EDP_1x_100ML" at bounding box center [139, 66] width 115 height 10
click at [109, 144] on div "Zara LTH.01 Still Leather Perfume for Men Bold and Magnetic Fragrance with Rasp…" at bounding box center [113, 140] width 57 height 31
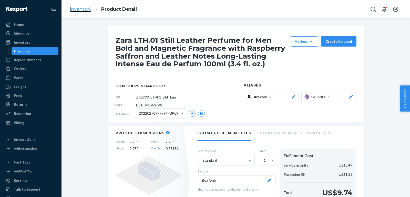
click at [74, 8] on link "Inventory" at bounding box center [81, 9] width 22 height 6
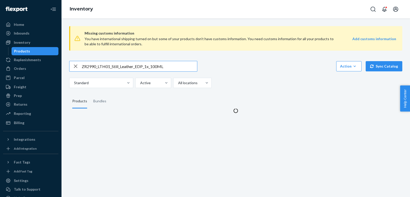
click at [149, 67] on input "ZR2990_LTH01_Still_Leather_EDP_1x_100ML" at bounding box center [139, 66] width 115 height 10
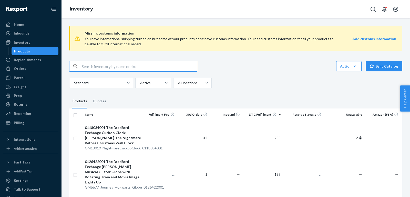
click at [150, 68] on input "text" at bounding box center [139, 66] width 115 height 10
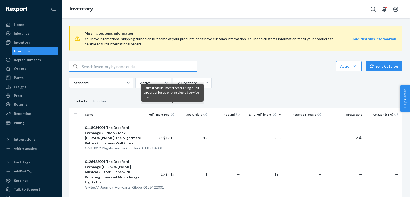
scroll to position [34, 0]
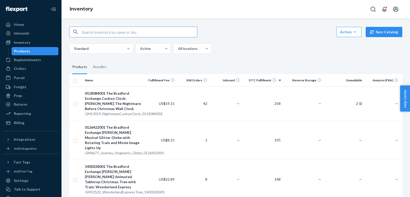
click at [151, 32] on input "text" at bounding box center [139, 32] width 115 height 10
paste input "ZR2990_LTH01_Still_Leather_EDP_1x_100ML"
click at [163, 31] on input "ZR2990_LTH01_Still_Leather_EDP_1x_100ML" at bounding box center [139, 32] width 115 height 10
paste input "text"
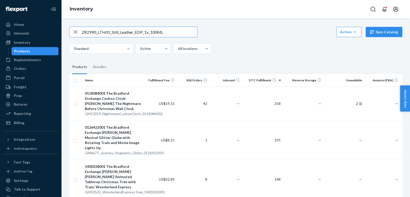
type input "ZR2990_LTH01_Still_Leather_EDP_1x_100ML"
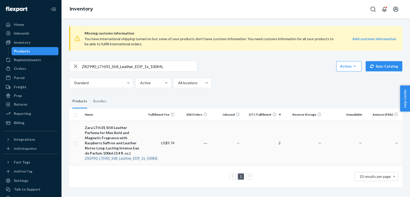
click at [91, 148] on div "Zara LTH.01 Still Leather Perfume for Men Bold and Magnetic Fragrance with Rasp…" at bounding box center [113, 140] width 57 height 31
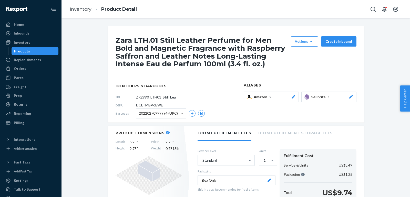
click at [352, 99] on button "Sellbrite 1" at bounding box center [328, 97] width 55 height 11
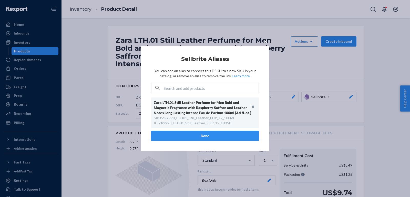
click at [282, 76] on div "× Sellbrite Aliases You can add an alias to connect this DSKU to a new SKU in y…" at bounding box center [205, 98] width 410 height 197
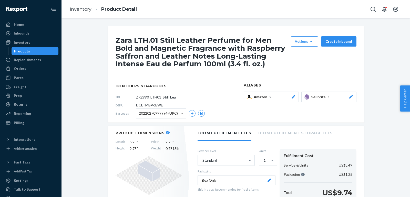
click at [92, 8] on li "Product Detail" at bounding box center [113, 9] width 45 height 7
click at [79, 14] on ol "Inventory Product Detail" at bounding box center [103, 9] width 75 height 15
click at [78, 10] on link "Inventory" at bounding box center [81, 9] width 22 height 6
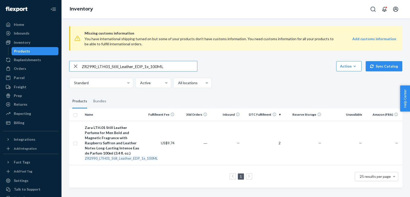
click at [109, 71] on div "ZR2990_LTH01_Still_Leather_EDP_1x_100ML Action Create product Create bundle Bul…" at bounding box center [235, 74] width 333 height 27
click at [108, 67] on input "ZR2990_LTH01_Still_Leather_EDP_1x_100ML" at bounding box center [139, 66] width 115 height 10
paste input "3_KnowThe"
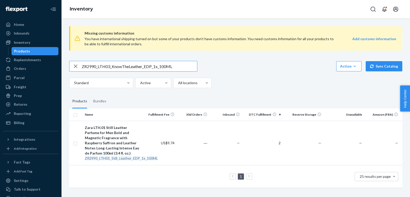
type input "ZR2990_LTH03_KnowTheLeather_EDP_1x_100ML"
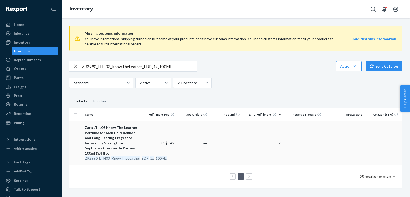
click at [112, 142] on div "Zara LTH.03 Know The Leather Perfume for Men Bold Refined and Long-Lasting Frag…" at bounding box center [113, 140] width 57 height 31
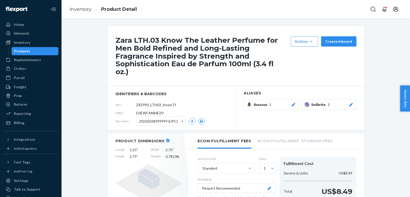
click at [350, 103] on icon at bounding box center [351, 105] width 4 height 4
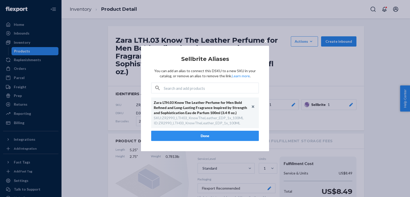
click at [306, 71] on div "× Sellbrite Aliases You can add an alias to connect this DSKU to a new SKU in y…" at bounding box center [205, 98] width 410 height 197
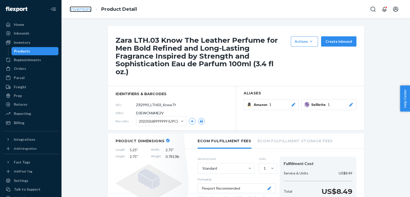
click at [82, 9] on link "Inventory" at bounding box center [81, 9] width 22 height 6
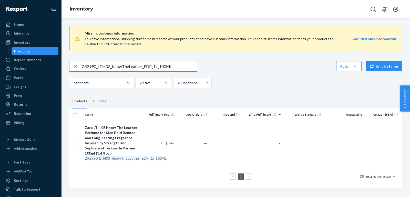
click at [132, 70] on input "ZR2990_LTH03_KnowTheLeather_EDP_1x_100ML" at bounding box center [139, 66] width 115 height 10
paste input "790_Lush_Vanilla_EDP_1x_5"
type input "ZR2790_Lush_Vanilla_EDP_1x_50ML"
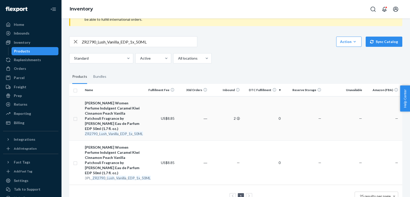
scroll to position [29, 0]
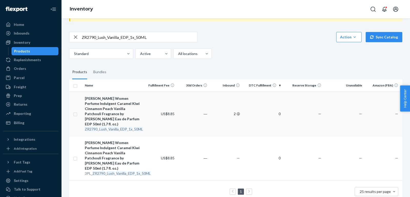
click at [115, 113] on div "[PERSON_NAME] Women Perfume Indulgent Caramel Kiwi Cinnamon Peach Vanilla Patch…" at bounding box center [113, 111] width 57 height 31
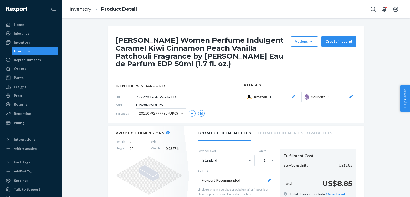
click at [350, 99] on button "Sellbrite 1" at bounding box center [328, 97] width 55 height 11
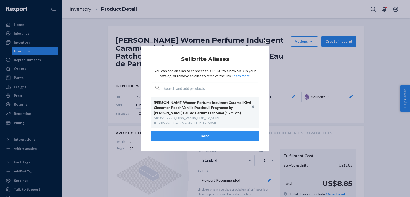
click at [266, 41] on span "×" at bounding box center [265, 41] width 4 height 9
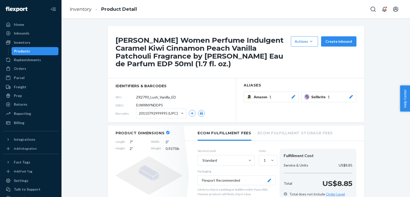
click at [70, 13] on ol "Inventory Product Detail" at bounding box center [103, 9] width 75 height 15
click at [77, 8] on link "Inventory" at bounding box center [81, 9] width 22 height 6
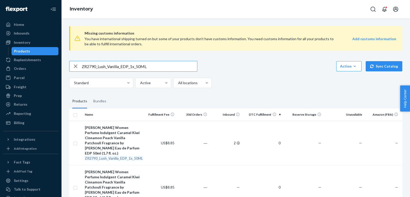
click at [146, 67] on input "ZR2790_Lush_Vanilla_EDP_1x_50ML" at bounding box center [139, 66] width 115 height 10
paste input "1790_Magic_Dino_Kids_EDT_1x_10"
type input "ZR1790_Magic_Dino_Kids_EDT_1x_100ML"
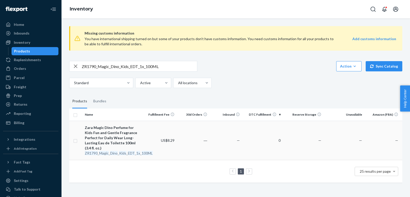
click at [109, 136] on div "Zara Magic Dino Perfume for Kids Fun and Gentle Fragrance Perfect for Daily Wea…" at bounding box center [113, 138] width 57 height 26
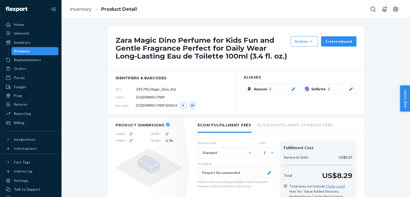
click at [354, 87] on button "Sellbrite 2" at bounding box center [328, 89] width 55 height 11
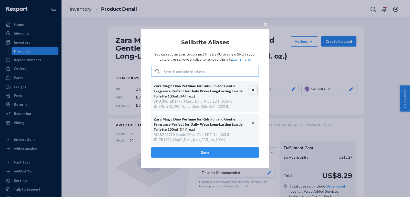
click at [255, 91] on button "Unlink" at bounding box center [253, 90] width 8 height 8
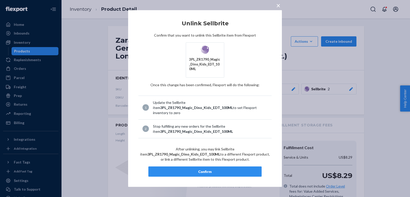
click at [220, 169] on div "Confirm" at bounding box center [205, 171] width 104 height 5
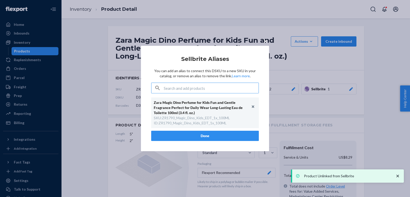
click at [205, 136] on button "Done" at bounding box center [205, 136] width 108 height 10
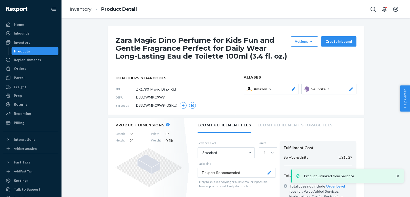
click at [351, 88] on icon at bounding box center [350, 89] width 5 height 4
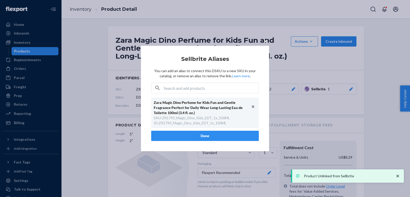
click at [264, 43] on span "×" at bounding box center [265, 41] width 4 height 9
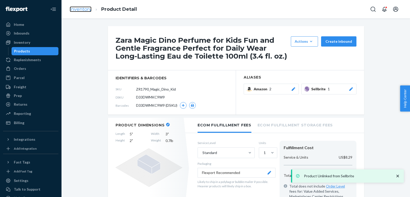
click at [80, 11] on link "Inventory" at bounding box center [81, 9] width 22 height 6
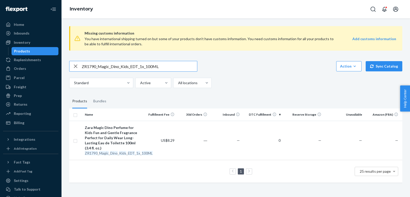
click at [130, 64] on input "ZR1790_Magic_Dino_Kids_EDT_1x_100ML" at bounding box center [139, 66] width 115 height 10
paste input "4990_Magnificently_Dubai_EDP"
type input "ZR4990_Magnificently_Dubai_EDP_100ML"
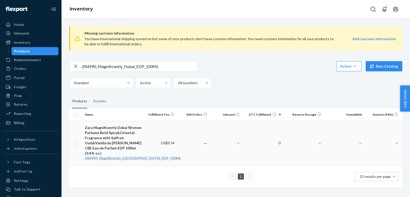
click at [101, 141] on div "Zara Magnificently Dubai Women Perfume Bold Spicy&Oriental Fragrance with Saffr…" at bounding box center [113, 140] width 57 height 31
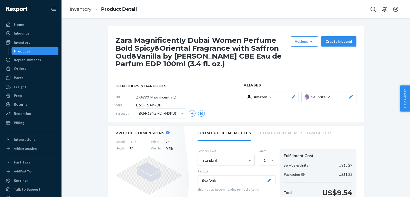
click at [355, 93] on button "Sellbrite 2" at bounding box center [328, 97] width 55 height 11
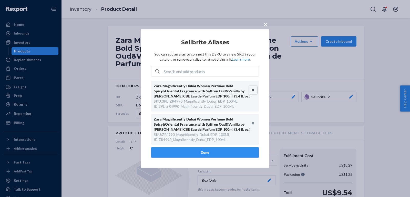
click at [253, 90] on button "Unlink" at bounding box center [253, 90] width 8 height 8
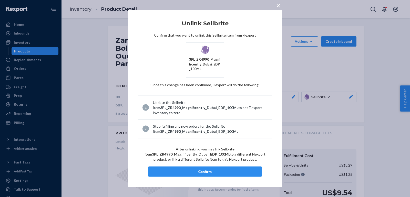
click at [227, 169] on div "Confirm" at bounding box center [205, 171] width 104 height 5
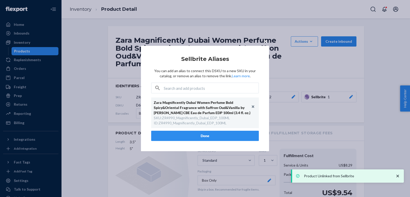
click at [202, 136] on button "Done" at bounding box center [205, 136] width 108 height 10
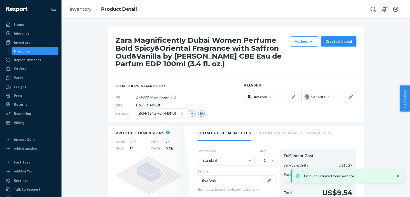
click at [91, 14] on ol "Inventory Product Detail" at bounding box center [103, 9] width 75 height 15
click at [86, 10] on link "Inventory" at bounding box center [81, 9] width 22 height 6
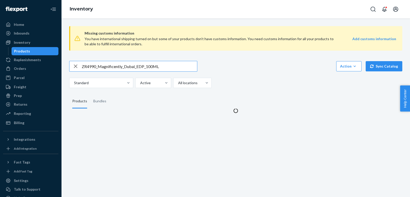
click at [186, 68] on input "ZR4990_Magnificently_Dubai_EDP_100ML" at bounding box center [139, 66] width 115 height 10
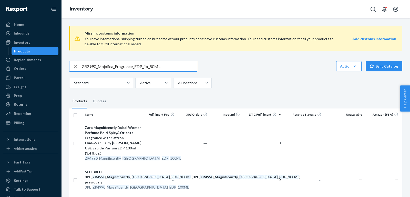
type input "ZR2990_Majolica_Fragrance_EDP_1x_50ML"
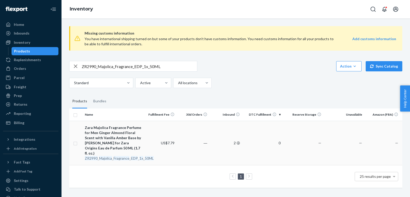
click at [129, 141] on div "Zara Majolica Fragrance Perfume for Men Ginger Almond Floral Scent with Vanilla…" at bounding box center [113, 140] width 57 height 31
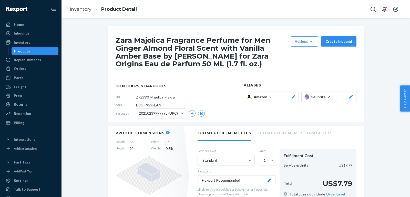
click at [350, 97] on icon at bounding box center [351, 97] width 4 height 4
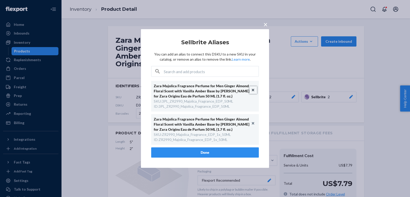
click at [254, 89] on button "Unlink" at bounding box center [253, 90] width 8 height 8
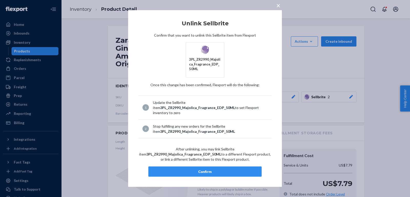
click at [235, 169] on div "Confirm" at bounding box center [205, 171] width 104 height 5
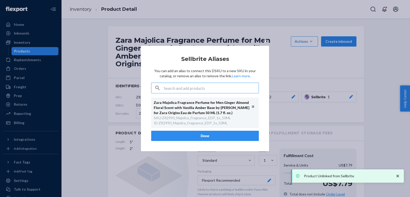
click at [192, 134] on button "Done" at bounding box center [205, 136] width 108 height 10
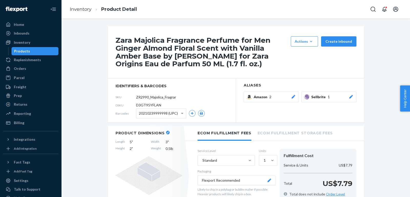
click at [76, 14] on ol "Inventory Product Detail" at bounding box center [103, 9] width 75 height 15
click at [76, 12] on ol "Inventory Product Detail" at bounding box center [103, 9] width 75 height 15
click at [76, 7] on link "Inventory" at bounding box center [81, 9] width 22 height 6
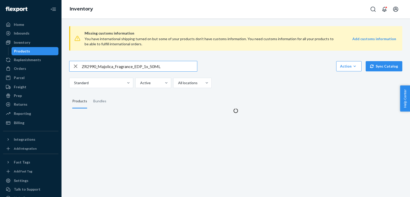
click at [155, 68] on input "ZR2990_Majolica_Fragrance_EDP_1x_50ML" at bounding box center [139, 66] width 115 height 10
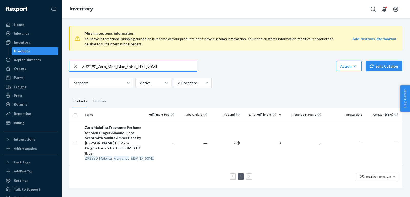
type input "ZR2290_Zara_Man_Blue_Spirit_EDT_90ML"
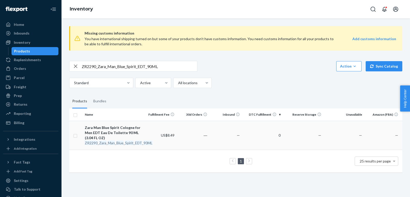
click at [94, 140] on span "Zara Man Blue Spirit Cologne for Men EDT Eau De Toilette 90 ML (3.04 FL OZ) ZR2…" at bounding box center [113, 135] width 57 height 20
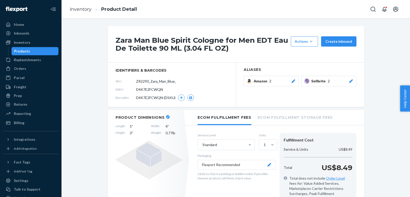
click at [349, 83] on button "Sellbrite 2" at bounding box center [328, 81] width 55 height 11
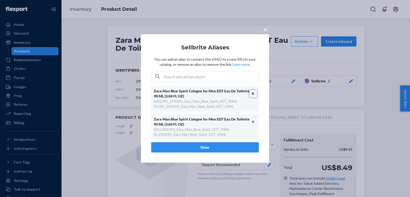
click at [252, 94] on button "Unlink" at bounding box center [253, 94] width 8 height 8
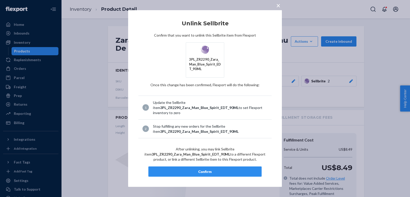
click at [200, 175] on button "Confirm" at bounding box center [204, 171] width 113 height 10
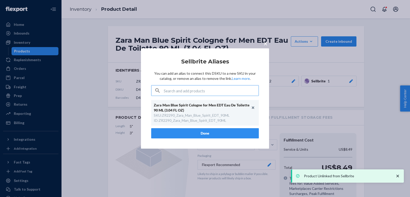
click at [215, 128] on button "Done" at bounding box center [205, 133] width 108 height 10
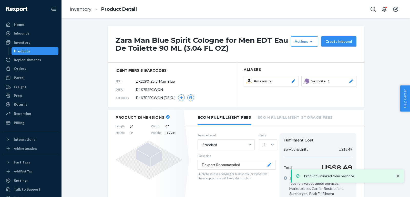
click at [88, 9] on link "Inventory" at bounding box center [81, 9] width 22 height 6
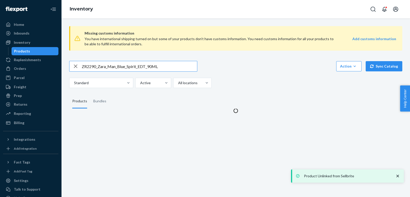
click at [154, 66] on input "ZR2290_Zara_Man_Blue_Spirit_EDT_90ML" at bounding box center [139, 66] width 115 height 10
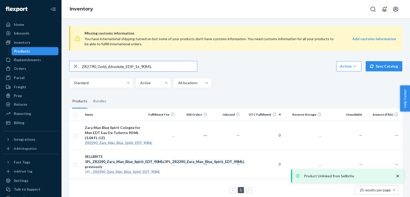
type input "ZR2790_Gold_Absolute_EDP_1x_90ML"
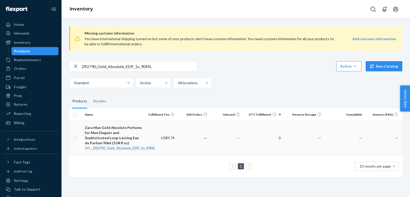
click at [112, 130] on div "Zara Man Gold Absolute Perfume for Men Elegant and Sophisticated Long-Lasting E…" at bounding box center [113, 135] width 57 height 20
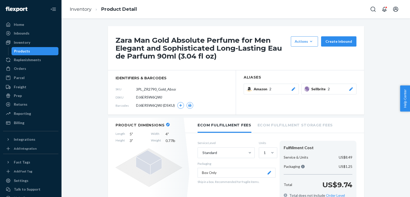
click at [346, 89] on div "Sellbrite 2" at bounding box center [332, 89] width 42 height 5
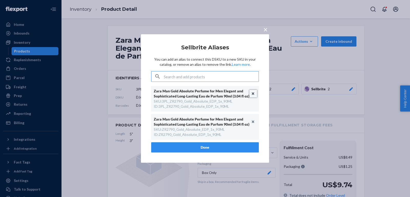
click at [253, 91] on button "Unlink" at bounding box center [253, 94] width 8 height 8
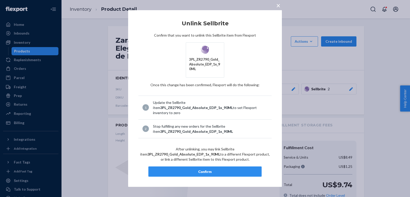
click at [224, 170] on div "Confirm" at bounding box center [205, 171] width 104 height 5
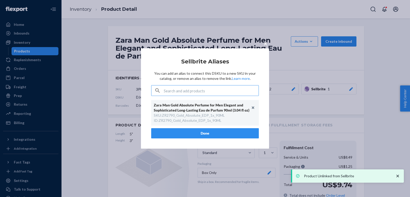
click at [207, 134] on button "Done" at bounding box center [205, 133] width 108 height 10
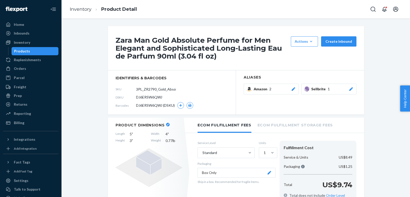
click at [348, 89] on icon at bounding box center [350, 89] width 5 height 4
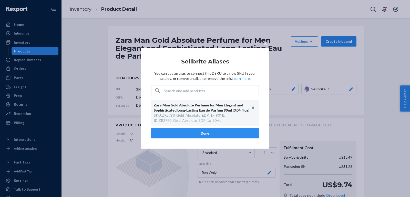
click at [186, 25] on div "× Sellbrite Aliases You can add an alias to connect this DSKU to a new SKU in y…" at bounding box center [205, 98] width 410 height 197
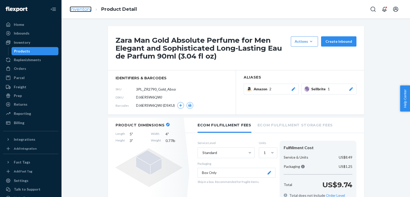
click at [80, 10] on link "Inventory" at bounding box center [81, 9] width 22 height 6
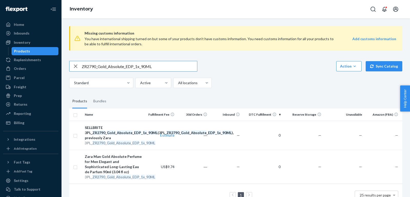
click at [137, 73] on div "ZR2790_Gold_Absolute_EDP_1x_90ML Action Create product Create bundle Bulk creat…" at bounding box center [235, 74] width 333 height 27
click at [134, 66] on input "ZR2790_Gold_Absolute_EDP_1x_90ML" at bounding box center [139, 66] width 115 height 10
paste input "1990_ManGold_EDT_10"
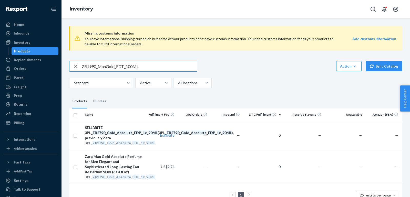
type input "ZR1990_ManGold_EDT_100ML"
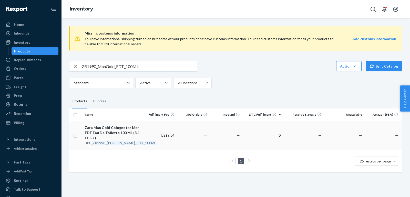
click at [103, 133] on div "Zara Man Gold Cologne for Men EDT Eau De Toilette 100 ML (3.4 FL OZ)" at bounding box center [113, 132] width 57 height 15
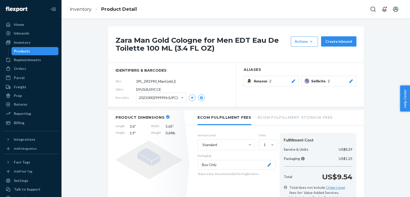
click at [350, 81] on icon at bounding box center [351, 81] width 4 height 4
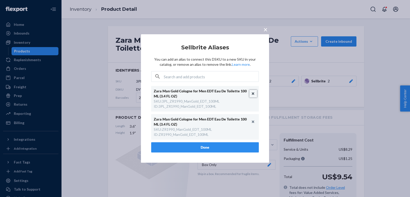
click at [250, 93] on button "Unlink" at bounding box center [253, 94] width 8 height 8
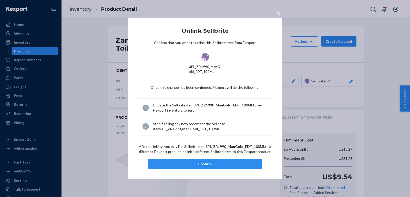
click at [207, 168] on button "Confirm" at bounding box center [204, 164] width 113 height 10
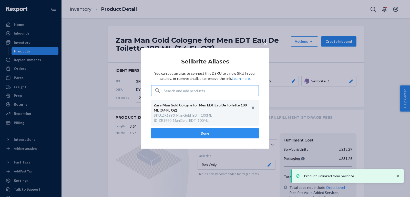
click at [214, 130] on button "Done" at bounding box center [205, 133] width 108 height 10
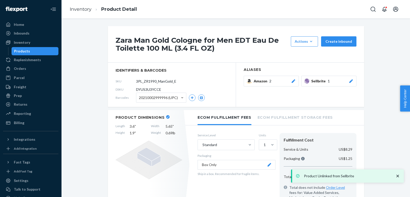
click at [82, 13] on ol "Inventory Product Detail" at bounding box center [103, 9] width 75 height 15
click at [82, 9] on link "Inventory" at bounding box center [81, 9] width 22 height 6
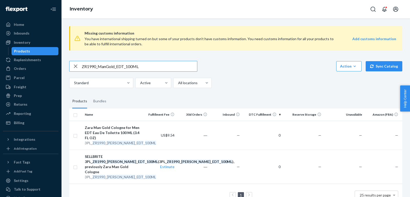
click at [152, 69] on input "ZR1990_ManGold_EDT_100ML" at bounding box center [139, 66] width 115 height 10
paste input "2990_Zara_Man_Gold_Silver_EDT_2X_9"
type input "ZR2990_Zara_Man_Gold_Silver_EDT_2X_90ML"
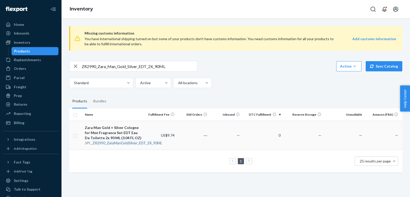
click at [122, 123] on td "Zara Man Gold + Silver Cologne for Men Fragrance Set EDT Eau De Toilette 2x 90 …" at bounding box center [113, 135] width 61 height 29
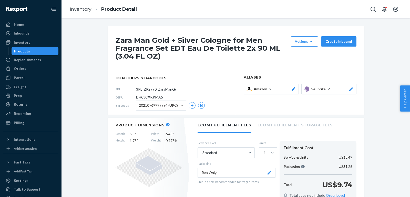
click at [349, 88] on icon at bounding box center [350, 89] width 5 height 4
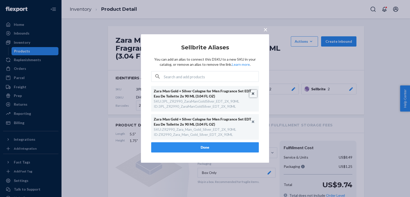
click at [254, 94] on button "Unlink" at bounding box center [253, 94] width 8 height 8
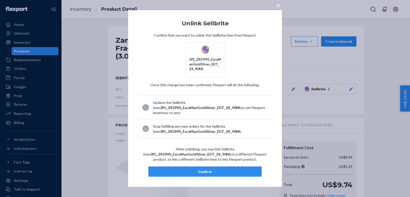
click at [195, 169] on div "Confirm" at bounding box center [205, 171] width 104 height 5
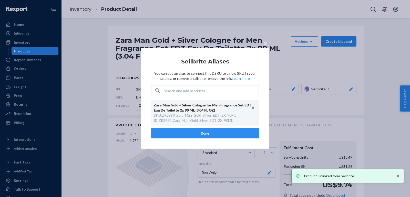
click at [200, 131] on button "Done" at bounding box center [205, 133] width 108 height 10
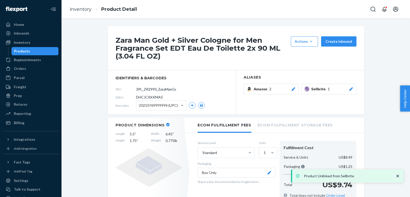
click at [73, 14] on ol "Inventory Product Detail" at bounding box center [103, 9] width 75 height 15
click at [80, 10] on link "Inventory" at bounding box center [81, 9] width 22 height 6
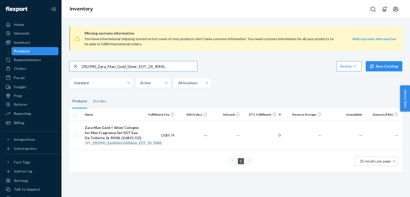
click at [132, 71] on input "ZR2990_Zara_Man_Gold_Silver_EDT_2X_90ML" at bounding box center [139, 66] width 115 height 10
paste input "290_Zara_Man_Lisboa_EDT"
type input "ZR2290_Zara_Man_Lisboa_EDT_90ML"
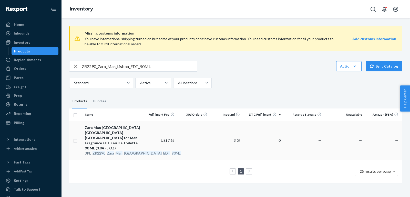
click at [122, 134] on div "Zara Man Lisboa Colombo Avenida Do Colegio Militar Cologne for Men Fragrance ED…" at bounding box center [113, 138] width 57 height 26
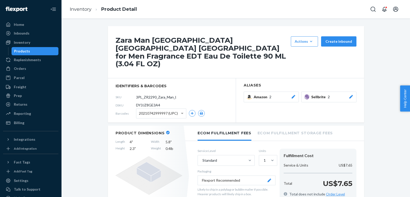
click at [351, 95] on icon at bounding box center [351, 97] width 4 height 4
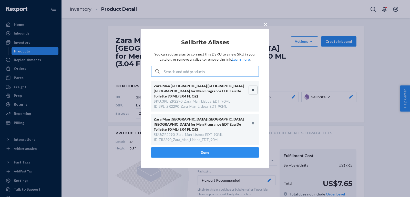
click at [251, 89] on button "Unlink" at bounding box center [253, 90] width 8 height 8
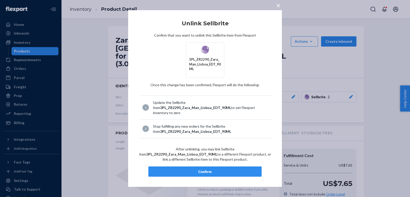
click at [236, 163] on article "Unlink Sellbrite Confirm that you want to unlink this Sellbrite item from Flexp…" at bounding box center [204, 98] width 133 height 156
click at [228, 171] on div "Confirm" at bounding box center [205, 171] width 104 height 5
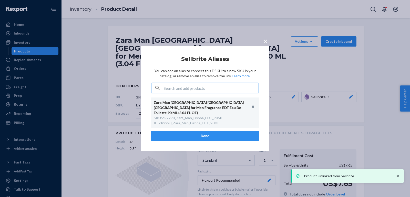
click at [210, 134] on button "Done" at bounding box center [205, 136] width 108 height 10
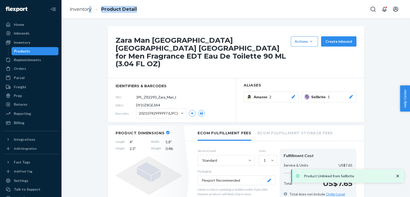
click at [90, 13] on ol "Inventory Product Detail" at bounding box center [103, 9] width 75 height 15
click at [72, 14] on ol "Inventory Product Detail" at bounding box center [103, 9] width 75 height 15
click at [78, 9] on link "Inventory" at bounding box center [81, 9] width 22 height 6
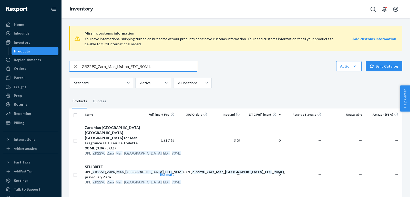
click at [141, 64] on input "ZR2290_Zara_Man_Lisboa_EDT_90ML" at bounding box center [139, 66] width 115 height 10
paste input "990_NavBlk_800Blk_EDT_2x"
type input "ZR2990_NavBlk_800Blk_EDT_2x_90ML"
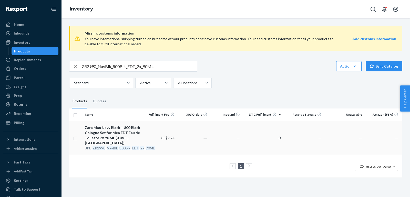
click at [108, 137] on div "Zara Man Navy Black + 800 Black Cologne Set for Men EDT Eau de Toilette 2x 90 M…" at bounding box center [113, 135] width 57 height 20
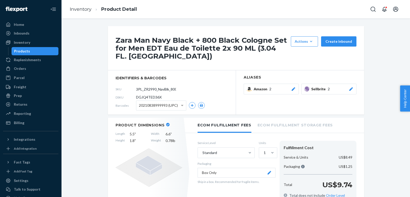
click at [349, 88] on icon at bounding box center [350, 89] width 5 height 4
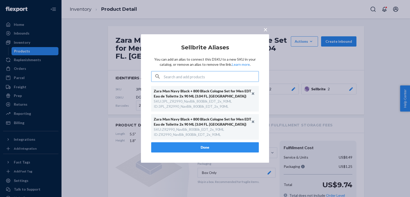
click at [260, 107] on div "× Sellbrite Aliases You can add an alias to connect this DSKU to a new SKU in y…" at bounding box center [205, 98] width 128 height 129
click at [253, 94] on button "Unlink" at bounding box center [253, 94] width 8 height 8
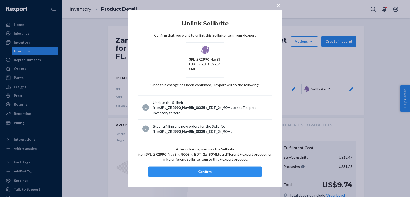
click at [224, 166] on button "Confirm" at bounding box center [204, 171] width 113 height 10
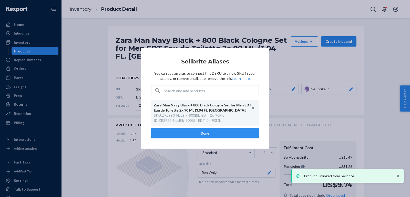
click at [202, 133] on button "Done" at bounding box center [205, 133] width 108 height 10
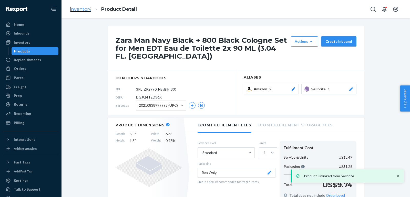
click at [88, 10] on link "Inventory" at bounding box center [81, 9] width 22 height 6
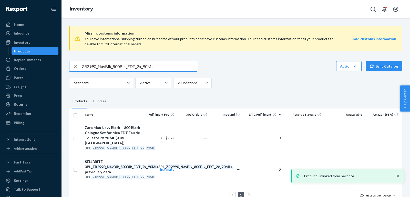
click at [164, 69] on input "ZR2990_NavBlk_800Blk_EDT_2x_90ML" at bounding box center [139, 66] width 115 height 10
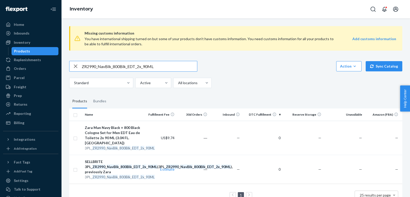
paste input "1590_Zara_Man_Seoul_EDT_4"
type input "ZR1590_Zara_Man_Seoul_EDT_40ML"
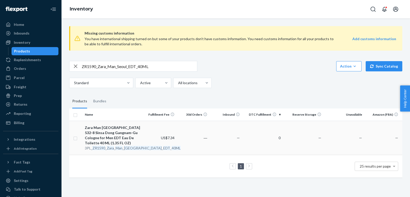
click at [123, 136] on div "Zara Man Seoul 532-8 Sinsa Dong Gangnam-Gu Cologne for Men EDT Eau De Toilette …" at bounding box center [113, 135] width 57 height 20
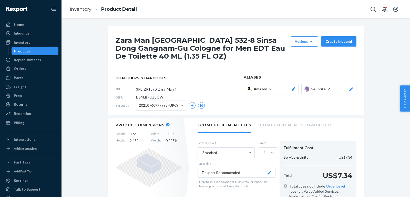
click at [352, 88] on icon at bounding box center [351, 89] width 4 height 4
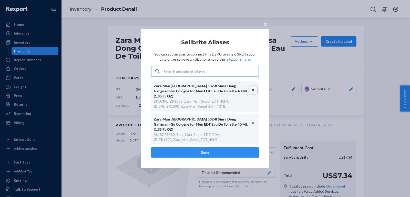
click at [253, 93] on button "Unlink" at bounding box center [253, 90] width 8 height 8
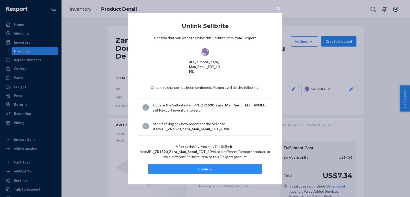
click at [218, 167] on div "Confirm" at bounding box center [205, 168] width 104 height 5
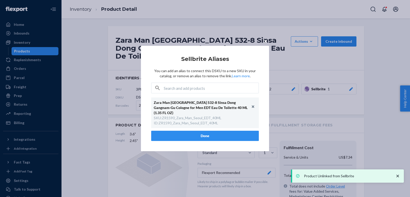
click at [203, 132] on button "Done" at bounding box center [205, 136] width 108 height 10
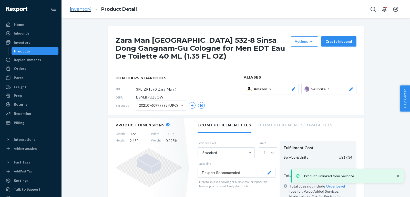
click at [81, 7] on link "Inventory" at bounding box center [81, 9] width 22 height 6
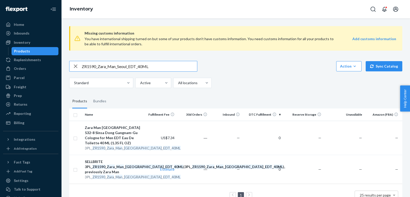
click at [166, 70] on input "ZR1590_Zara_Man_Seoul_EDT_40ML" at bounding box center [139, 66] width 115 height 10
paste input "2290_Zara_Man_Seoul_EDT_9"
type input "ZR2290_Zara_Man_Seoul_EDT_90ML"
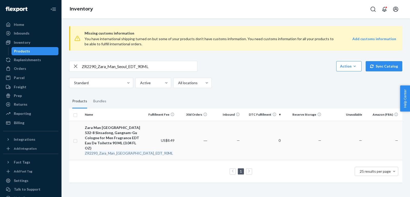
click at [104, 137] on div "Zara Man Seoul 532-8 Sinsadong, Gangnam-Gu Cologne for Men Fragrance EDT Eau De…" at bounding box center [113, 138] width 57 height 26
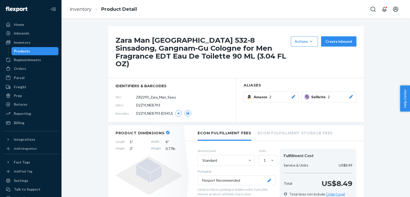
click at [349, 94] on div at bounding box center [350, 96] width 5 height 5
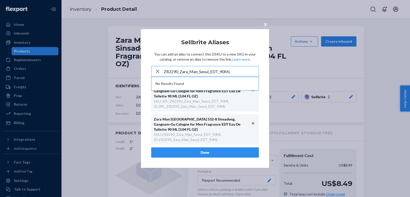
type input "ZR2290_Zara_Man_Seoul_EDT_90ML"
click at [264, 112] on div "× Sellbrite Aliases You can add an alias to connect this DSKU to a new SKU in y…" at bounding box center [205, 98] width 128 height 139
click at [159, 76] on icon "button" at bounding box center [157, 71] width 6 height 10
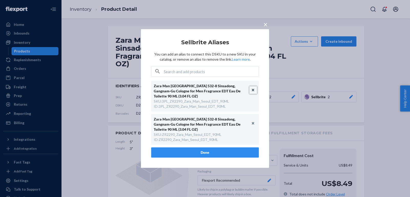
click at [254, 93] on button "Unlink" at bounding box center [253, 90] width 8 height 8
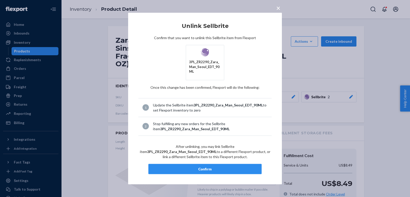
click at [225, 169] on button "Confirm" at bounding box center [204, 169] width 113 height 10
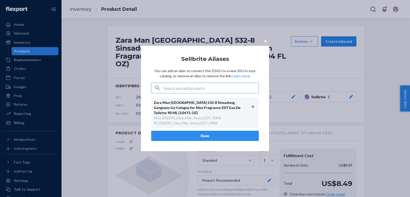
click at [195, 137] on button "Done" at bounding box center [205, 136] width 108 height 10
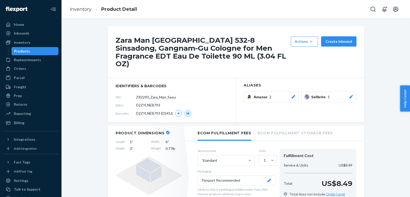
click at [351, 95] on icon at bounding box center [350, 97] width 5 height 4
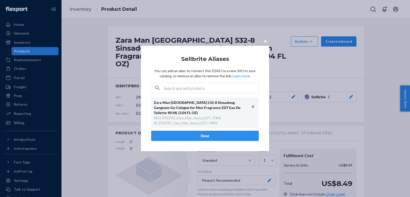
click at [305, 115] on div "× Sellbrite Aliases You can add an alias to connect this DSKU to a new SKU in y…" at bounding box center [205, 98] width 410 height 197
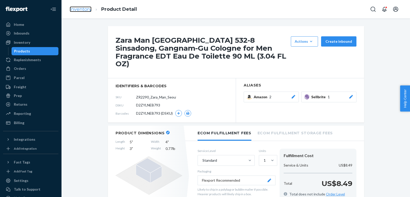
click at [86, 10] on link "Inventory" at bounding box center [81, 9] width 22 height 6
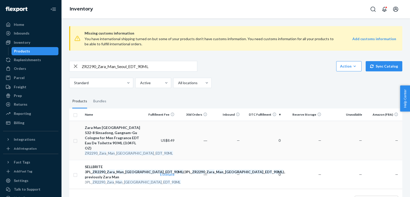
click at [118, 142] on div "Zara Man Seoul 532-8 Sinsadong, Gangnam-Gu Cologne for Men Fragrance EDT Eau De…" at bounding box center [113, 138] width 57 height 26
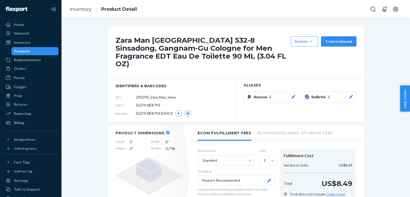
click at [351, 95] on icon at bounding box center [350, 97] width 5 height 4
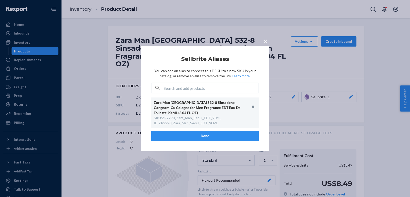
click at [87, 71] on div "× Sellbrite Aliases You can add an alias to connect this DSKU to a new SKU in y…" at bounding box center [205, 98] width 410 height 197
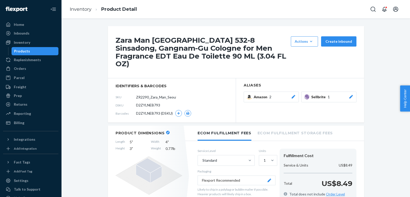
click at [87, 13] on ol "Inventory Product Detail" at bounding box center [103, 9] width 75 height 15
click at [85, 8] on link "Inventory" at bounding box center [81, 9] width 22 height 6
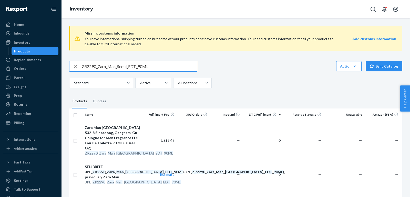
click at [168, 66] on input "ZR2290_Zara_Man_Seoul_EDT_90ML" at bounding box center [139, 66] width 115 height 10
paste input "990_Seoul_Lisboa_EDT_2X"
type input "ZR2990_Seoul_Lisboa_EDT_2X_90ML"
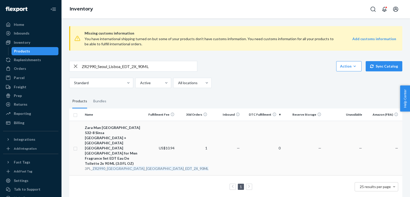
click at [91, 158] on td "Zara Man Seoul 532-8 Sinsa Dong Gangnam-Gu + Lisboa Colombo Avenida Do Colegio …" at bounding box center [113, 148] width 61 height 55
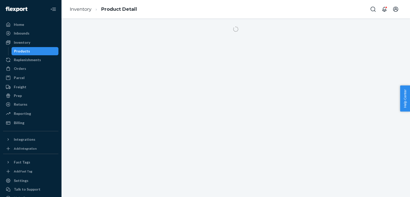
click at [95, 138] on div at bounding box center [235, 107] width 348 height 179
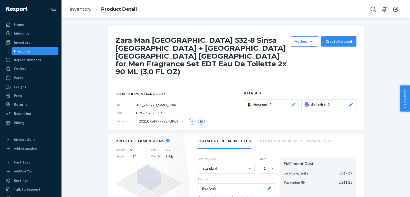
click at [349, 103] on icon at bounding box center [350, 105] width 5 height 4
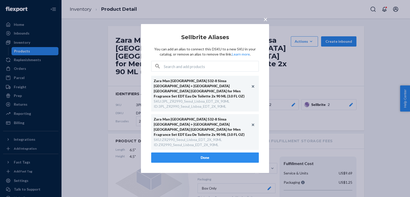
scroll to position [0, 7]
click at [253, 89] on button "Unlink" at bounding box center [253, 87] width 8 height 8
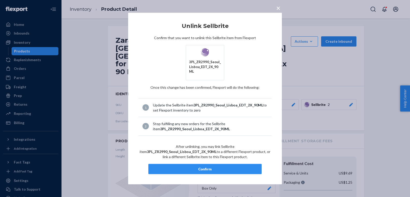
click at [222, 167] on div "Confirm" at bounding box center [205, 168] width 104 height 5
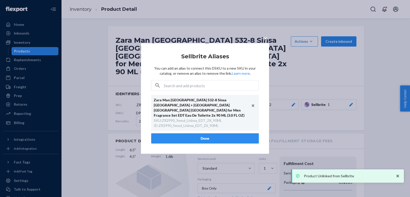
click at [201, 136] on button "Done" at bounding box center [205, 138] width 108 height 10
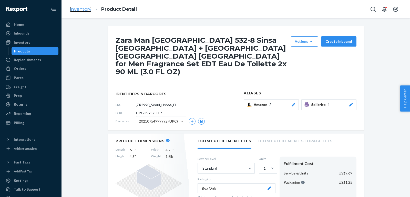
click at [83, 9] on link "Inventory" at bounding box center [81, 9] width 22 height 6
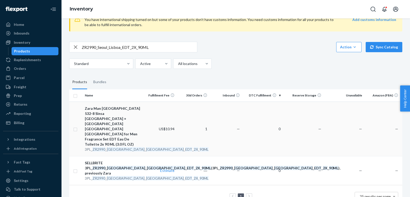
scroll to position [24, 0]
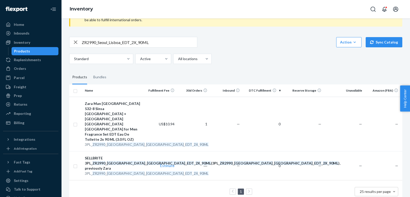
click at [133, 43] on input "ZR2990_Seoul_Lisboa_EDT_2X_90ML" at bounding box center [139, 42] width 115 height 10
paste input "790_Seoul_Absolute_EDP_1x"
type input "ZR2790_Seoul_Absolute_EDP_1x_90ML"
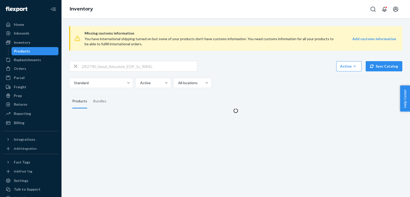
scroll to position [0, 0]
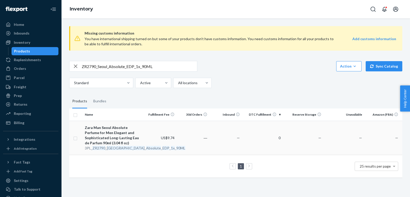
click at [117, 134] on div "Zara Man Seoul Absolute Perfume for Men Elegant and Sophisticated Long-Lasting …" at bounding box center [113, 135] width 57 height 20
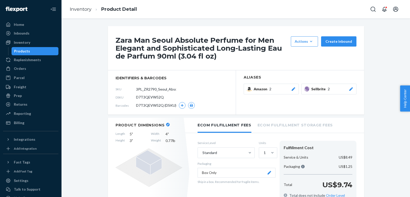
click at [355, 90] on button "Sellbrite 2" at bounding box center [328, 89] width 55 height 11
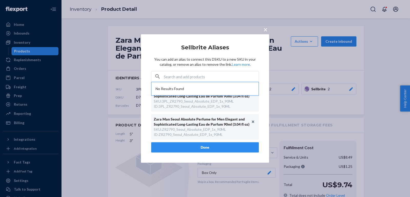
click at [250, 101] on div "SKU : 3PL_ZR2790_Seoul_Absolute_EDP_1x_90ML ID : 3PL_ZR2790_Seoul_Absolute_EDP_…" at bounding box center [205, 104] width 102 height 10
click at [257, 69] on article "Sellbrite Aliases You can add an alias to connect this DSKU to a new SKU in you…" at bounding box center [205, 99] width 108 height 108
click at [328, 80] on div "× Sellbrite Aliases You can add an alias to connect this DSKU to a new SKU in y…" at bounding box center [205, 98] width 410 height 197
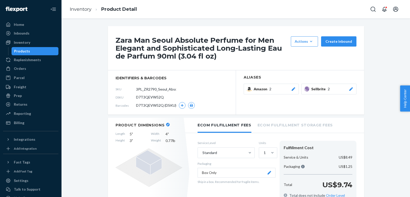
click at [349, 90] on icon at bounding box center [351, 89] width 4 height 4
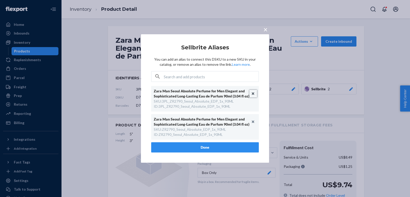
click at [255, 92] on button "Unlink" at bounding box center [253, 94] width 8 height 8
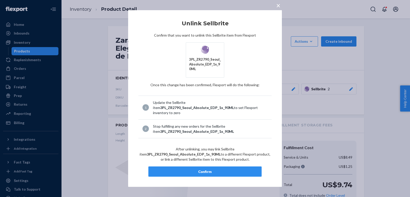
click at [198, 172] on button "Confirm" at bounding box center [204, 171] width 113 height 10
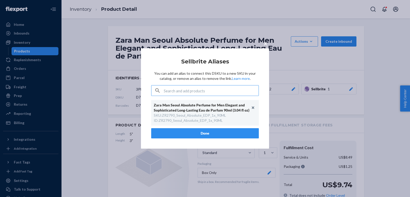
click at [224, 128] on button "Done" at bounding box center [205, 133] width 108 height 10
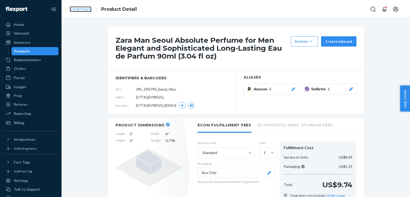
click at [77, 7] on link "Inventory" at bounding box center [81, 9] width 22 height 6
